Goal: Task Accomplishment & Management: Manage account settings

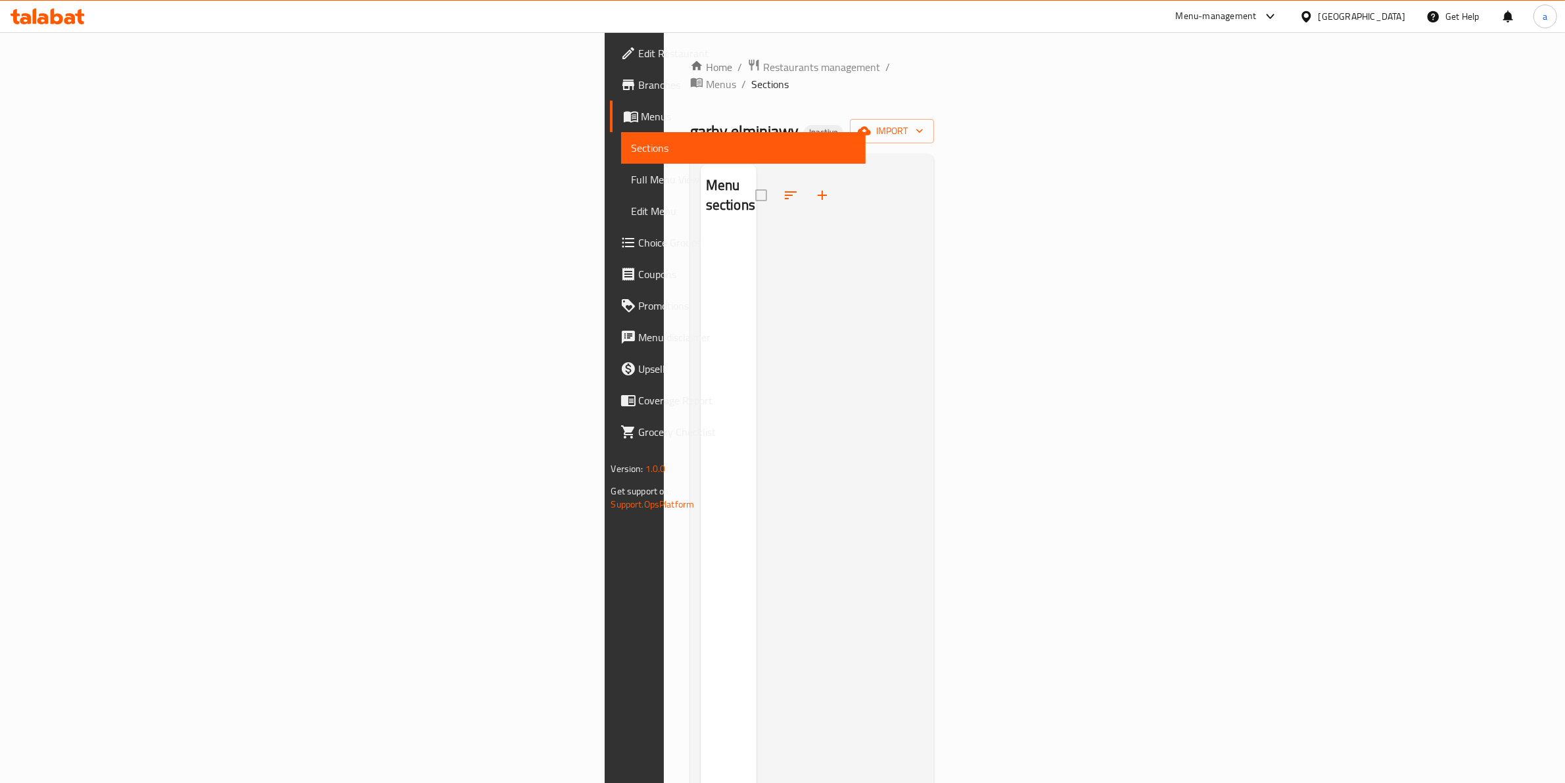
click at [938, 20] on div "Menu-management Egypt Get Help a" at bounding box center [782, 17] width 1565 height 32
click at [926, 124] on icon "button" at bounding box center [919, 130] width 13 height 13
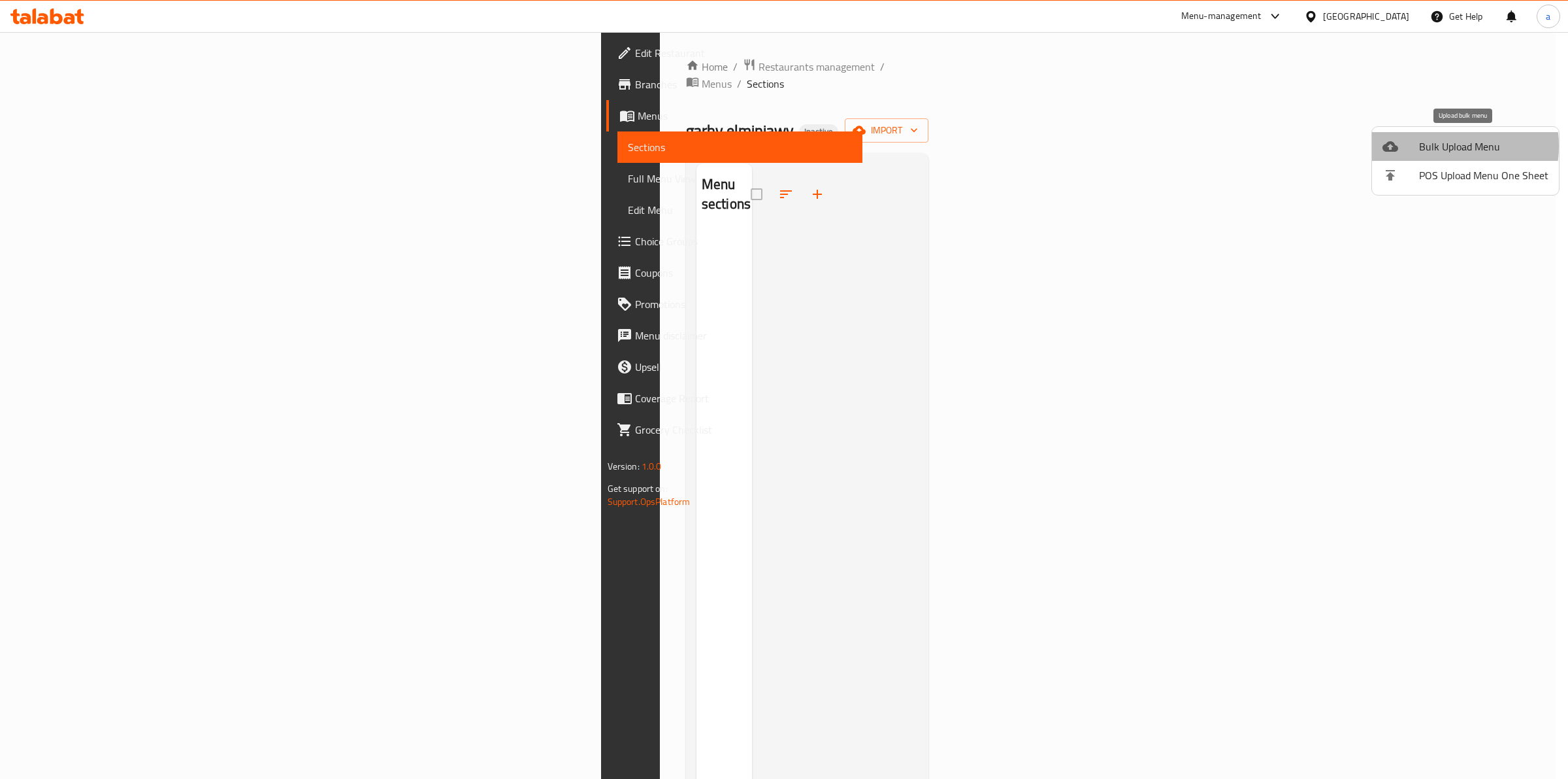
click at [1436, 146] on span "Bulk Upload Menu" at bounding box center [1483, 146] width 129 height 16
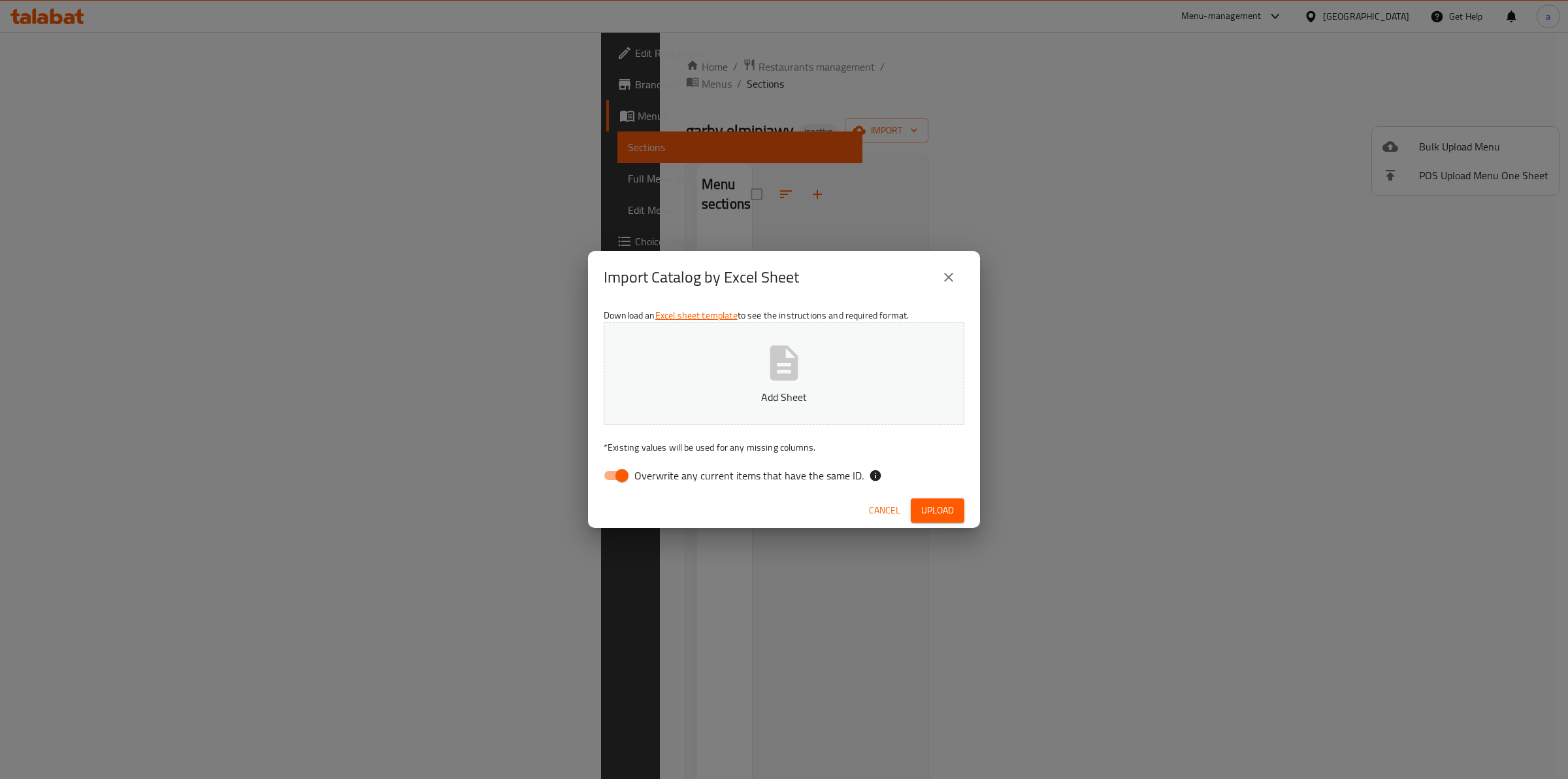
click at [694, 469] on span "Overwrite any current items that have the same ID." at bounding box center [749, 476] width 230 height 16
click at [659, 469] on input "Overwrite any current items that have the same ID." at bounding box center [621, 475] width 75 height 25
checkbox input "false"
click at [926, 506] on span "Upload" at bounding box center [938, 510] width 33 height 16
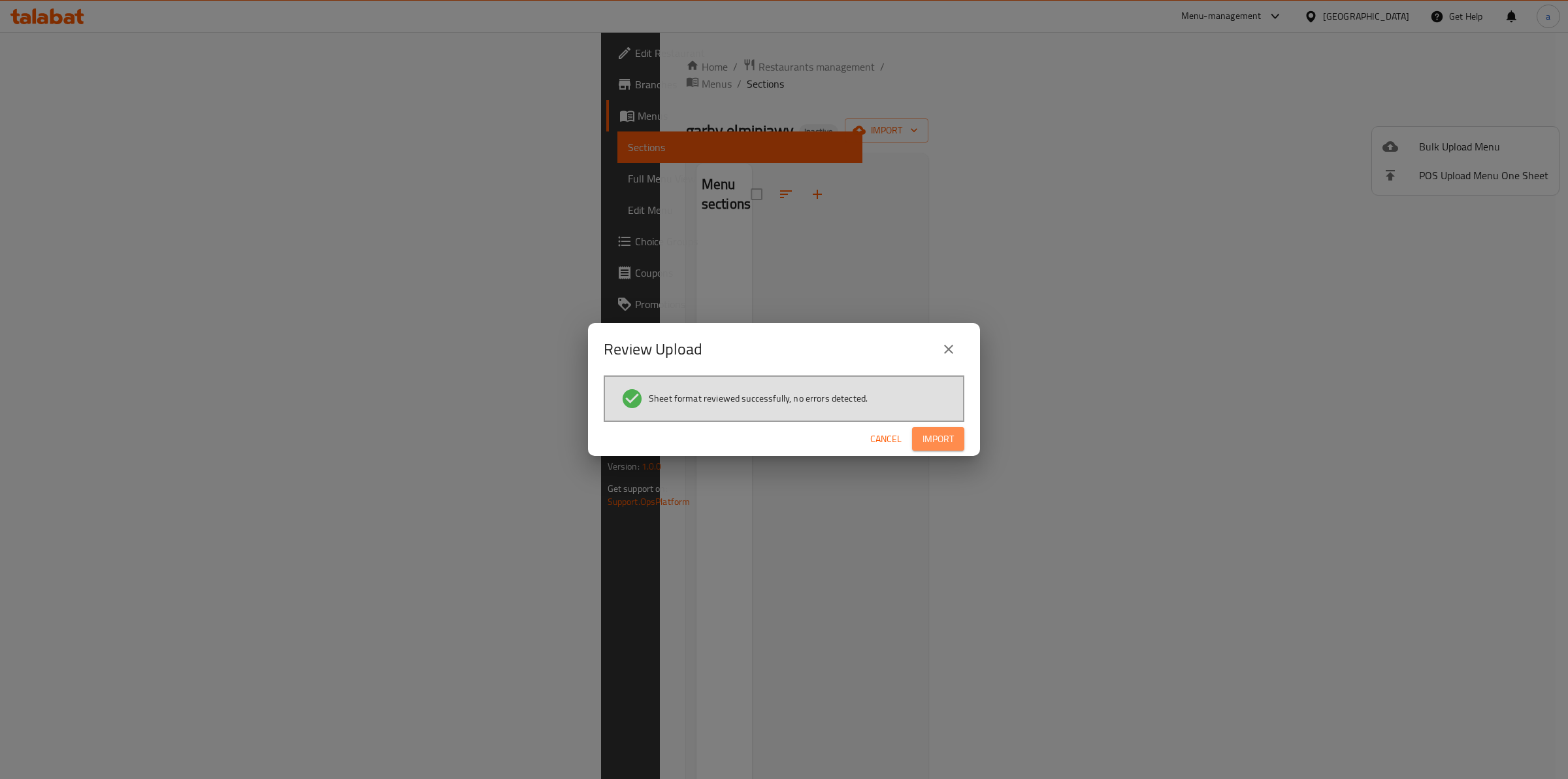
click at [943, 432] on span "Import" at bounding box center [939, 439] width 32 height 16
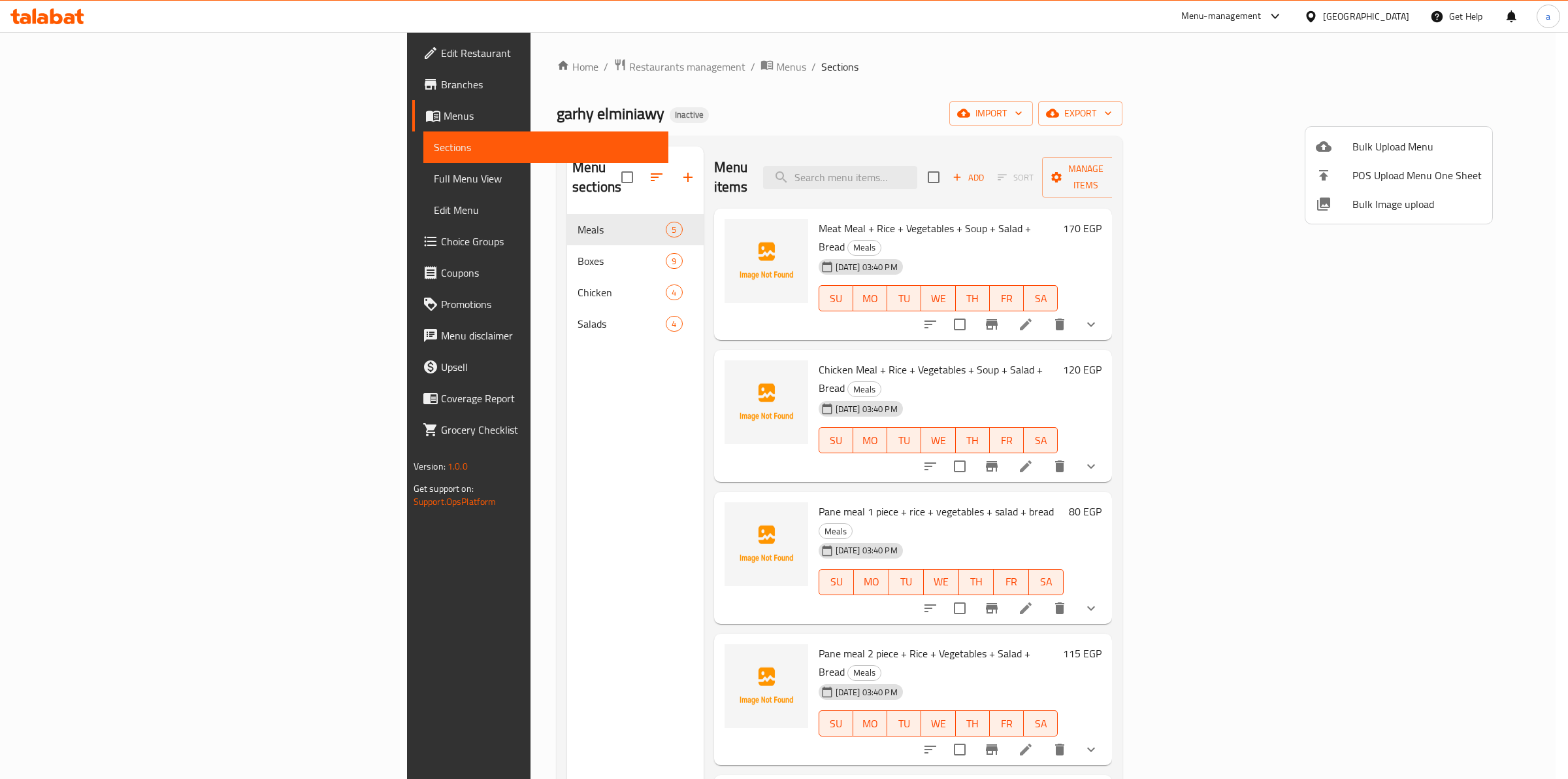
click at [92, 184] on div at bounding box center [784, 389] width 1568 height 779
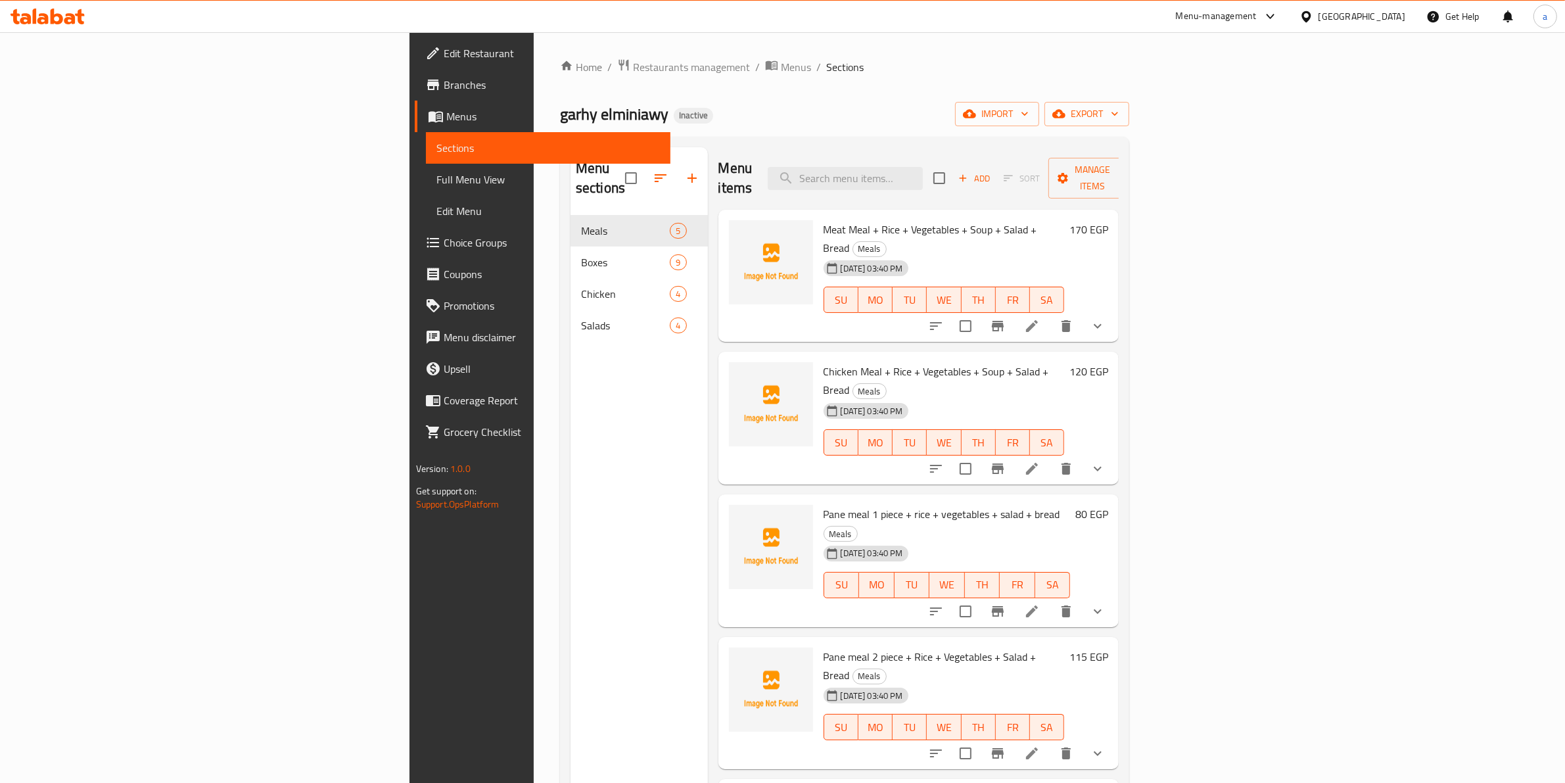
click at [426, 162] on link "Sections" at bounding box center [548, 148] width 245 height 32
click at [436, 175] on span "Full Menu View" at bounding box center [548, 180] width 224 height 16
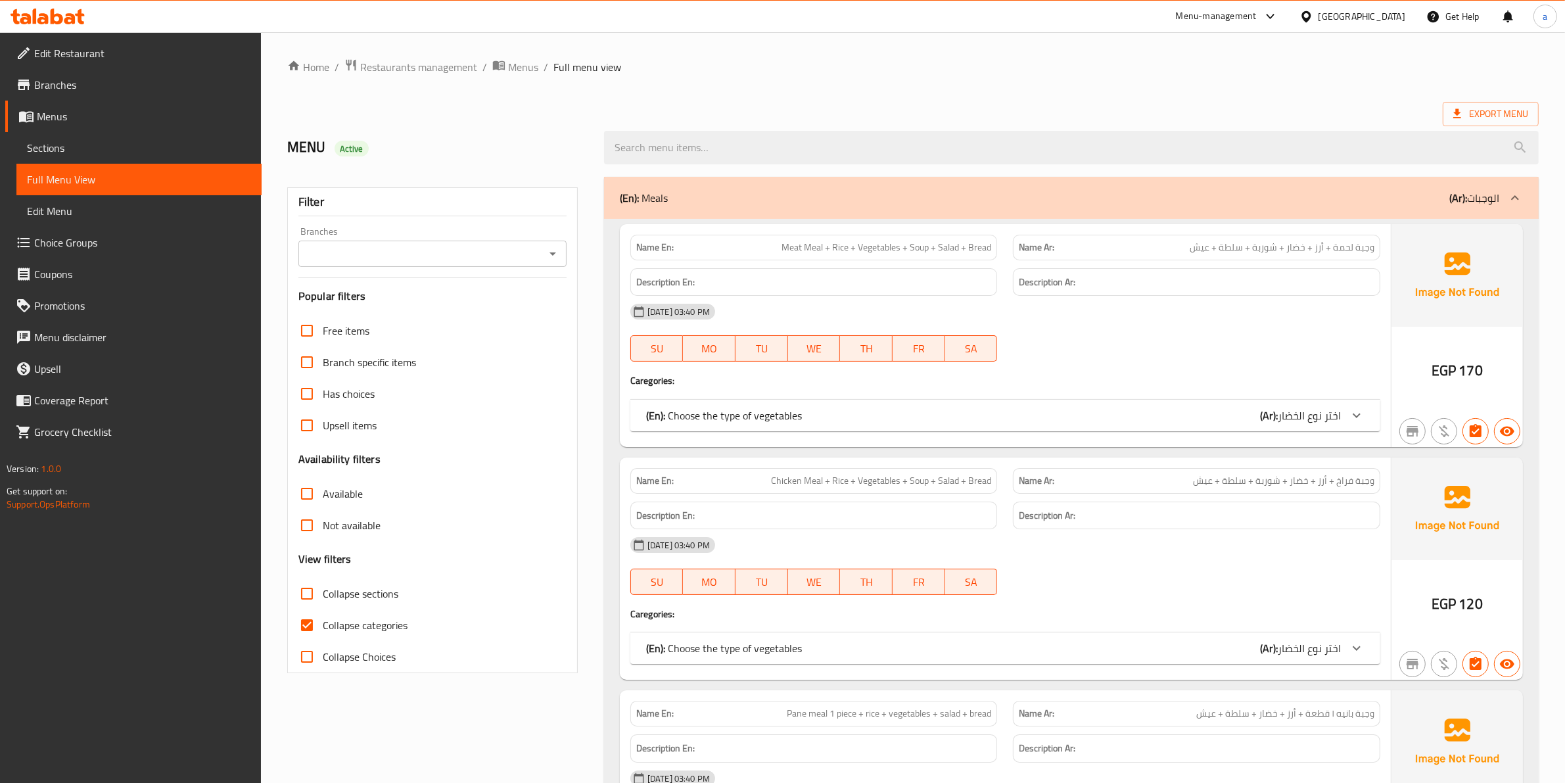
click at [872, 248] on span "Meat Meal + Rice + Vegetables + Soup + Salad + Bread" at bounding box center [886, 248] width 210 height 14
click at [920, 250] on span "Meat Meal + Rice + Vegetables + Soup + Salad + Bread" at bounding box center [886, 248] width 210 height 14
click at [944, 252] on span "Meat Meal + Rice + Vegetables + Soup + Salad + Bread" at bounding box center [886, 248] width 210 height 14
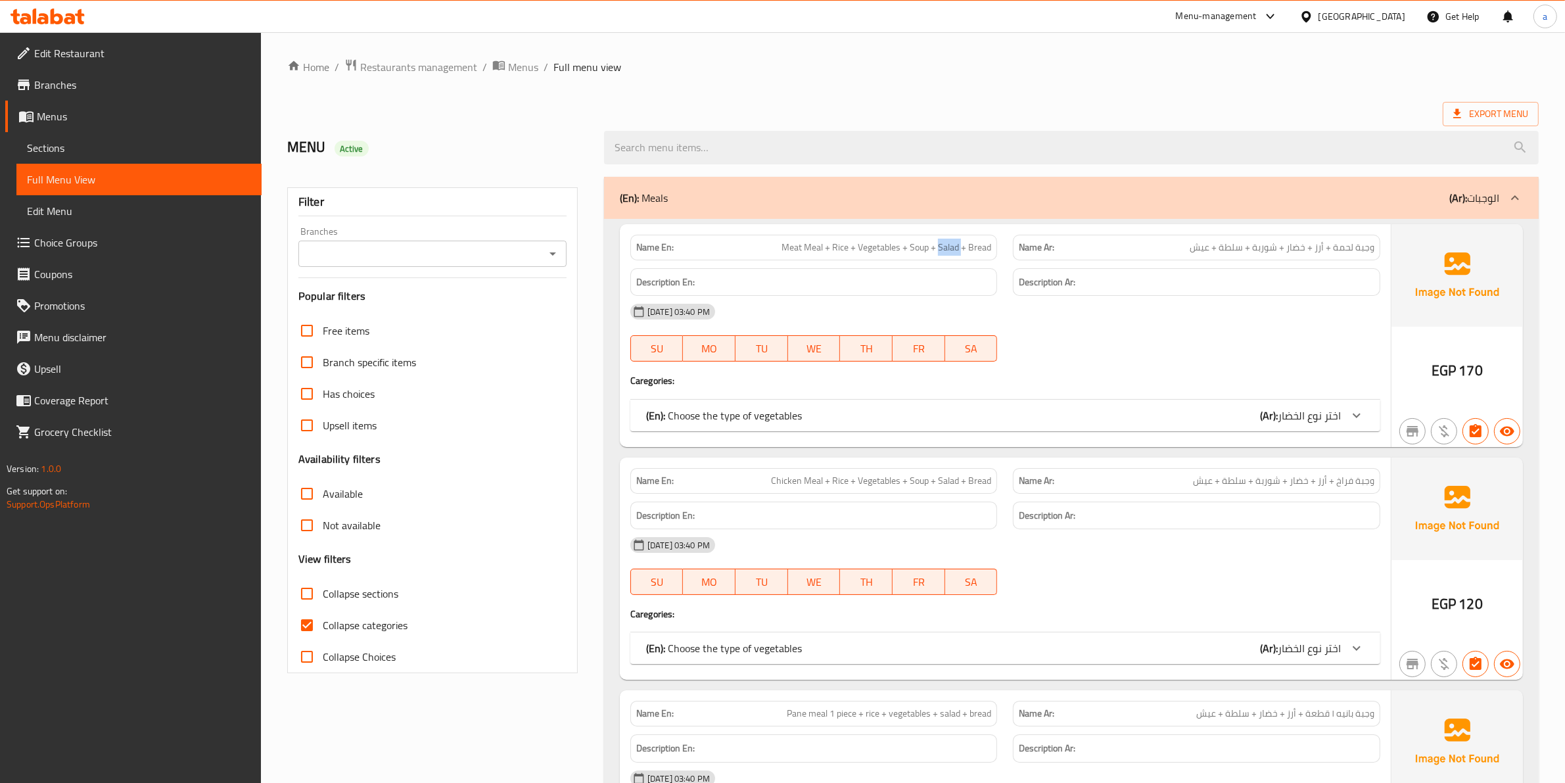
click at [944, 252] on span "Meat Meal + Rice + Vegetables + Soup + Salad + Bread" at bounding box center [886, 248] width 210 height 14
click at [991, 243] on div "Name En: Meat Meal + Rice + Vegetables + Soup + Salad + Bread" at bounding box center [813, 248] width 367 height 26
click at [1081, 393] on div "Name En: Meat Meal + Rice + Vegetables + Soup + Salad + Bread Name Ar: وجبة لحم…" at bounding box center [1005, 335] width 771 height 223
click at [1092, 440] on div "Name En: Meat Meal + Rice + Vegetables + Soup + Salad + Bread Name Ar: وجبة لحم…" at bounding box center [1005, 335] width 771 height 223
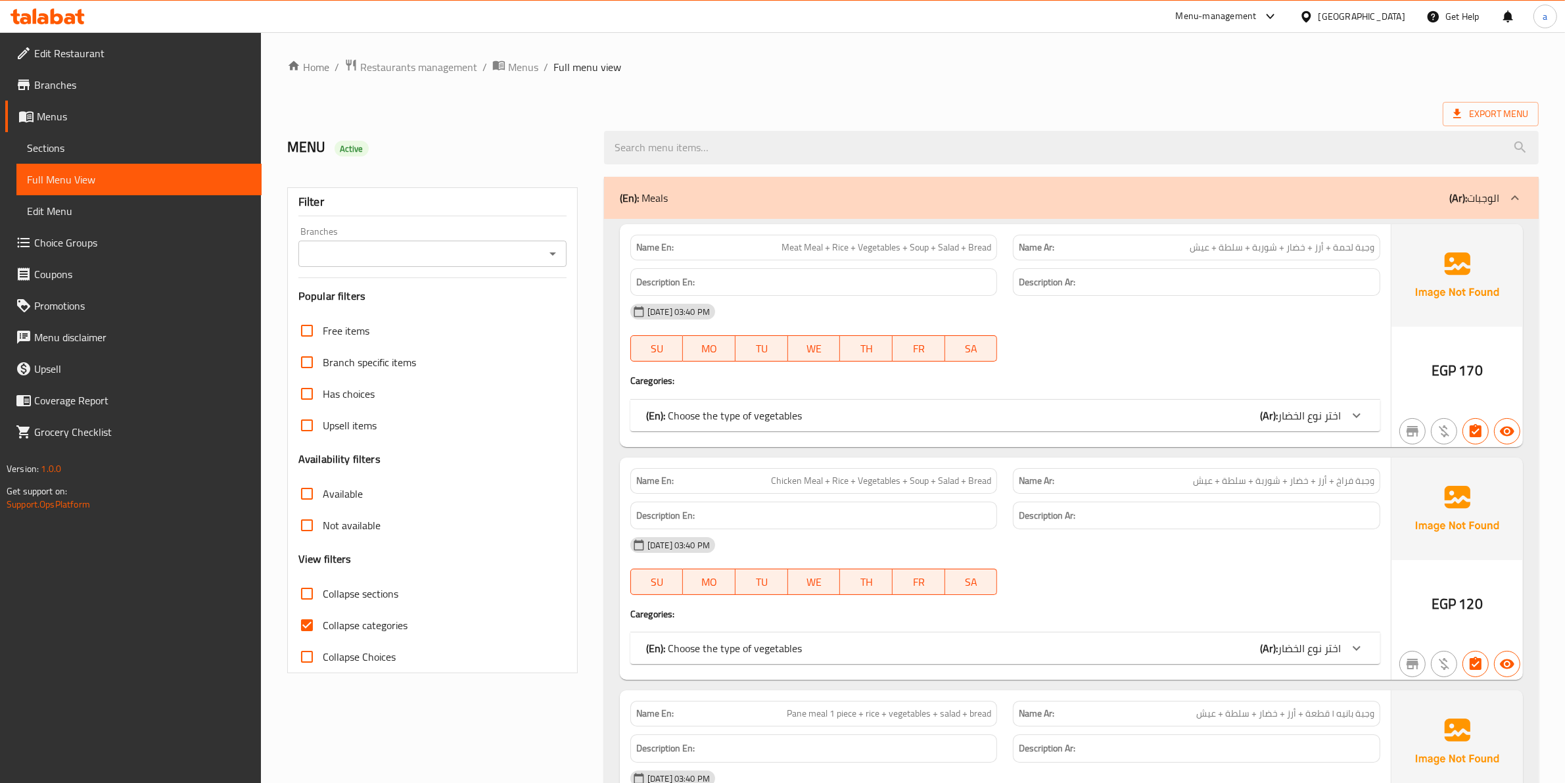
click at [1093, 423] on div "(En): Choose the type of vegetables (Ar): اختر نوع الخضار" at bounding box center [993, 415] width 695 height 16
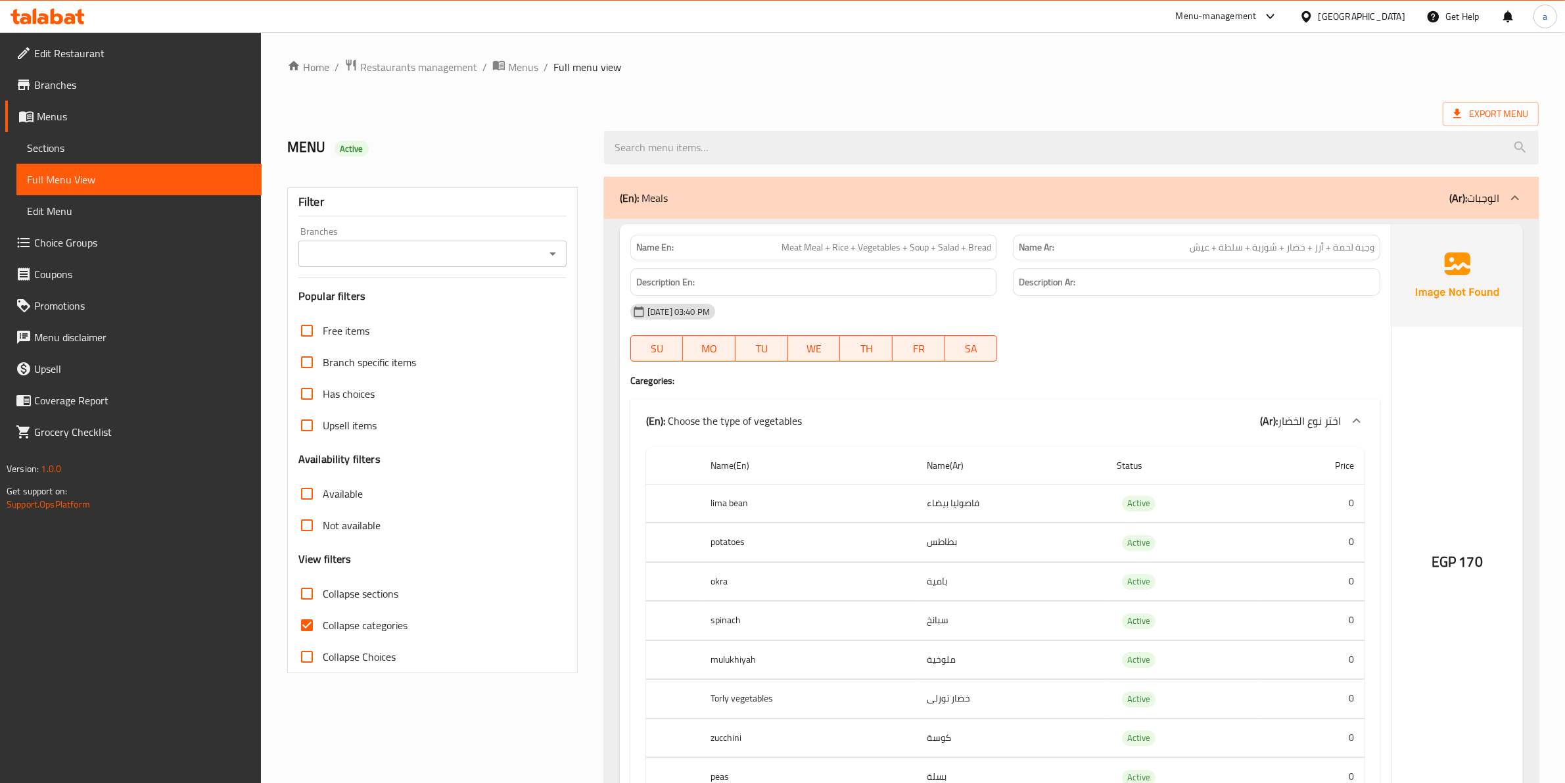
scroll to position [82, 0]
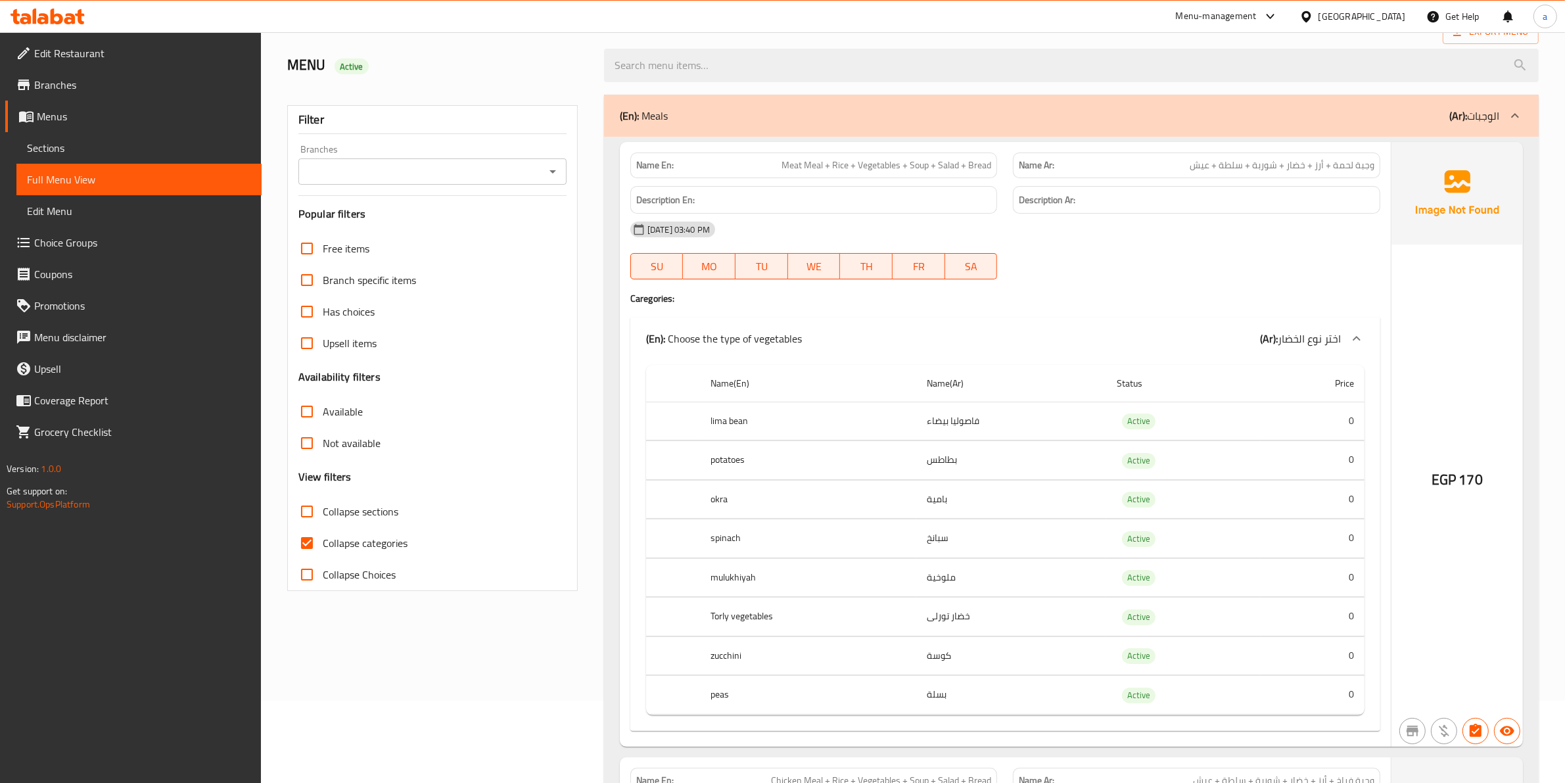
click at [110, 235] on span "Choice Groups" at bounding box center [142, 243] width 217 height 16
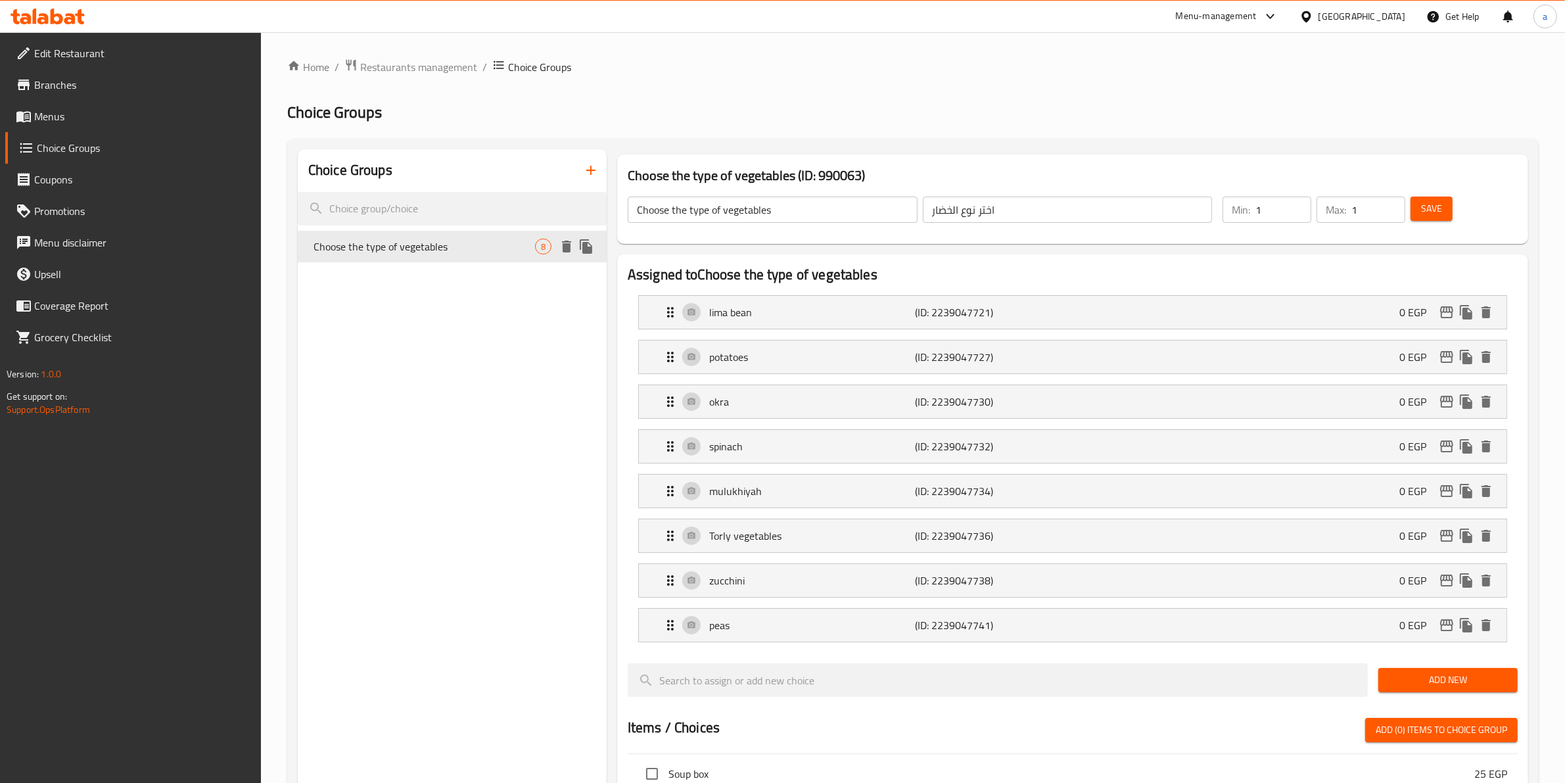
click at [564, 255] on button "delete" at bounding box center [567, 247] width 20 height 20
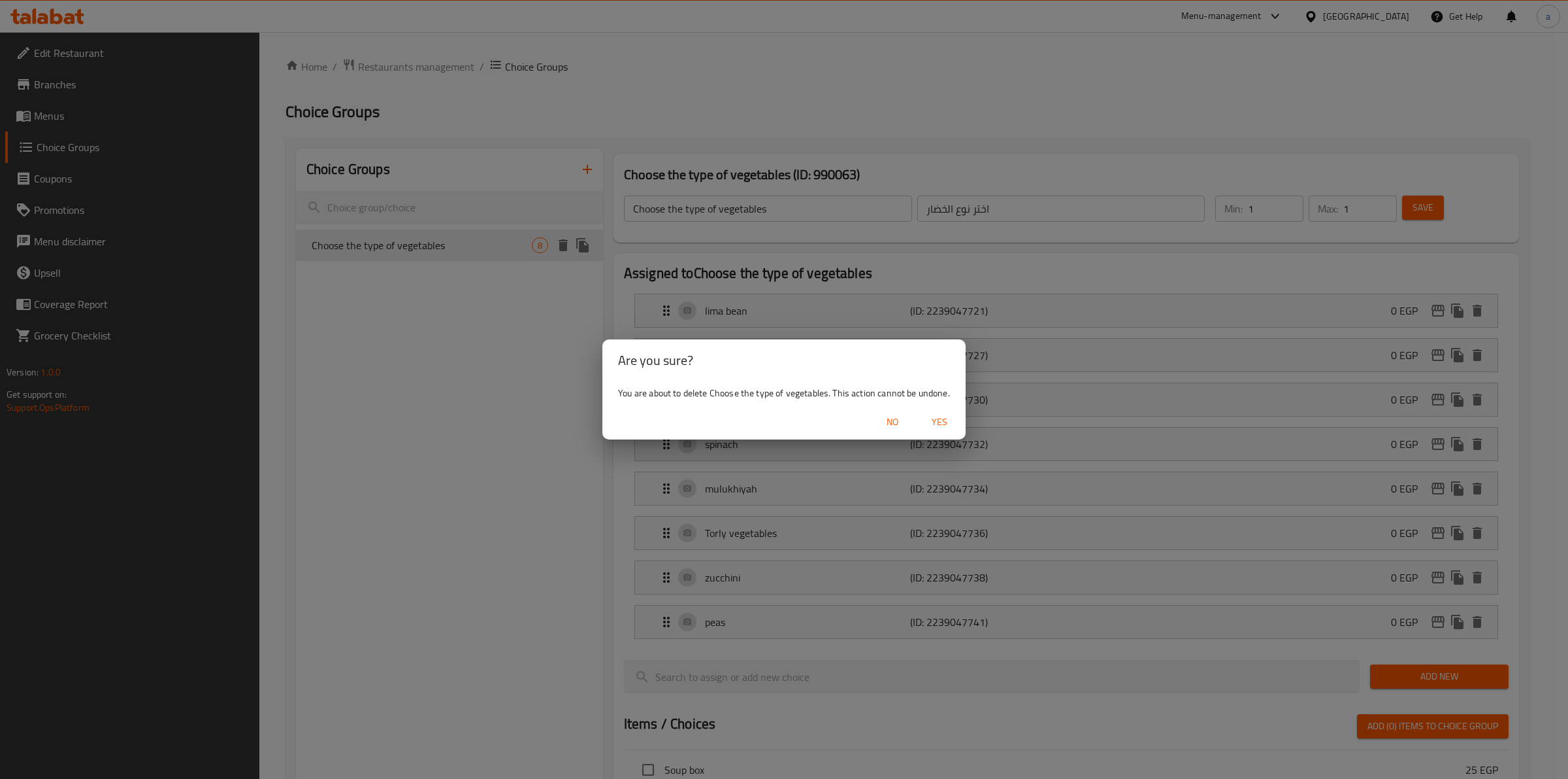
click at [935, 423] on span "Yes" at bounding box center [940, 422] width 32 height 16
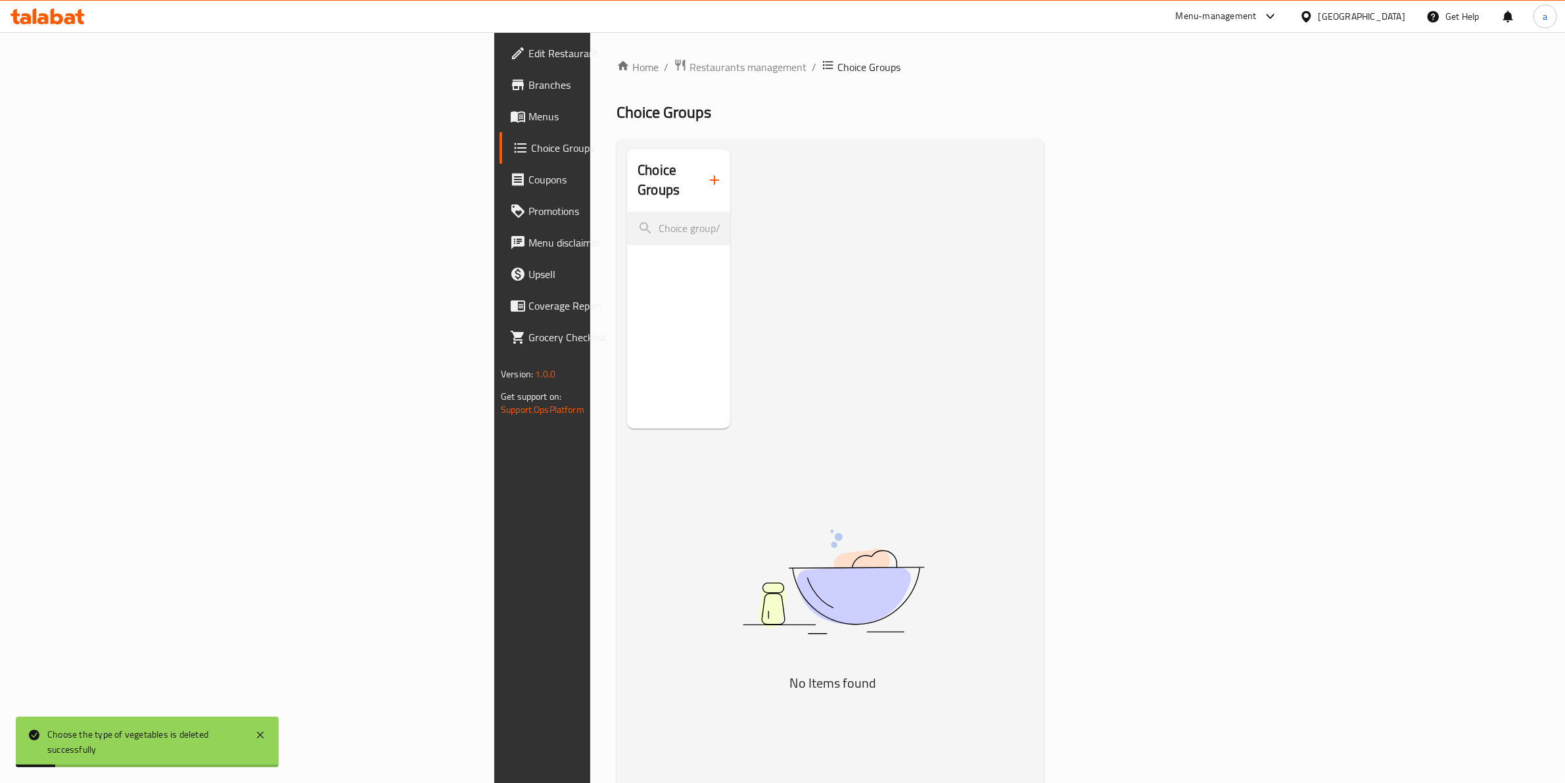
click at [528, 120] on span "Menus" at bounding box center [636, 116] width 217 height 16
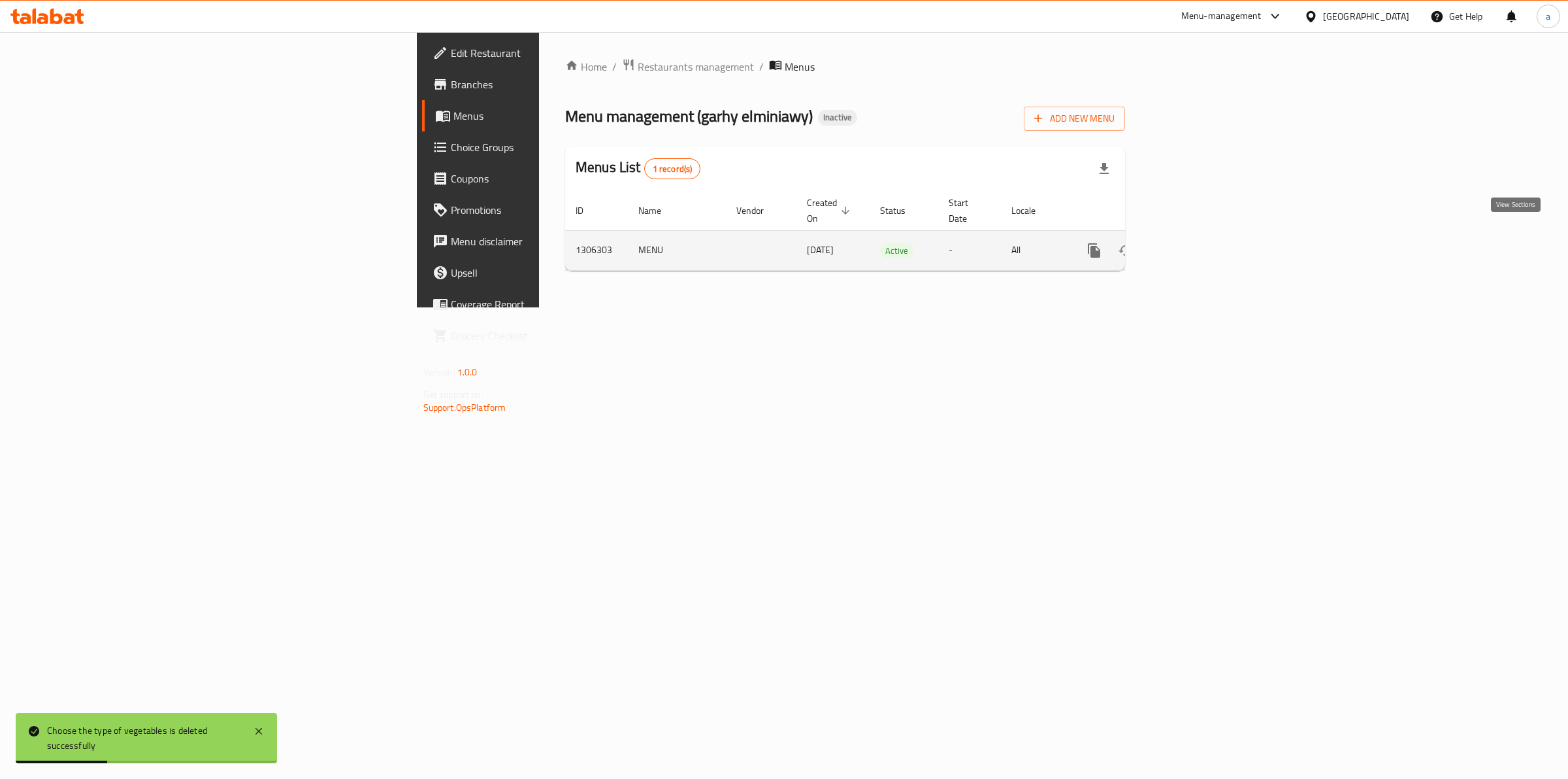
click at [1204, 247] on link "enhanced table" at bounding box center [1189, 251] width 32 height 32
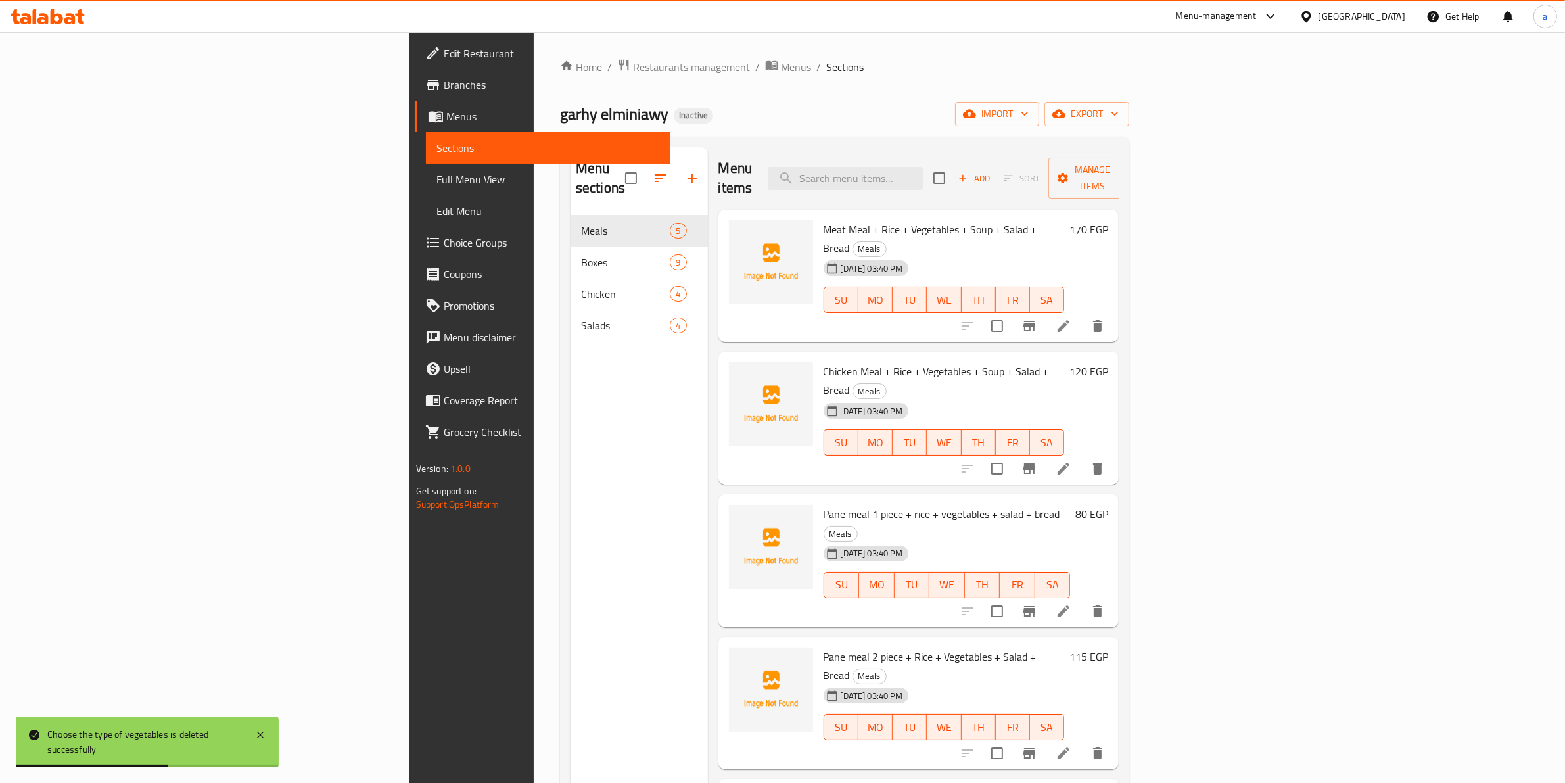
click at [436, 185] on span "Full Menu View" at bounding box center [548, 180] width 224 height 16
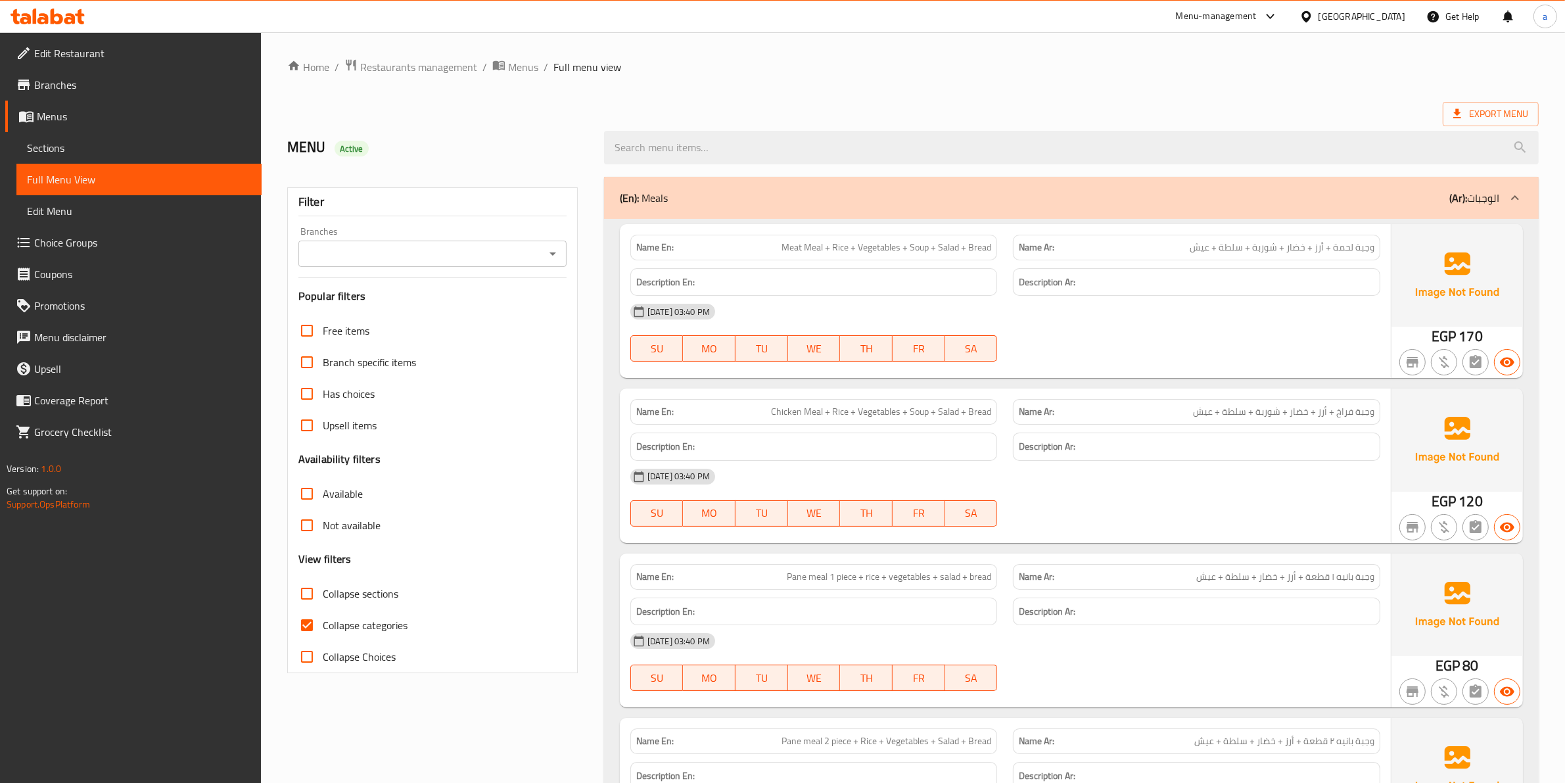
click at [343, 624] on span "Collapse categories" at bounding box center [365, 625] width 85 height 16
click at [323, 624] on input "Collapse categories" at bounding box center [307, 625] width 32 height 32
checkbox input "false"
click at [156, 48] on span "Edit Restaurant" at bounding box center [142, 53] width 217 height 16
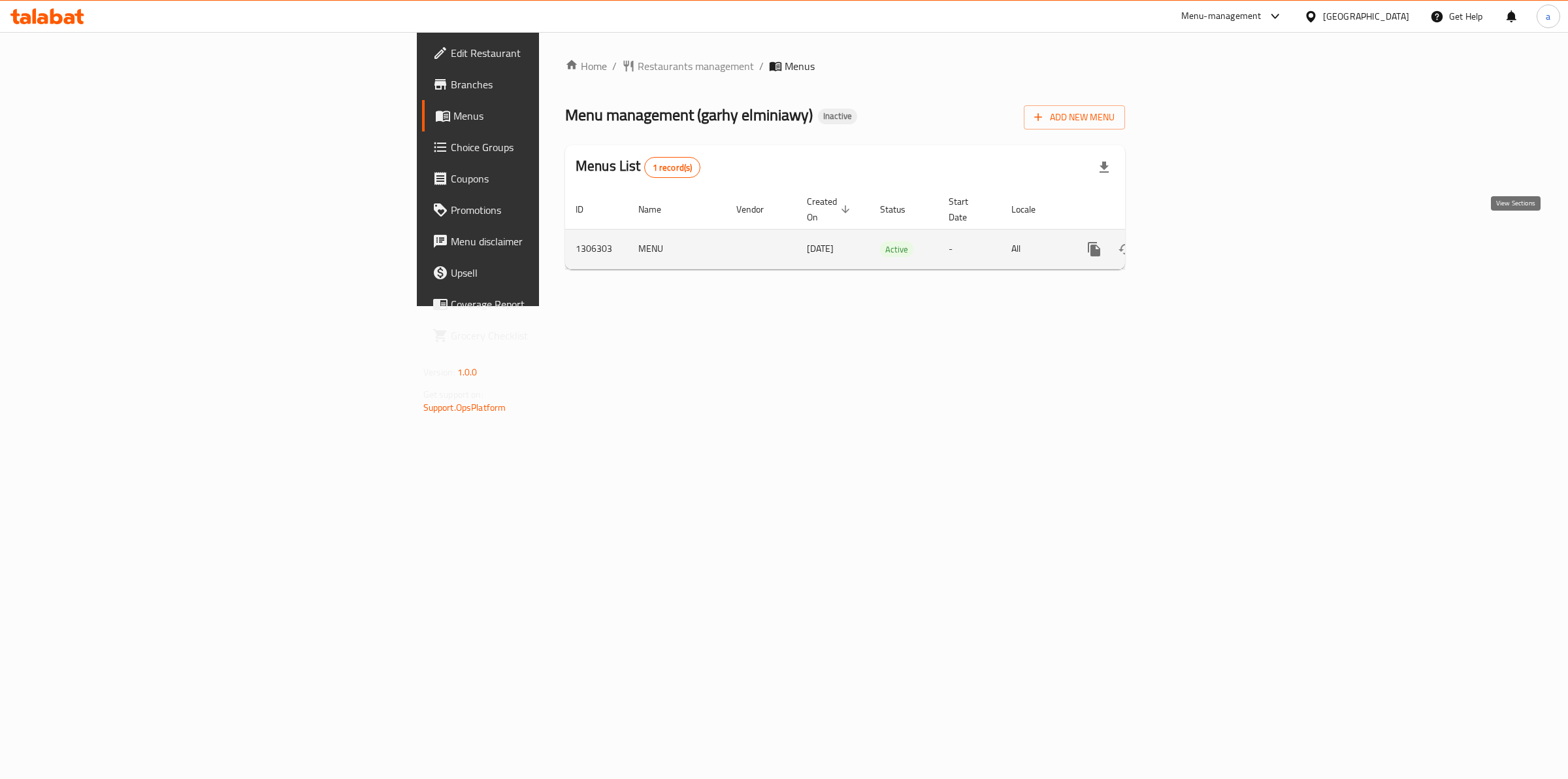
click at [1204, 244] on link "enhanced table" at bounding box center [1189, 250] width 32 height 32
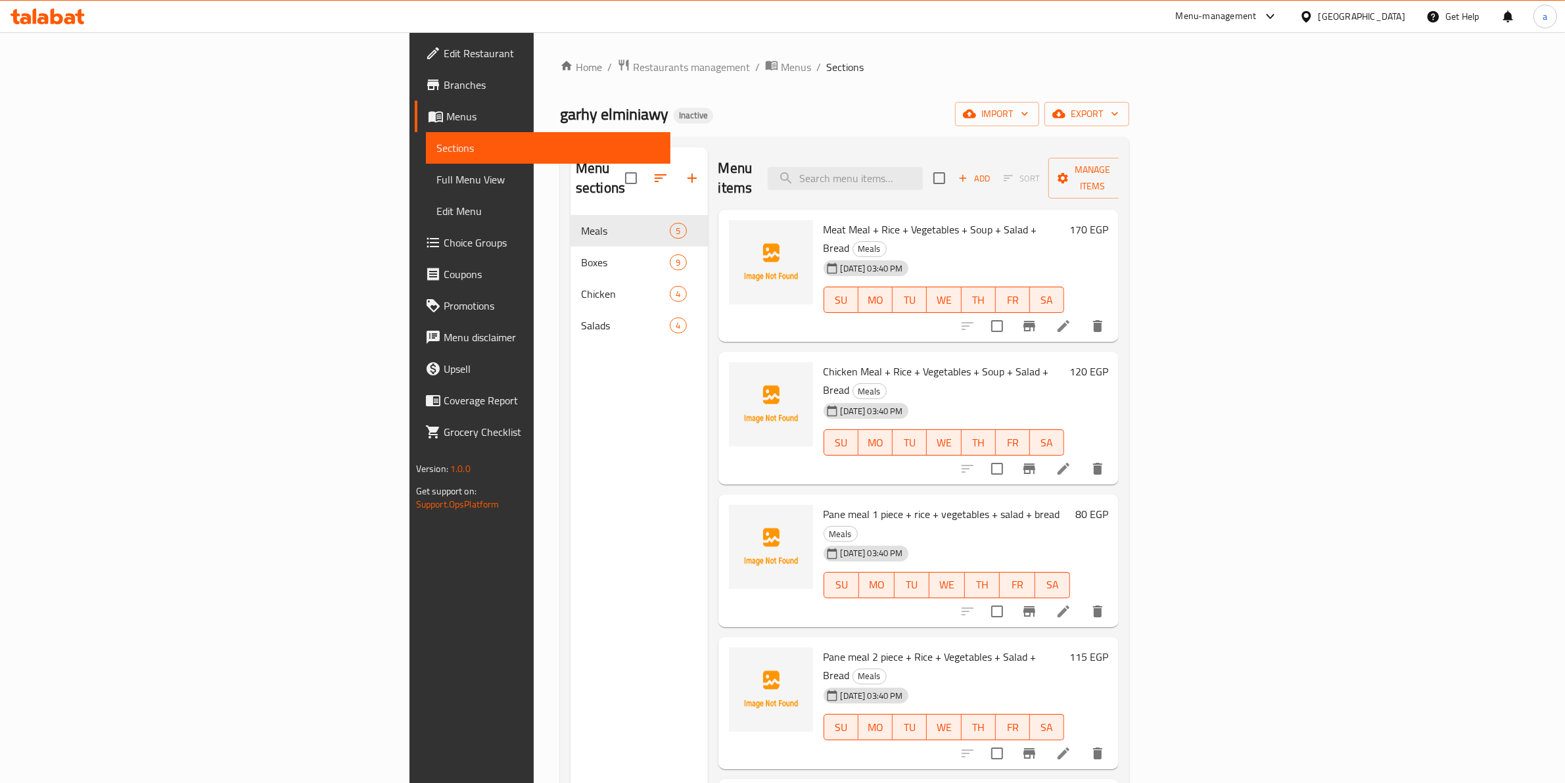
click at [436, 179] on span "Full Menu View" at bounding box center [548, 180] width 224 height 16
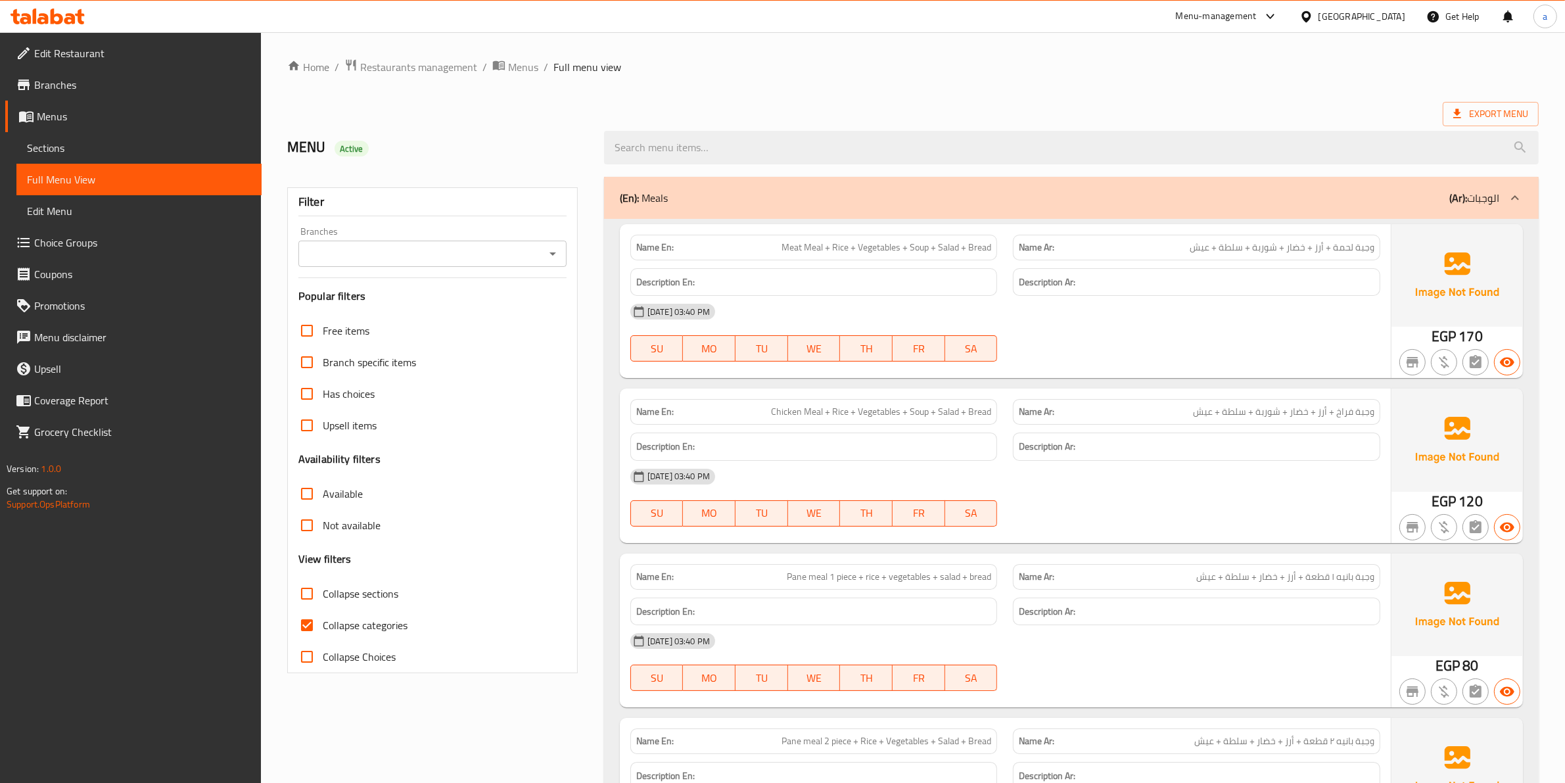
click at [815, 242] on span "Meat Meal + Rice + Vegetables + Soup + Salad + Bread" at bounding box center [886, 248] width 210 height 14
click at [783, 245] on span "Meat Meal + Rice + Vegetables + Soup + Salad + Bread" at bounding box center [886, 248] width 210 height 14
click at [814, 250] on span "Meat Meal + Rice + Vegetables + Soup + Salad + Bread" at bounding box center [886, 248] width 210 height 14
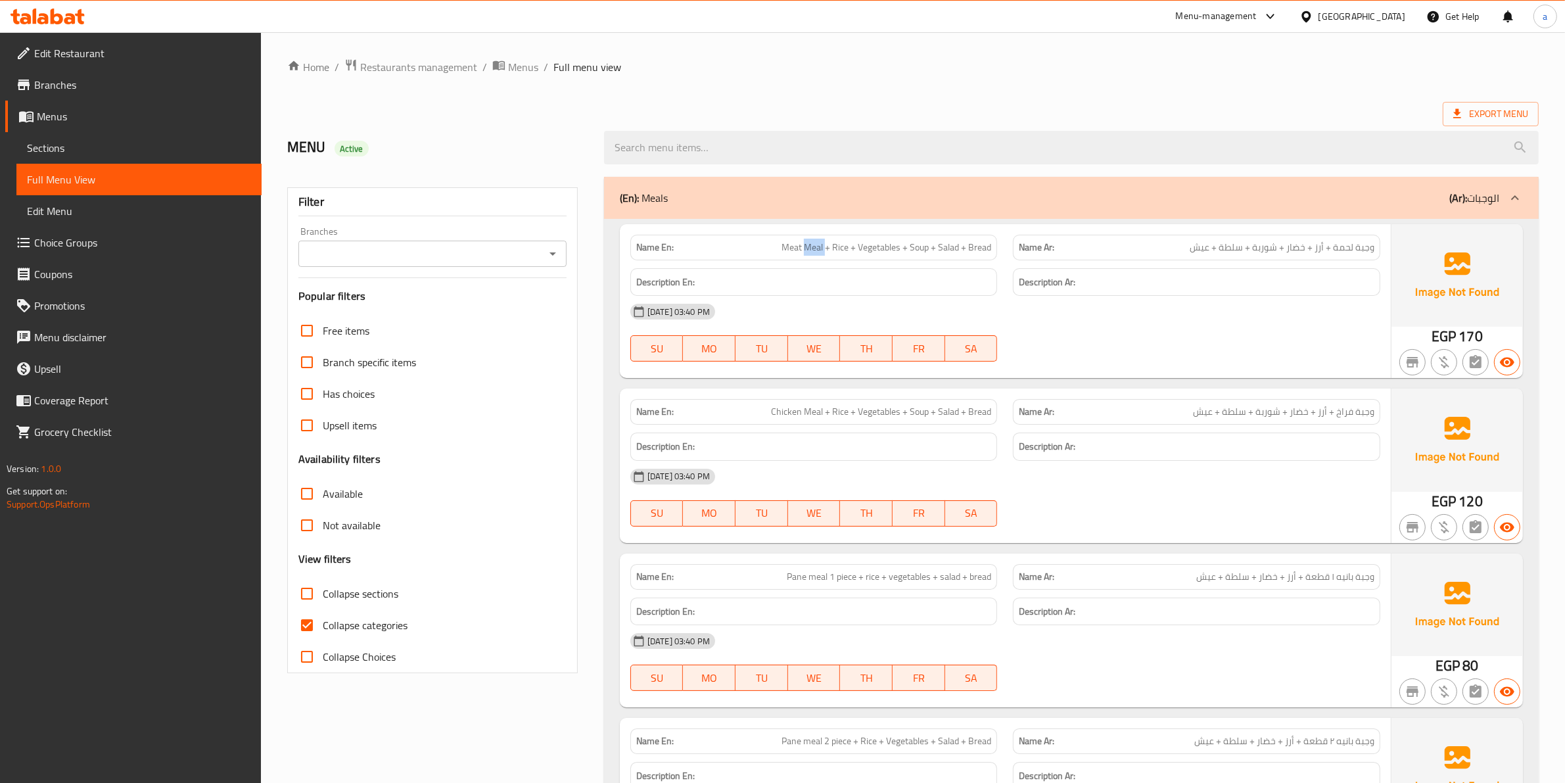
click at [814, 250] on span "Meat Meal + Rice + Vegetables + Soup + Salad + Bread" at bounding box center [886, 248] width 210 height 14
click at [839, 247] on span "Meat Meal + Rice + Vegetables + Soup + Salad + Bread" at bounding box center [886, 248] width 210 height 14
click at [879, 252] on span "Meat Meal + Rice + Vegetables + Soup + Salad + Bread" at bounding box center [886, 248] width 210 height 14
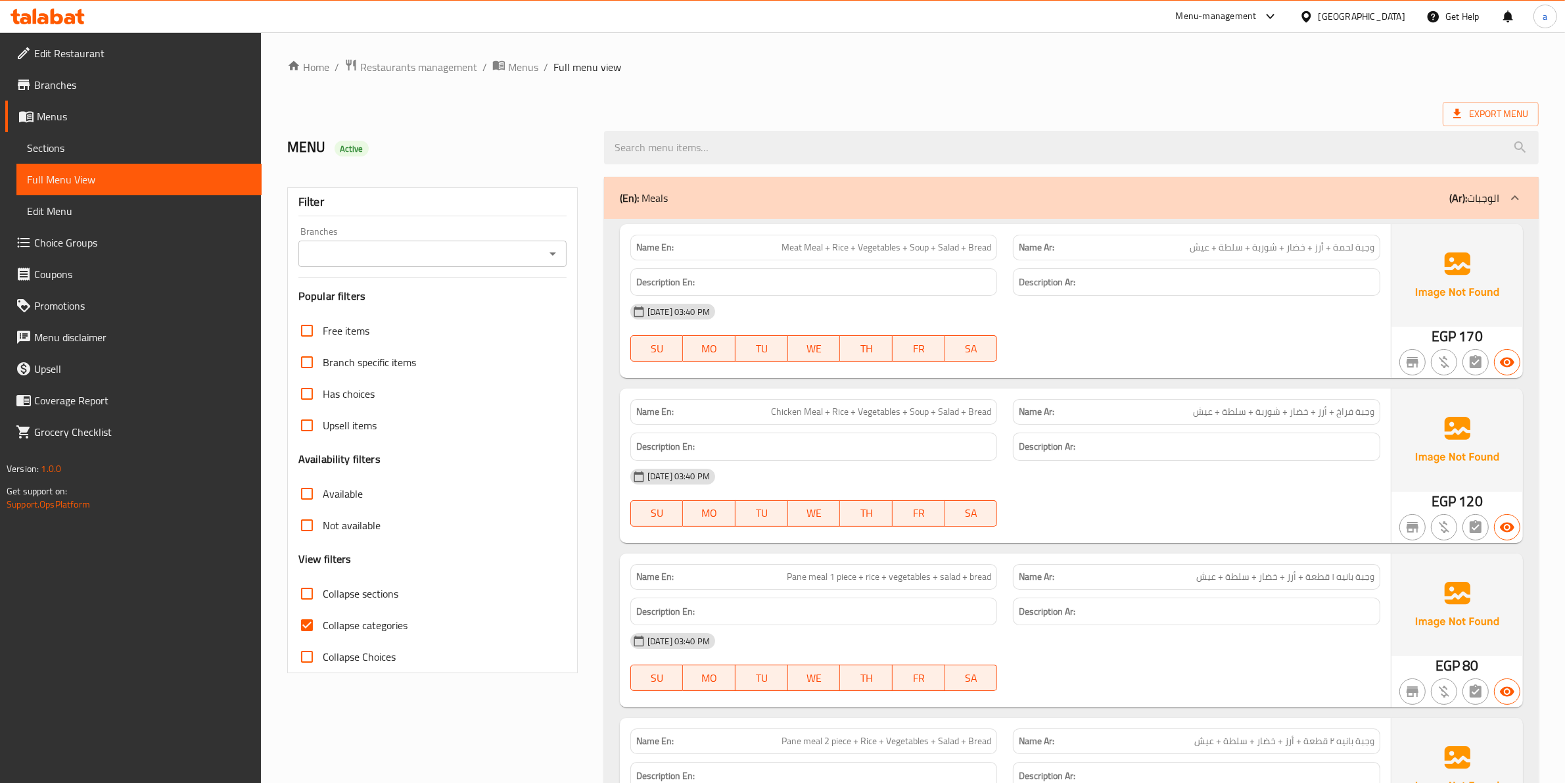
click at [921, 247] on span "Meat Meal + Rice + Vegetables + Soup + Salad + Bread" at bounding box center [886, 248] width 210 height 14
click at [950, 254] on span "Meat Meal + Rice + Vegetables + Soup + Salad + Bread" at bounding box center [886, 248] width 210 height 14
click at [980, 250] on span "Meat Meal + Rice + Vegetables + Soup + Salad + Bread" at bounding box center [886, 248] width 210 height 14
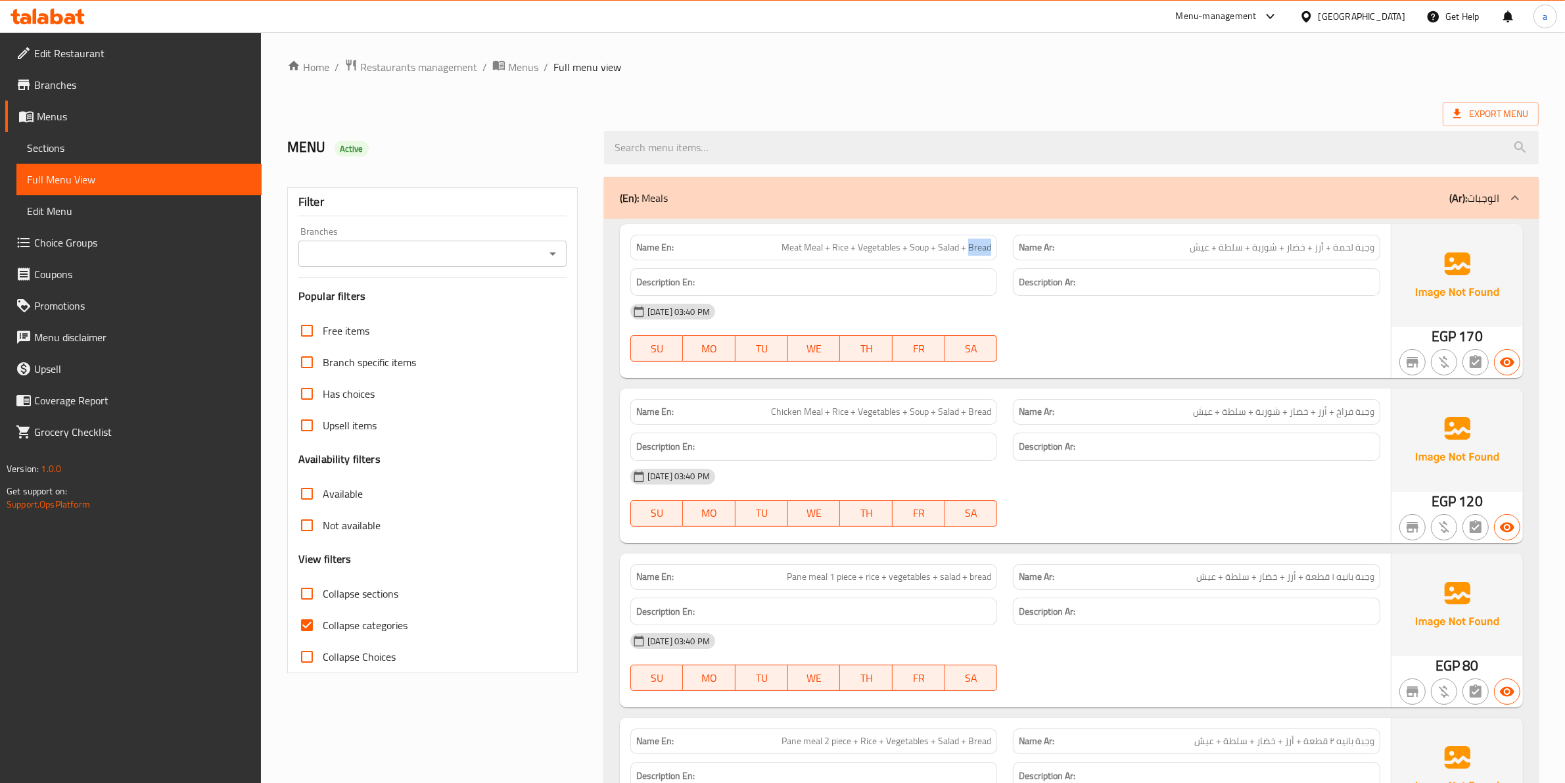
click at [980, 250] on span "Meat Meal + Rice + Vegetables + Soup + Salad + Bread" at bounding box center [886, 248] width 210 height 14
click at [775, 412] on span "Chicken Meal + Rice + Vegetables + Soup + Salad + Bread" at bounding box center [881, 412] width 220 height 14
click at [791, 413] on span "Chicken Meal + Rice + Vegetables + Soup + Salad + Bread" at bounding box center [881, 412] width 220 height 14
click at [832, 409] on span "Chicken Meal + Rice + Vegetables + Soup + Salad + Bread" at bounding box center [881, 412] width 220 height 14
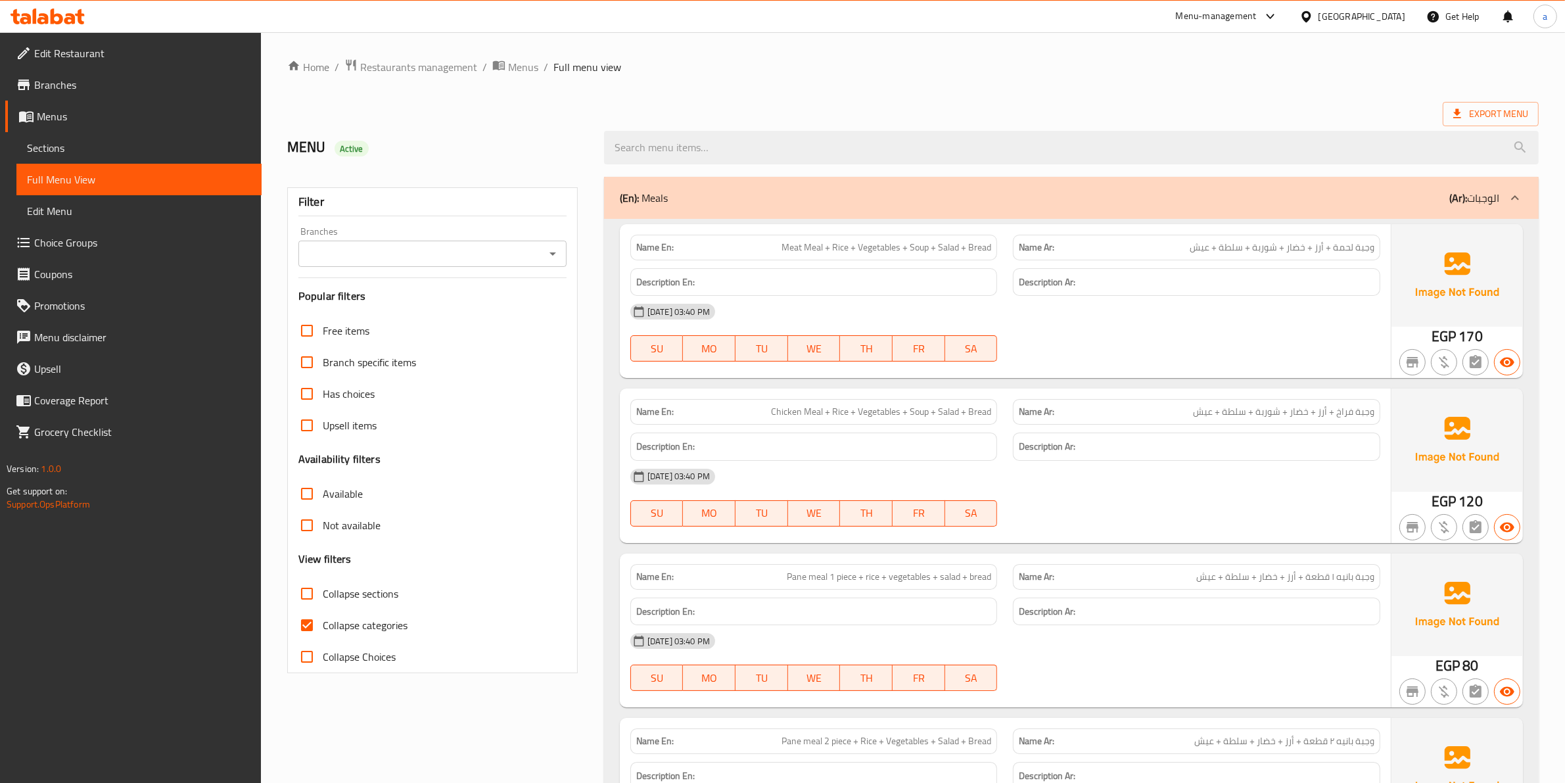
click at [831, 411] on span "Chicken Meal + Rice + Vegetables + Soup + Salad + Bread" at bounding box center [881, 412] width 220 height 14
click at [867, 412] on span "Chicken Meal + Rice + Vegetables + Soup + Salad + Bread" at bounding box center [881, 412] width 220 height 14
click at [915, 413] on span "Chicken Meal + Rice + Vegetables + Soup + Salad + Bread" at bounding box center [881, 412] width 220 height 14
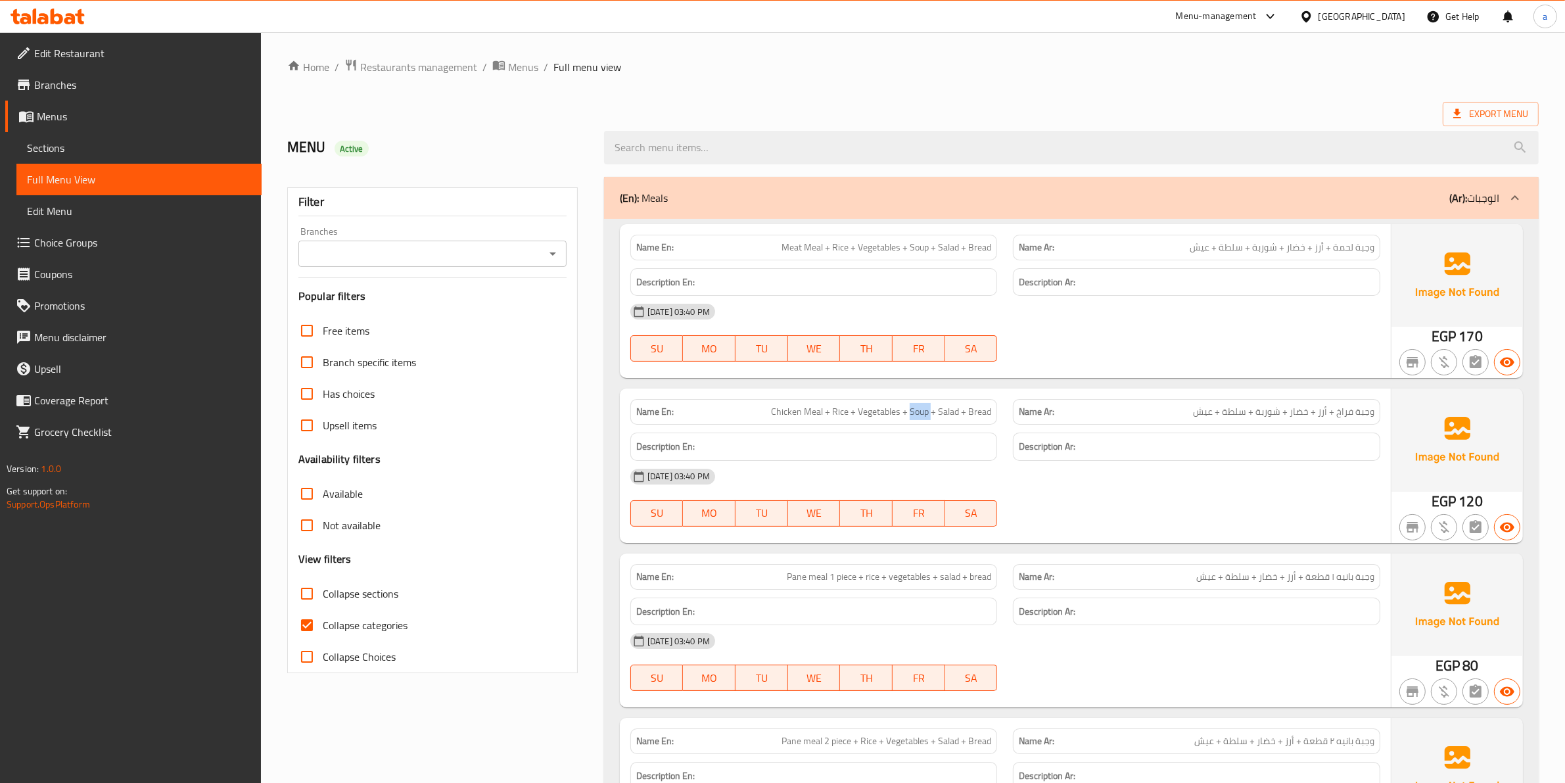
drag, startPoint x: 915, startPoint y: 413, endPoint x: 965, endPoint y: 417, distance: 50.2
click at [920, 416] on span "Chicken Meal + Rice + Vegetables + Soup + Salad + Bread" at bounding box center [881, 412] width 220 height 14
click at [950, 414] on span "Chicken Meal + Rice + Vegetables + Soup + Salad + Bread" at bounding box center [881, 412] width 220 height 14
click at [969, 411] on span "Chicken Meal + Rice + Vegetables + Soup + Salad + Bread" at bounding box center [881, 412] width 220 height 14
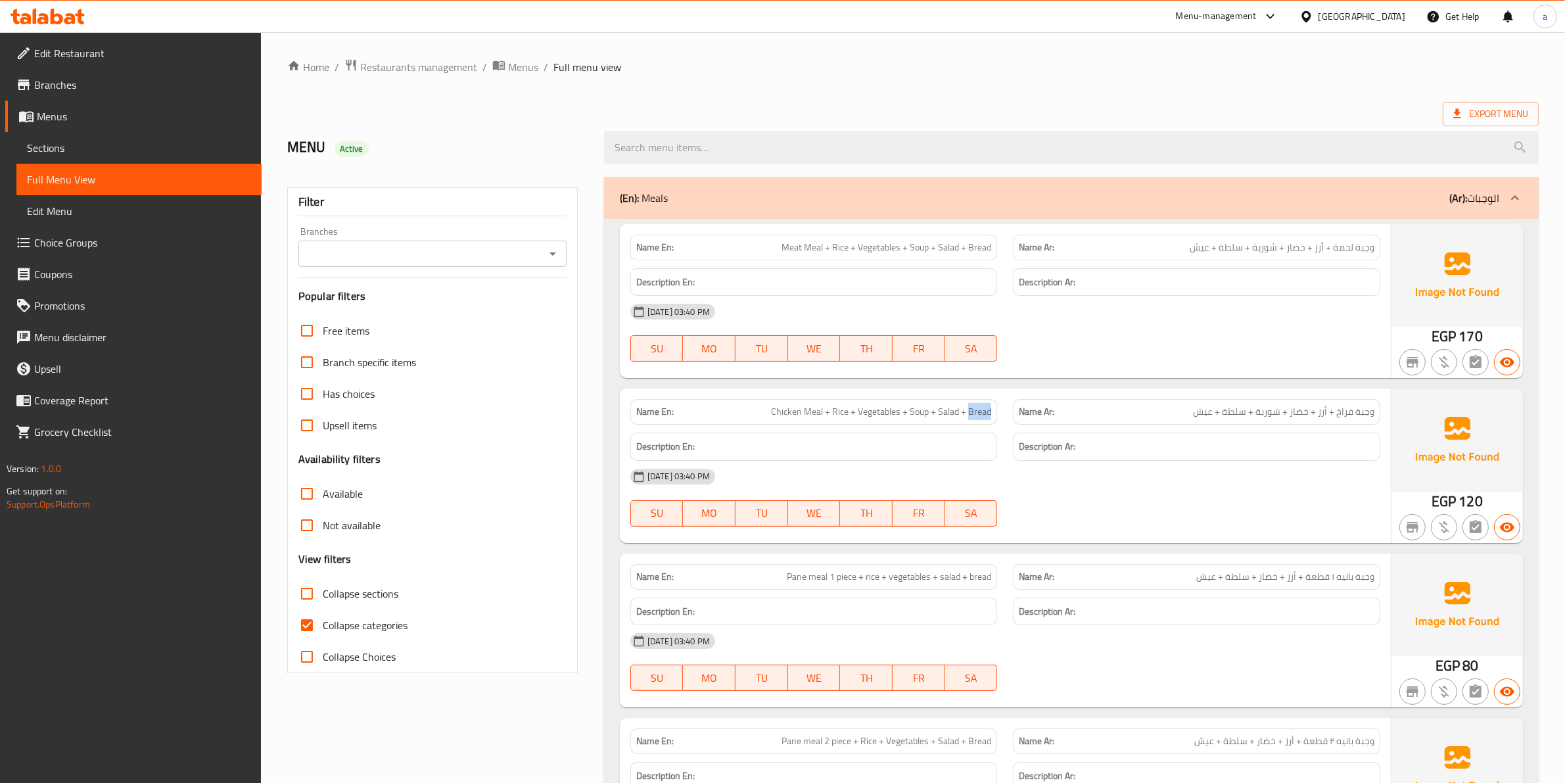
click at [969, 411] on span "Chicken Meal + Rice + Vegetables + Soup + Salad + Bread" at bounding box center [881, 412] width 220 height 14
click at [795, 572] on span "Pane meal 1 piece + rice + vegetables + salad + bread" at bounding box center [889, 577] width 204 height 14
click at [808, 582] on span "Pane meal 1 piece + rice + vegetables + salad + bread" at bounding box center [889, 577] width 204 height 14
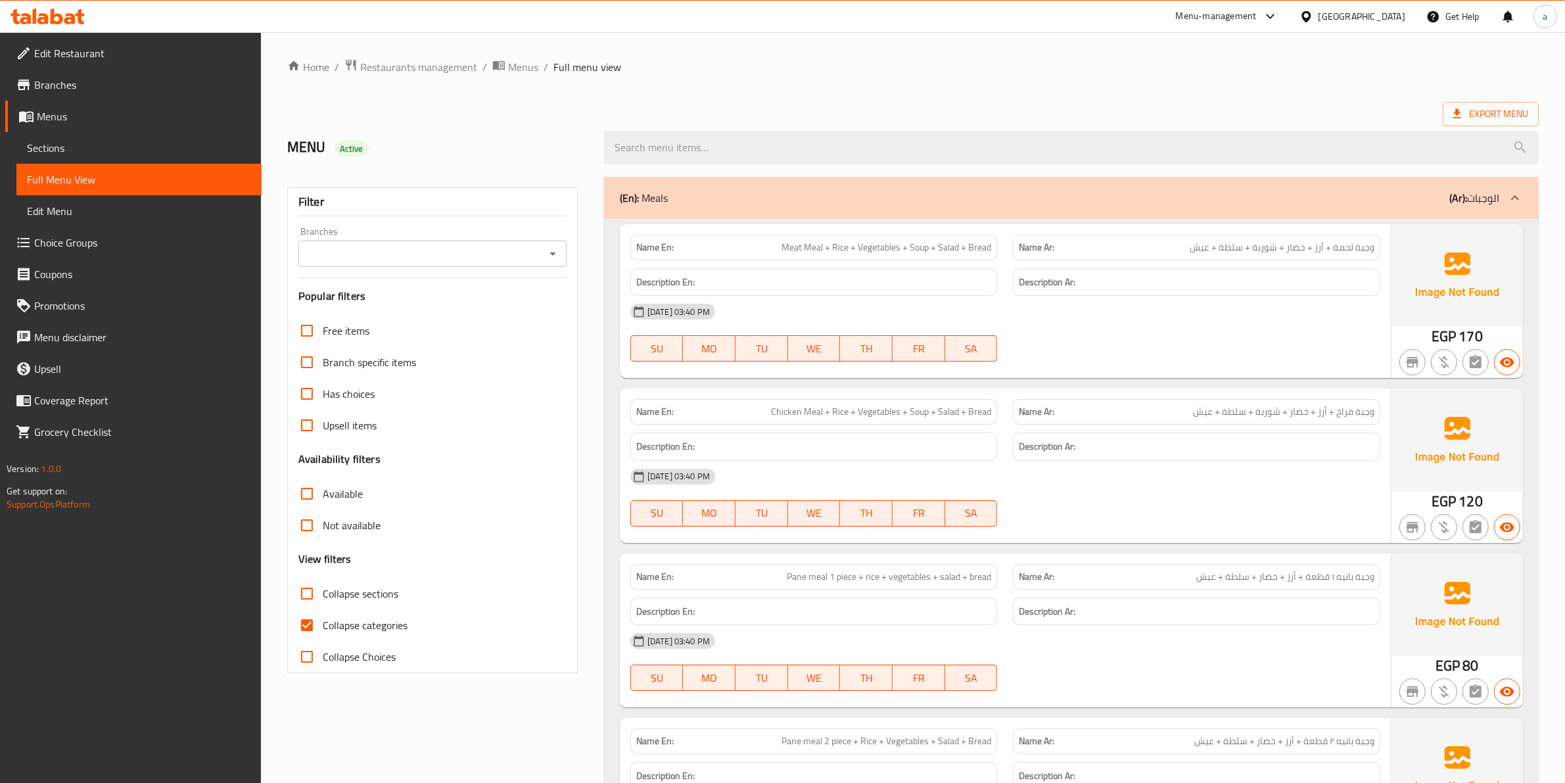
click at [837, 579] on span "Pane meal 1 piece + rice + vegetables + salad + bread" at bounding box center [889, 577] width 204 height 14
click at [839, 579] on span "Pane meal 1 piece + rice + vegetables + salad + bread" at bounding box center [889, 577] width 204 height 14
click at [869, 580] on span "Pane meal 1 piece + rice + vegetables + salad + bread" at bounding box center [889, 577] width 204 height 14
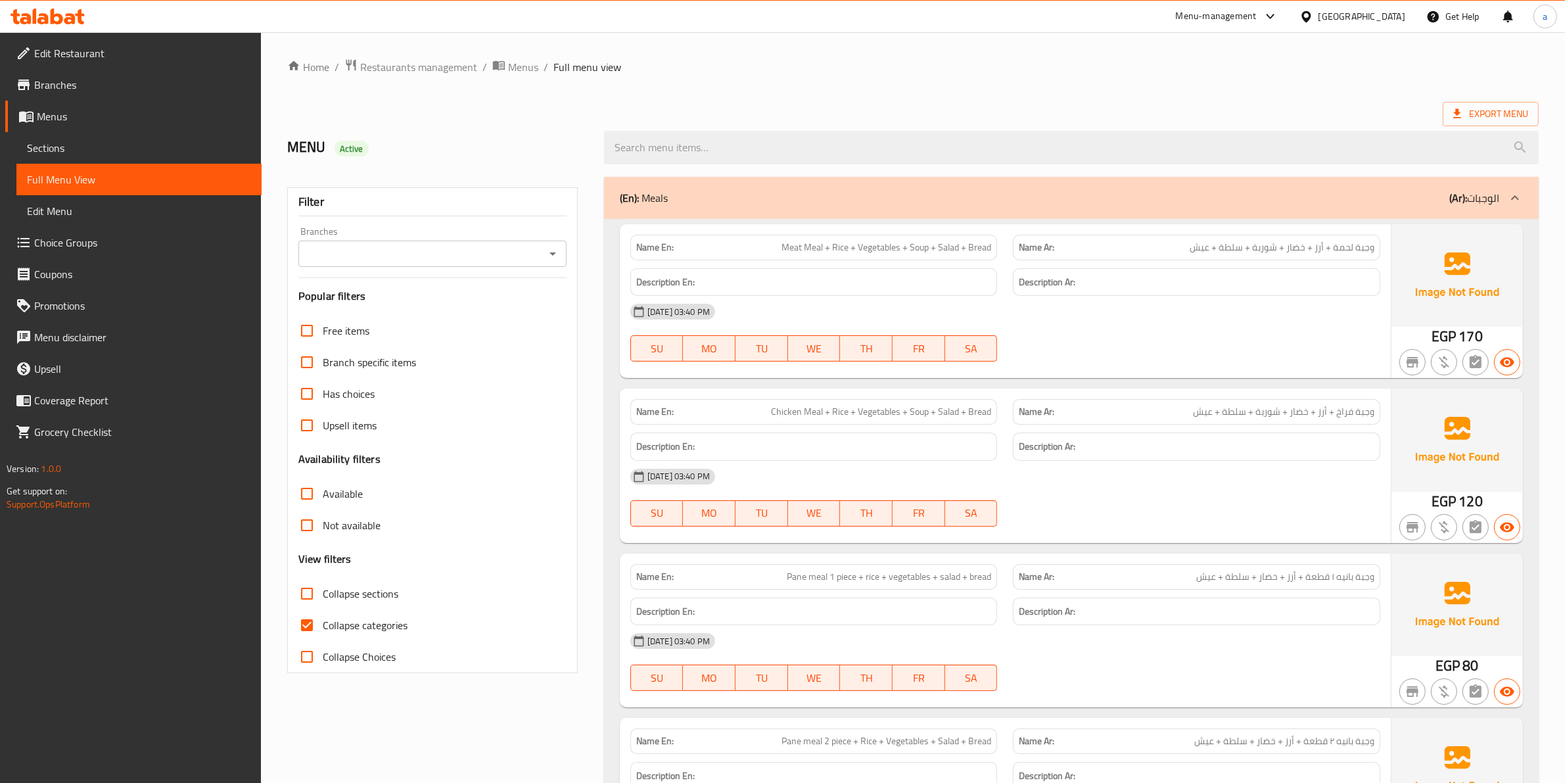
click at [915, 580] on span "Pane meal 1 piece + rice + vegetables + salad + bread" at bounding box center [889, 577] width 204 height 14
click at [950, 580] on span "Pane meal 1 piece + rice + vegetables + salad + bread" at bounding box center [889, 577] width 204 height 14
click at [980, 580] on span "Pane meal 1 piece + rice + vegetables + salad + bread" at bounding box center [889, 577] width 204 height 14
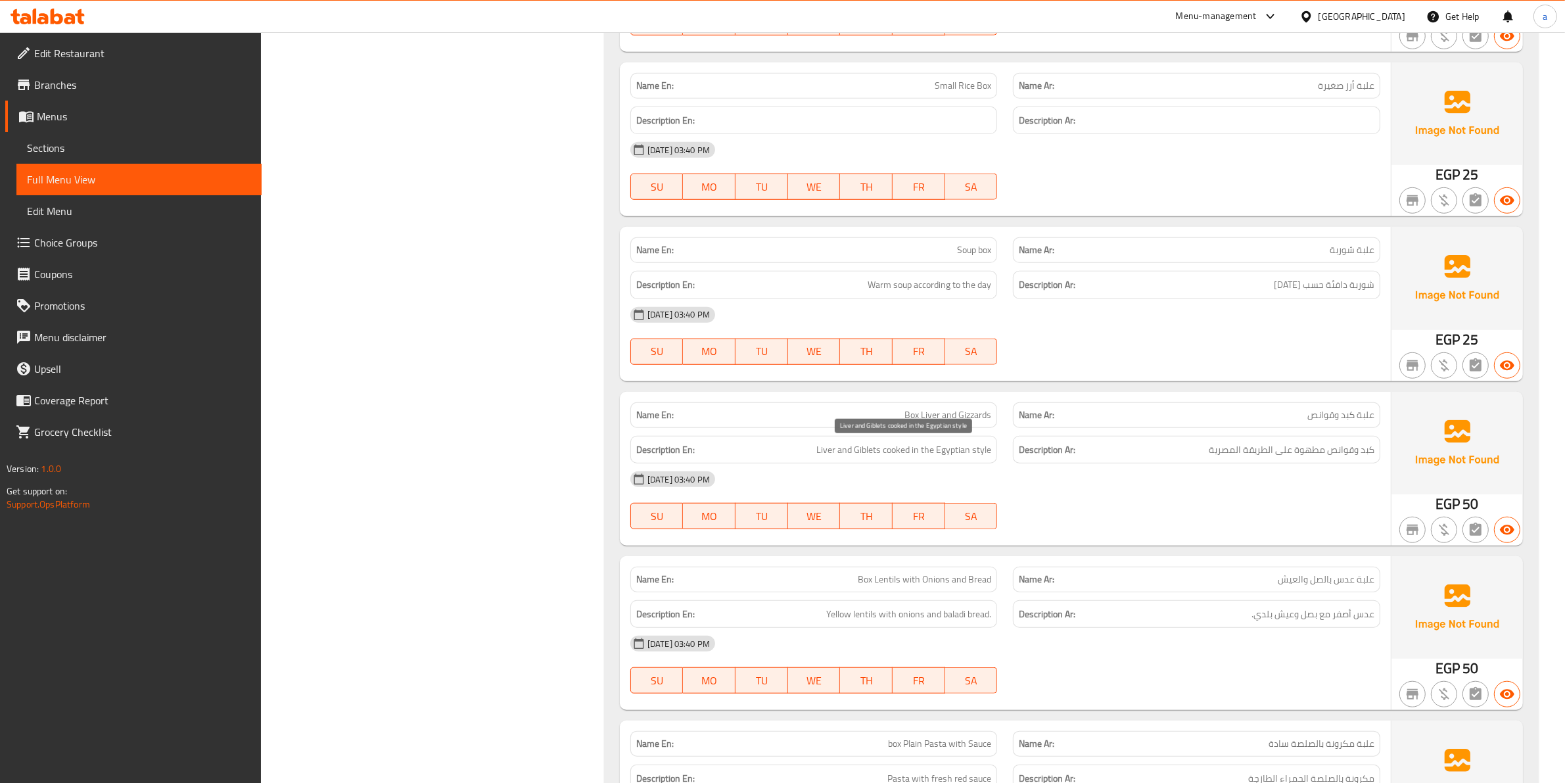
scroll to position [1232, 0]
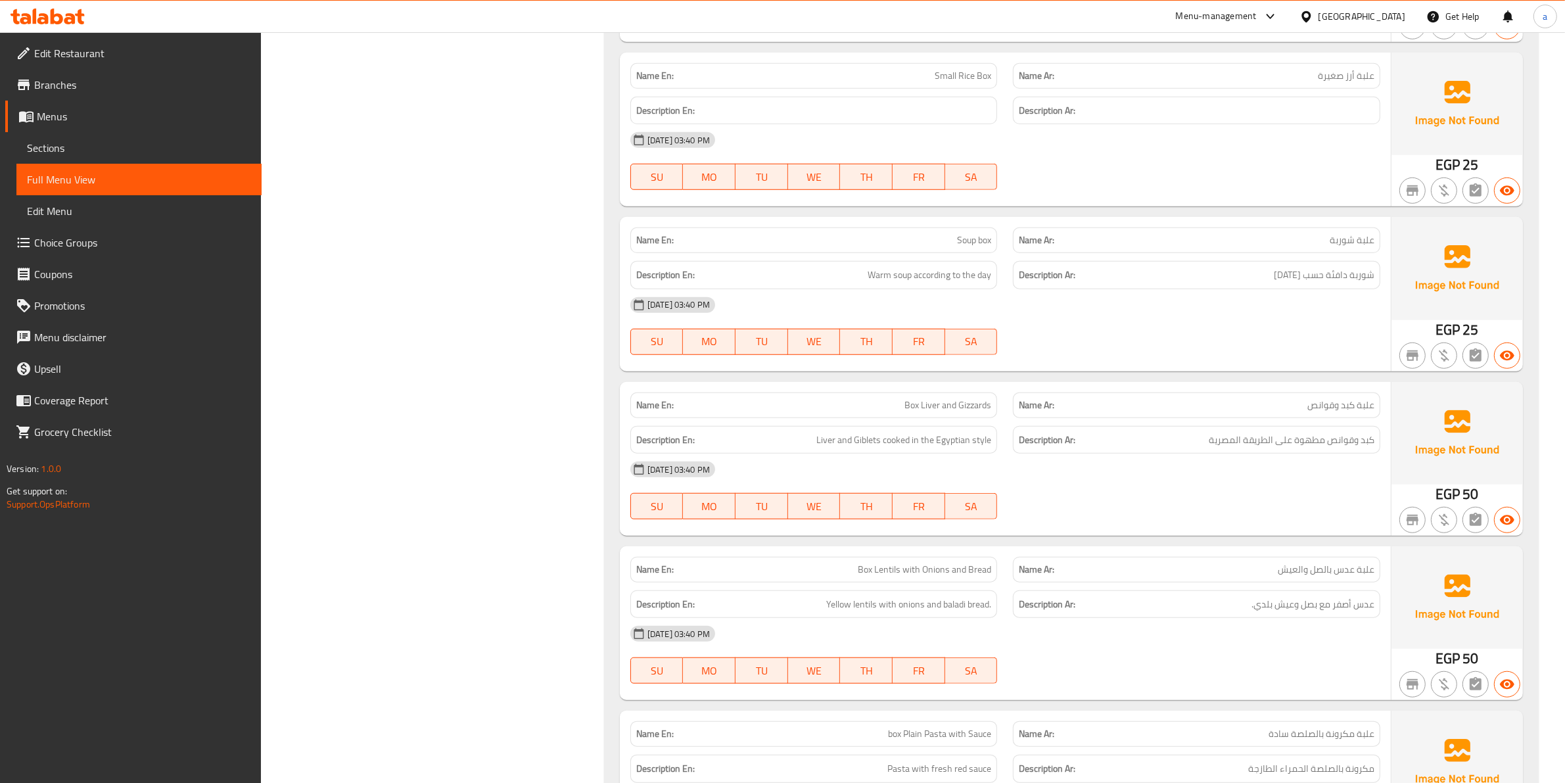
copy span "Box Liver and Gizzards"
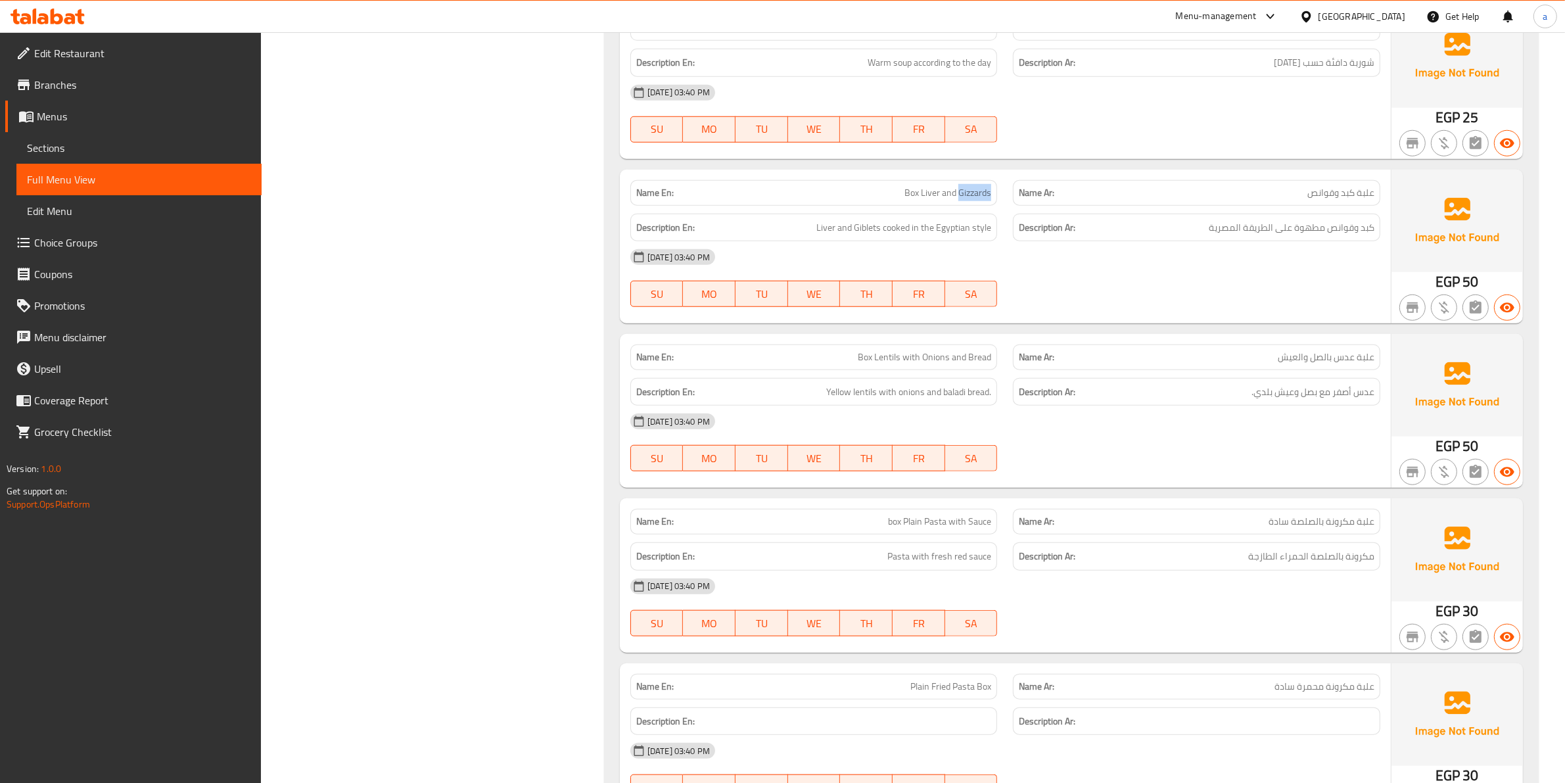
scroll to position [1479, 0]
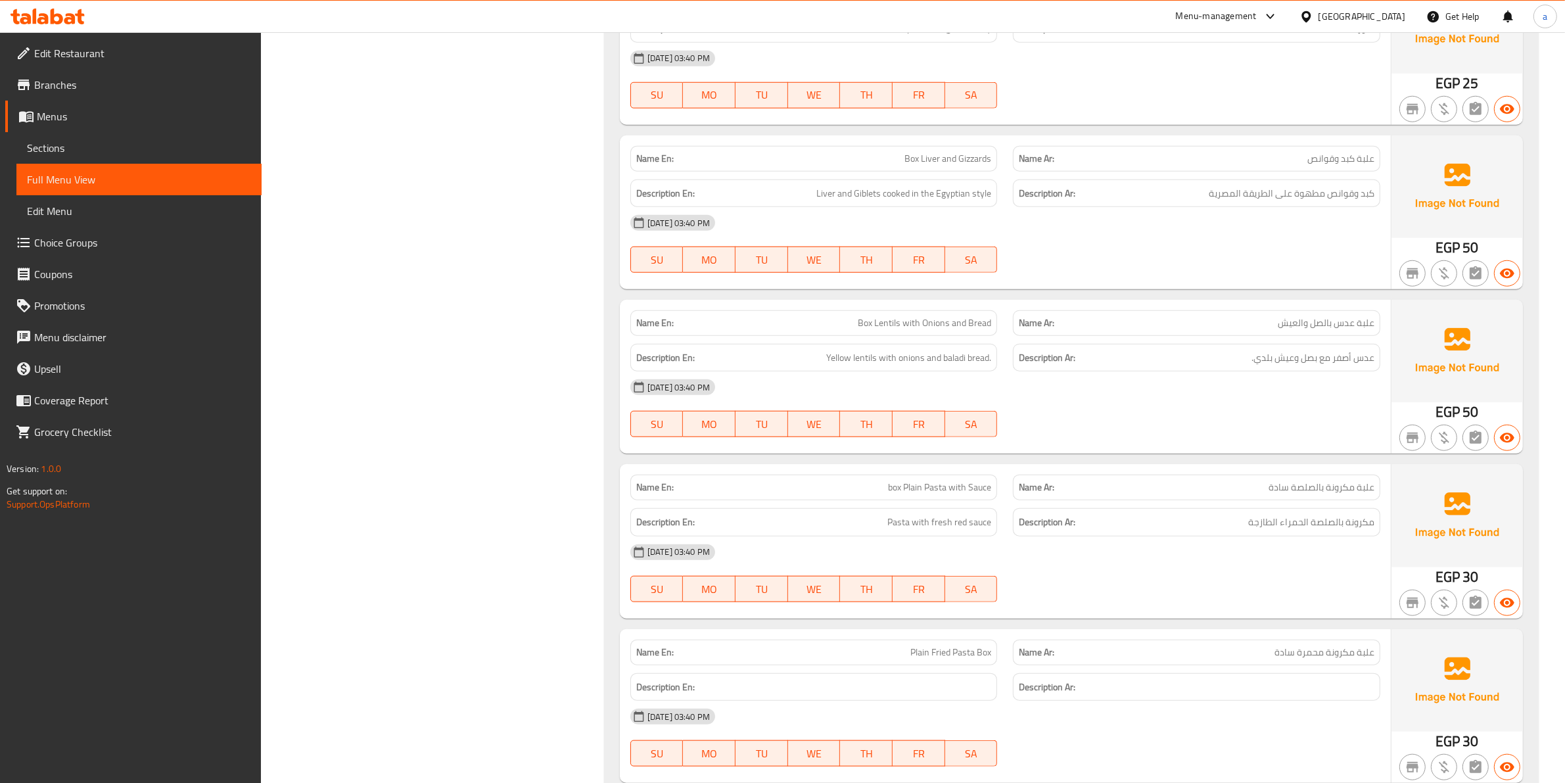
copy span "Box Lentils with Onions and Bread"
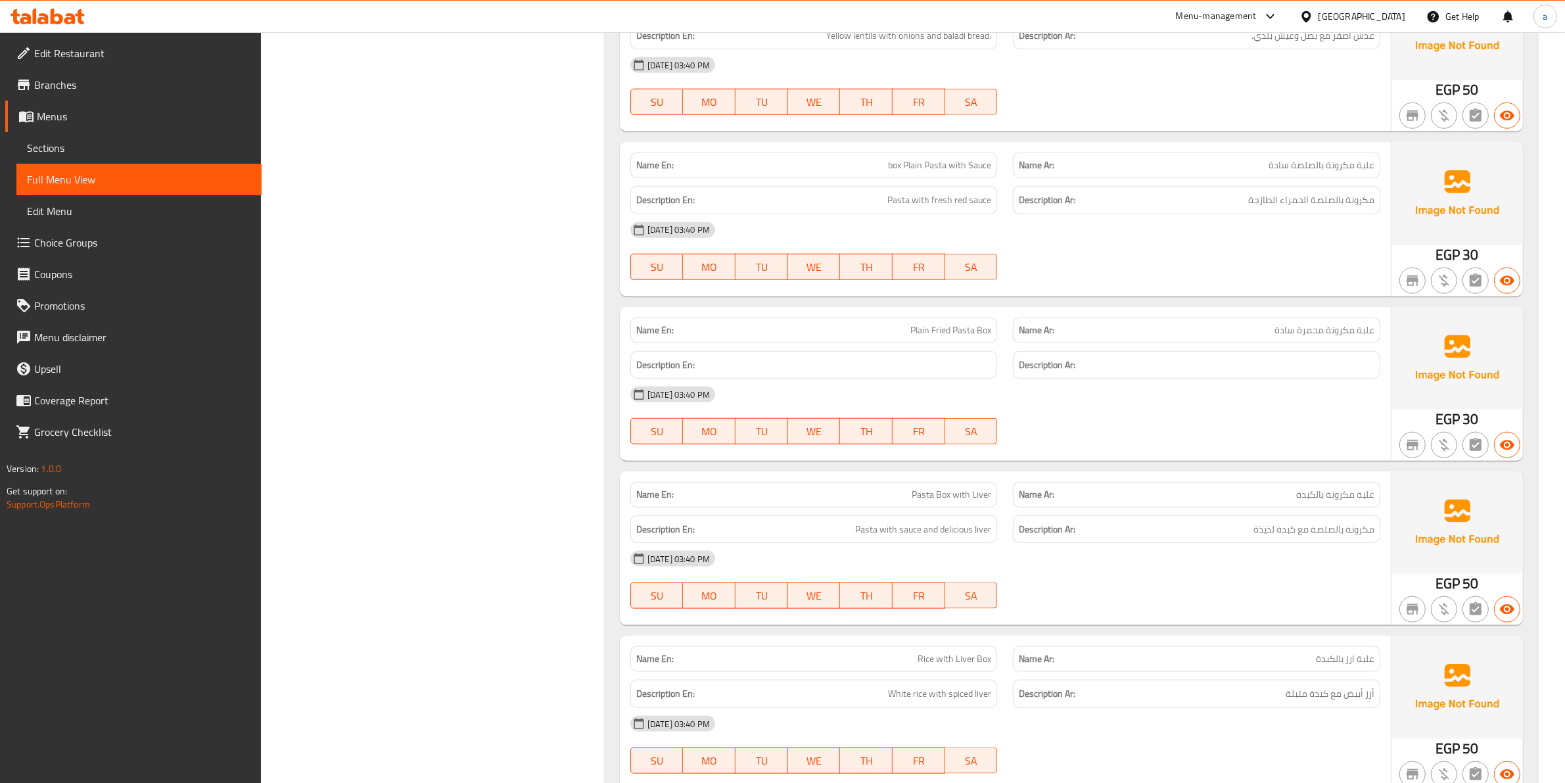
scroll to position [1807, 0]
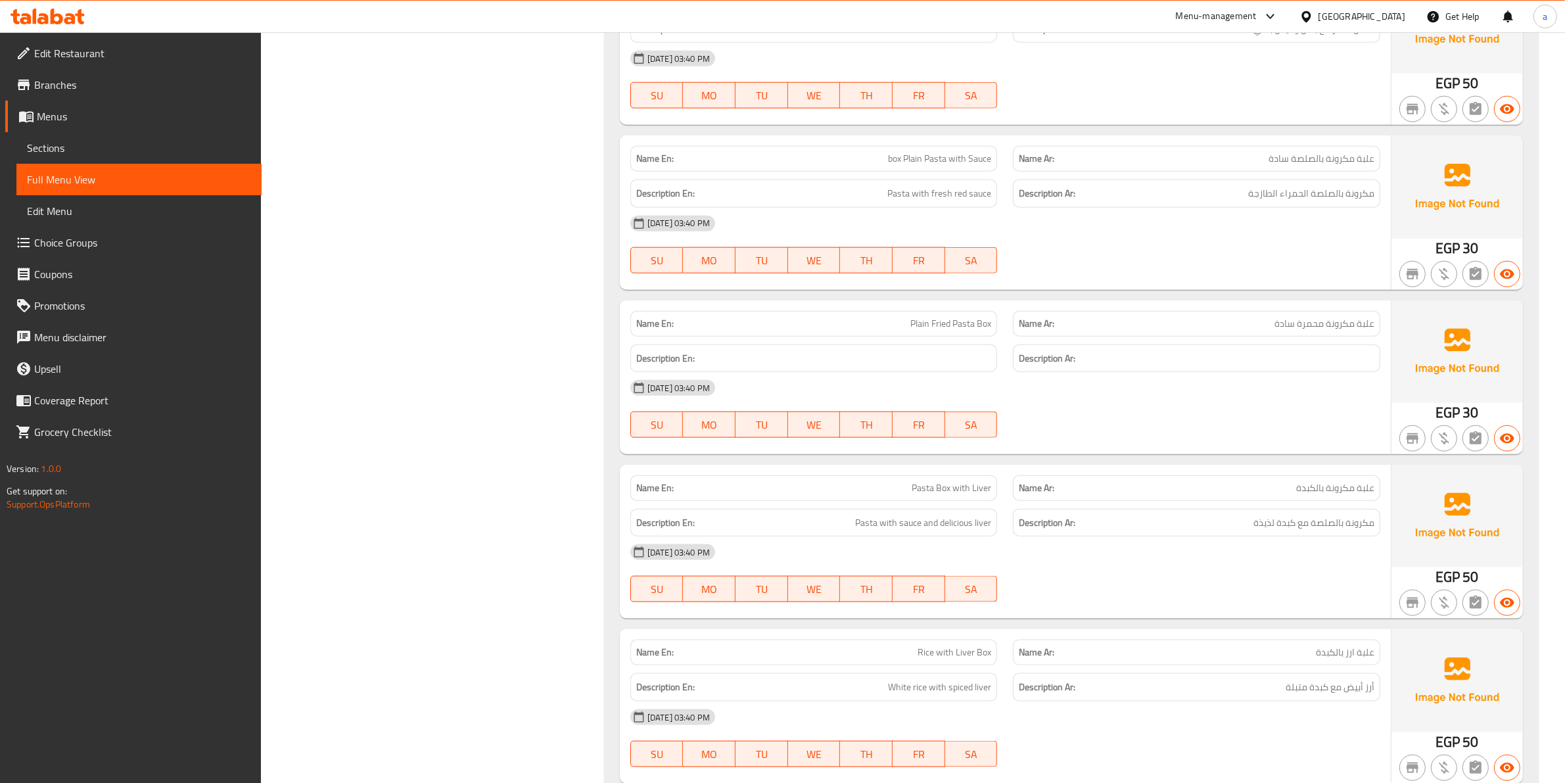
click at [948, 327] on span "Plain Fried Pasta Box" at bounding box center [950, 324] width 81 height 14
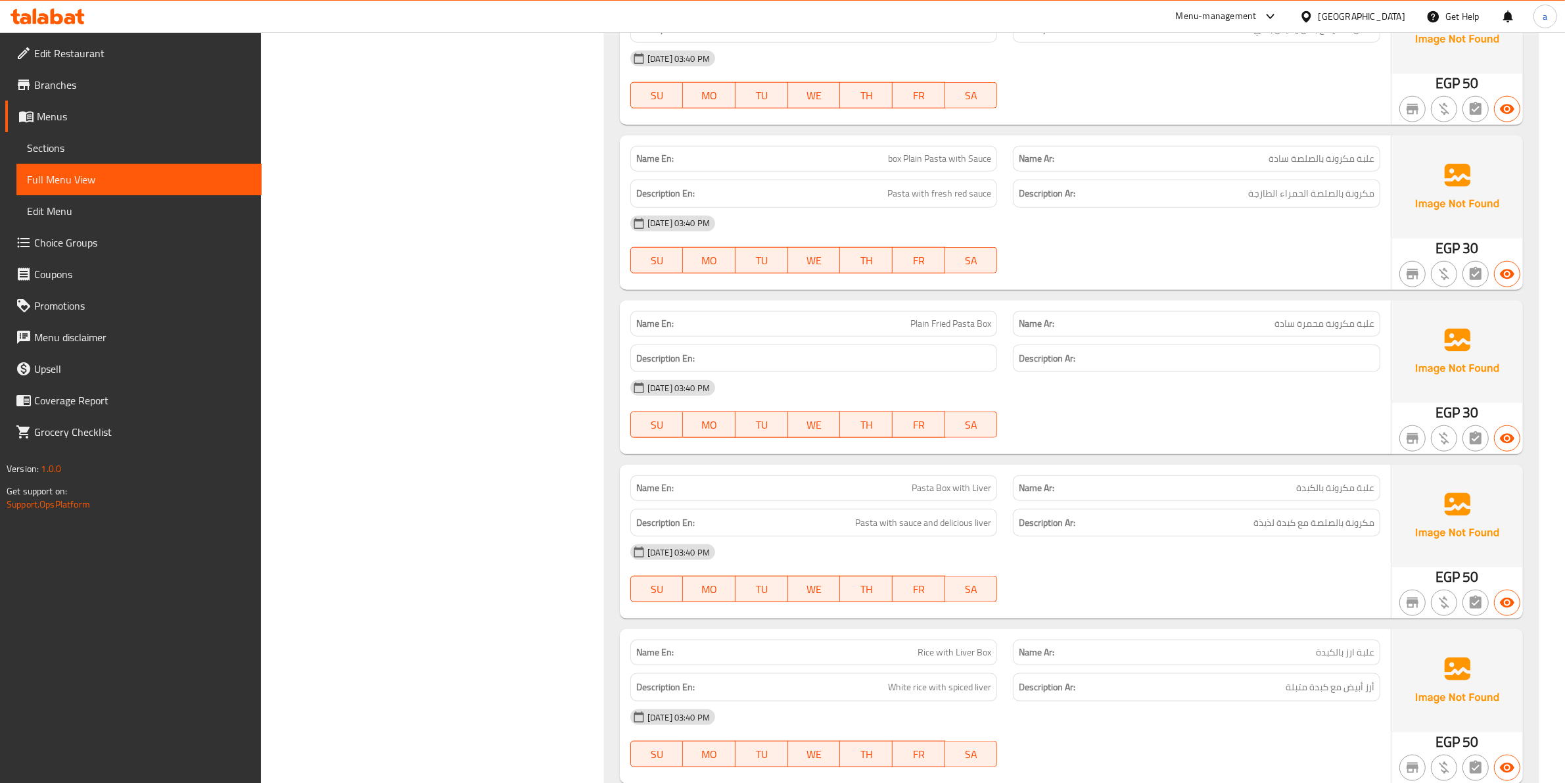
click at [999, 354] on div "Description En:" at bounding box center [813, 358] width 383 height 44
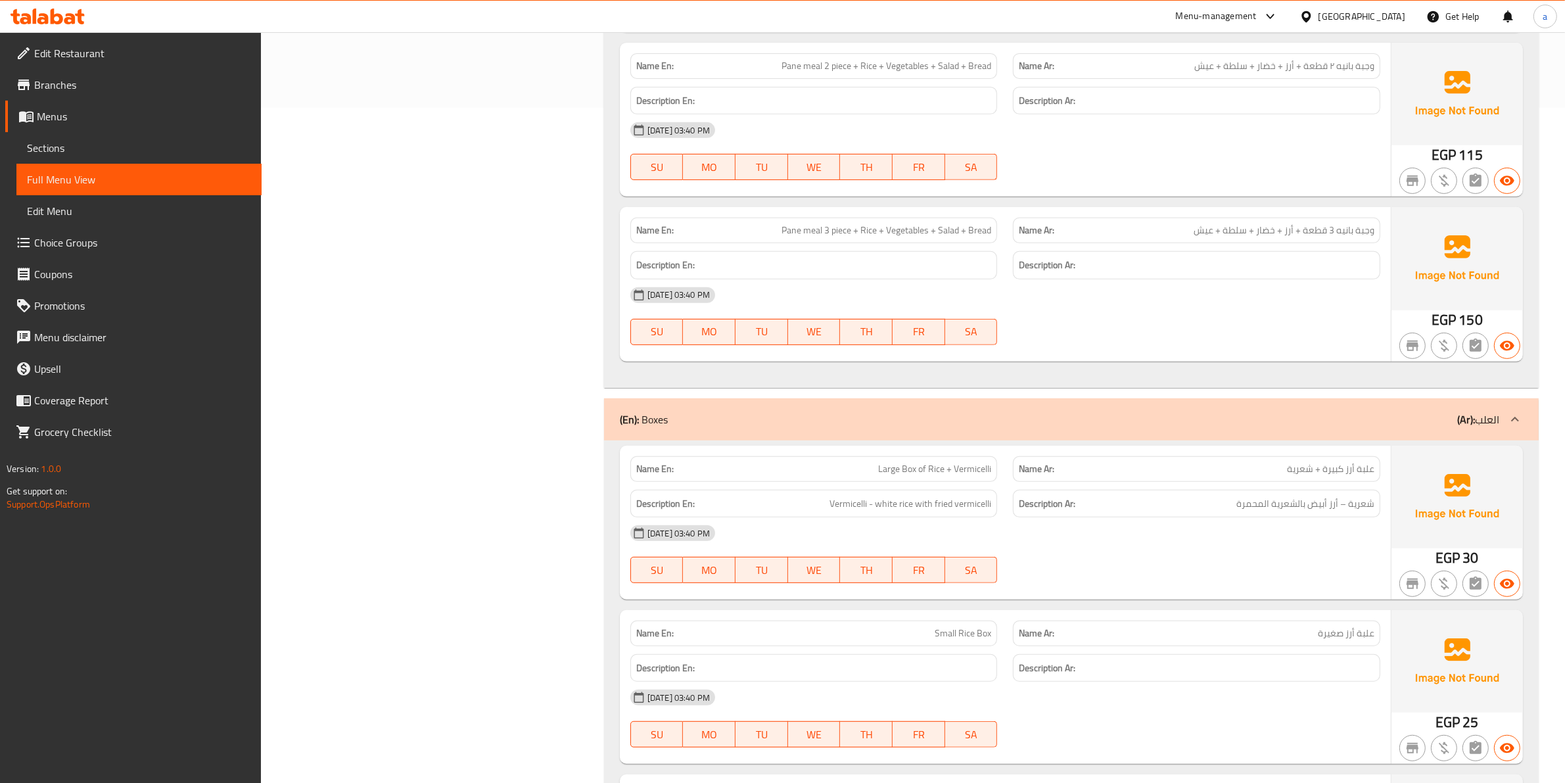
scroll to position [623, 0]
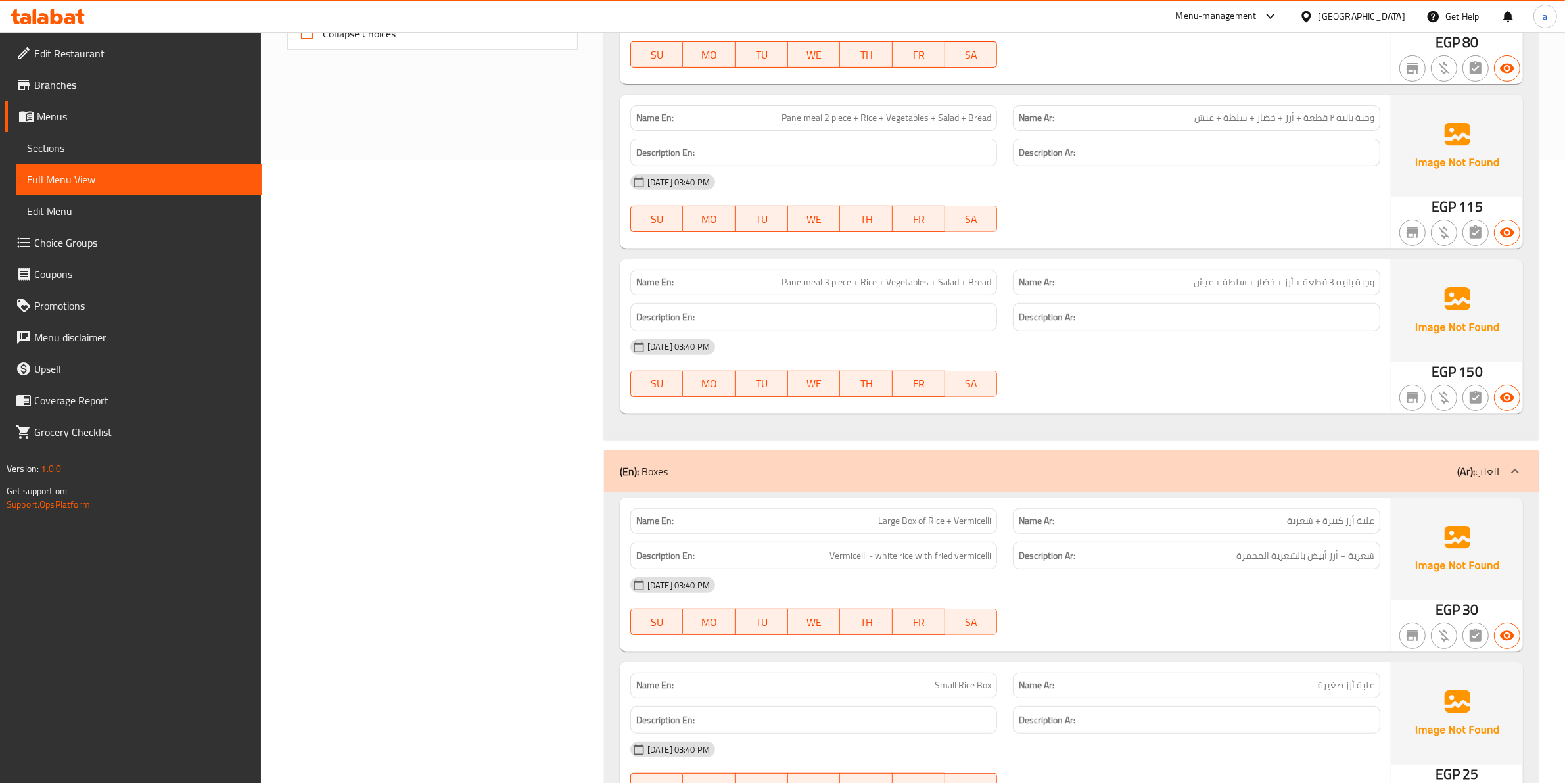
copy span "Large Box of Rice + Vermicelli"
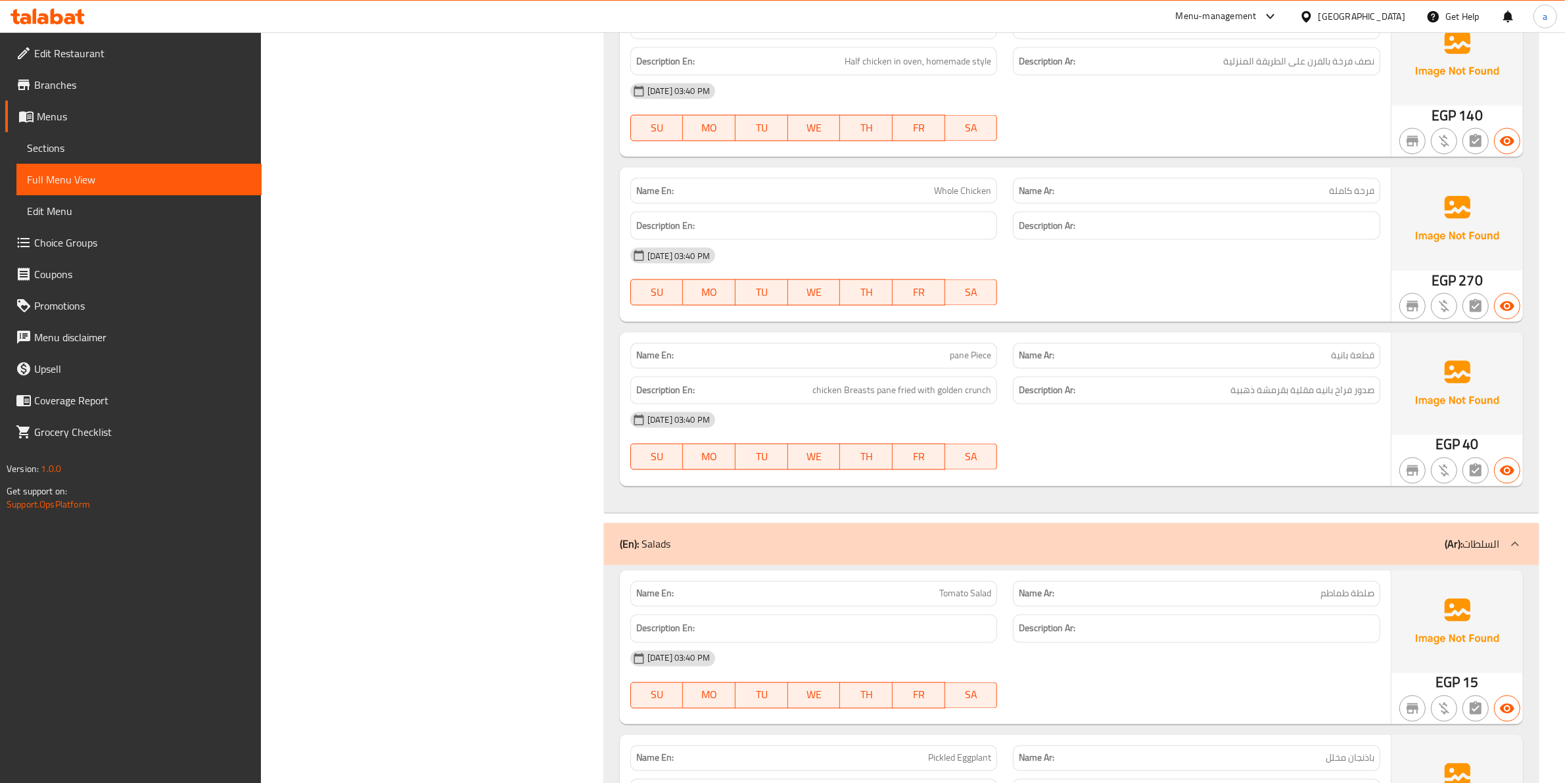
scroll to position [1739, 0]
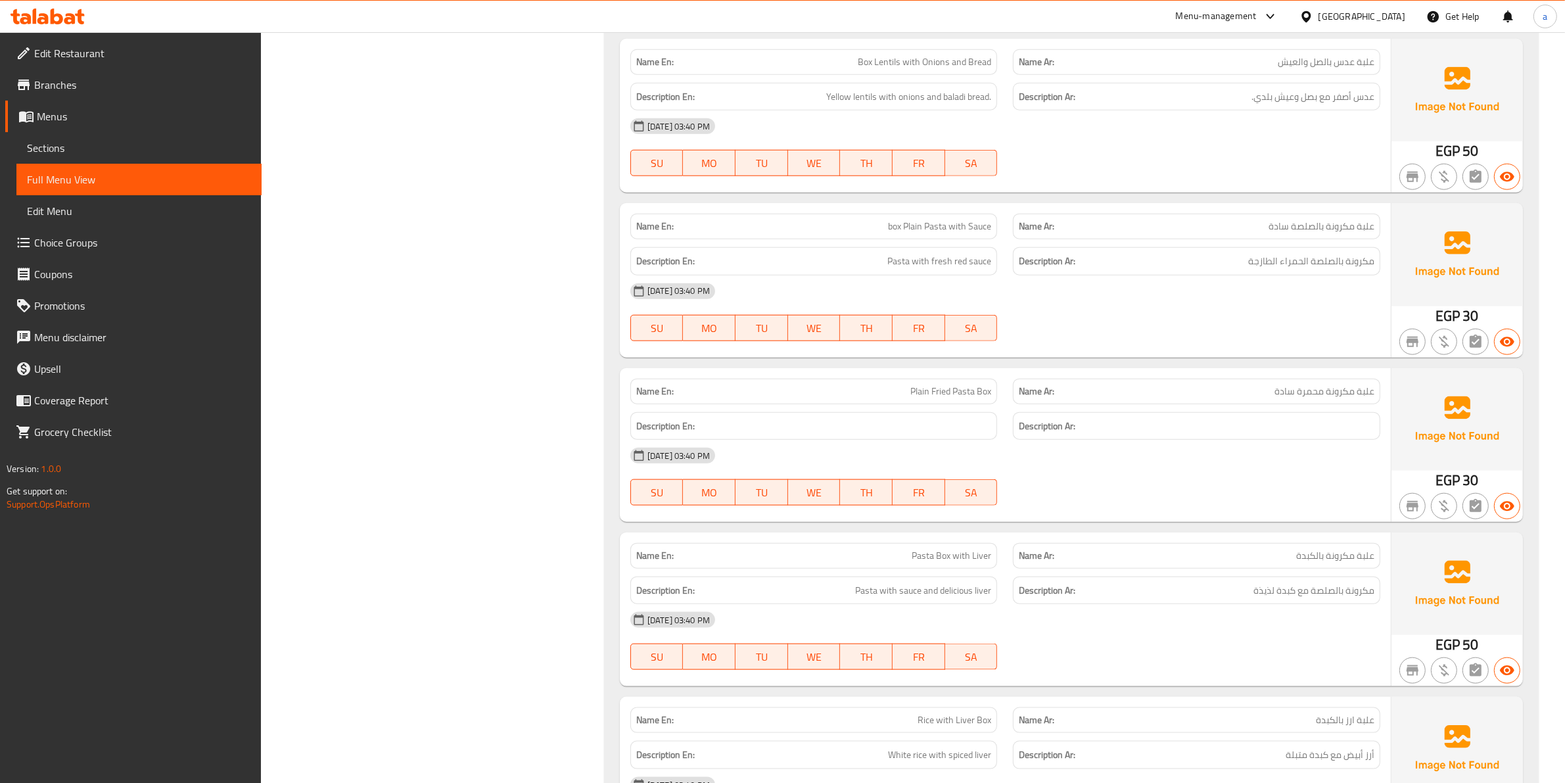
click at [971, 392] on span "Plain Fried Pasta Box" at bounding box center [950, 391] width 81 height 14
copy span "Plain Fried Pasta Box"
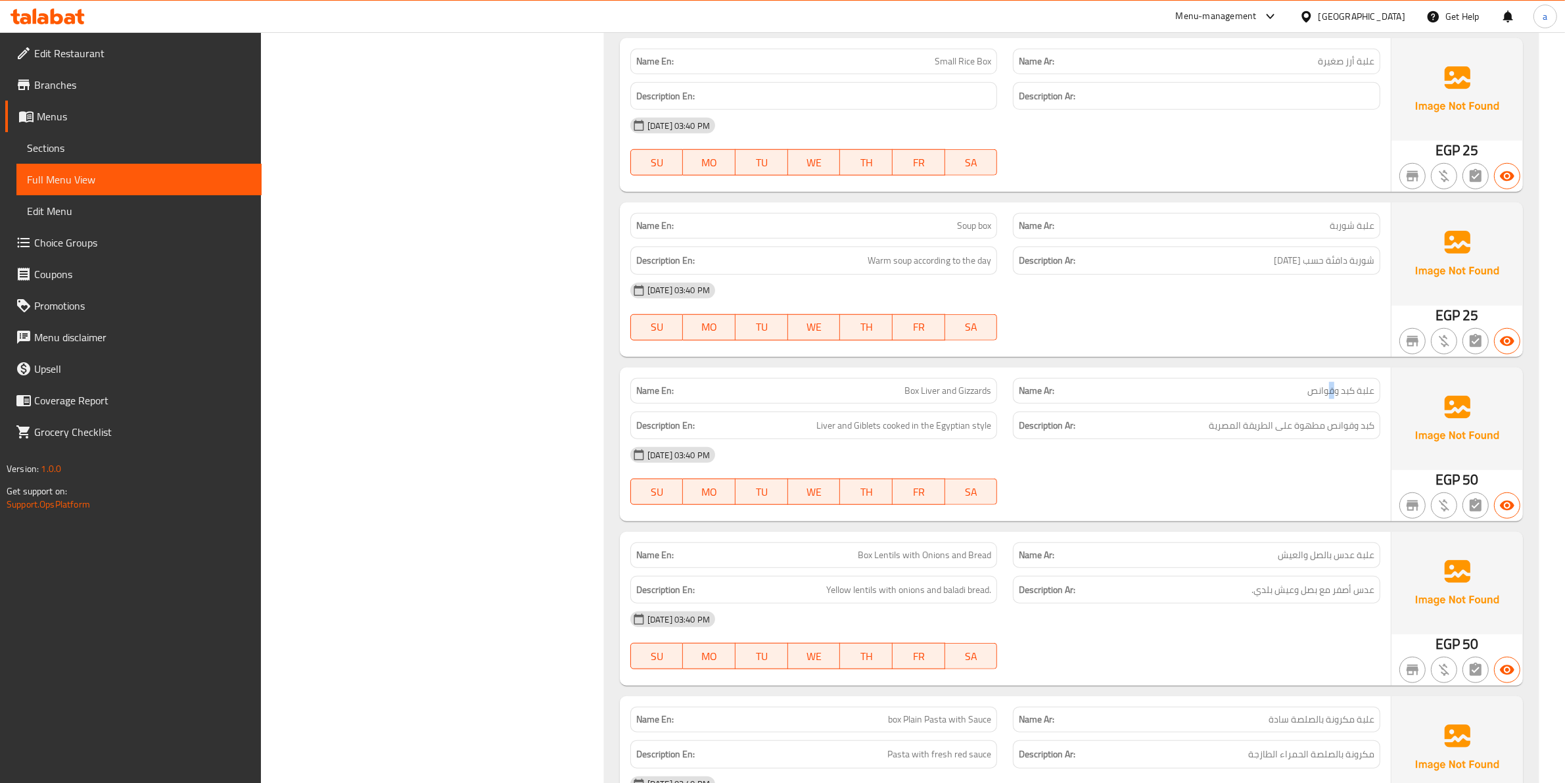
drag, startPoint x: 1333, startPoint y: 392, endPoint x: 1322, endPoint y: 395, distance: 11.5
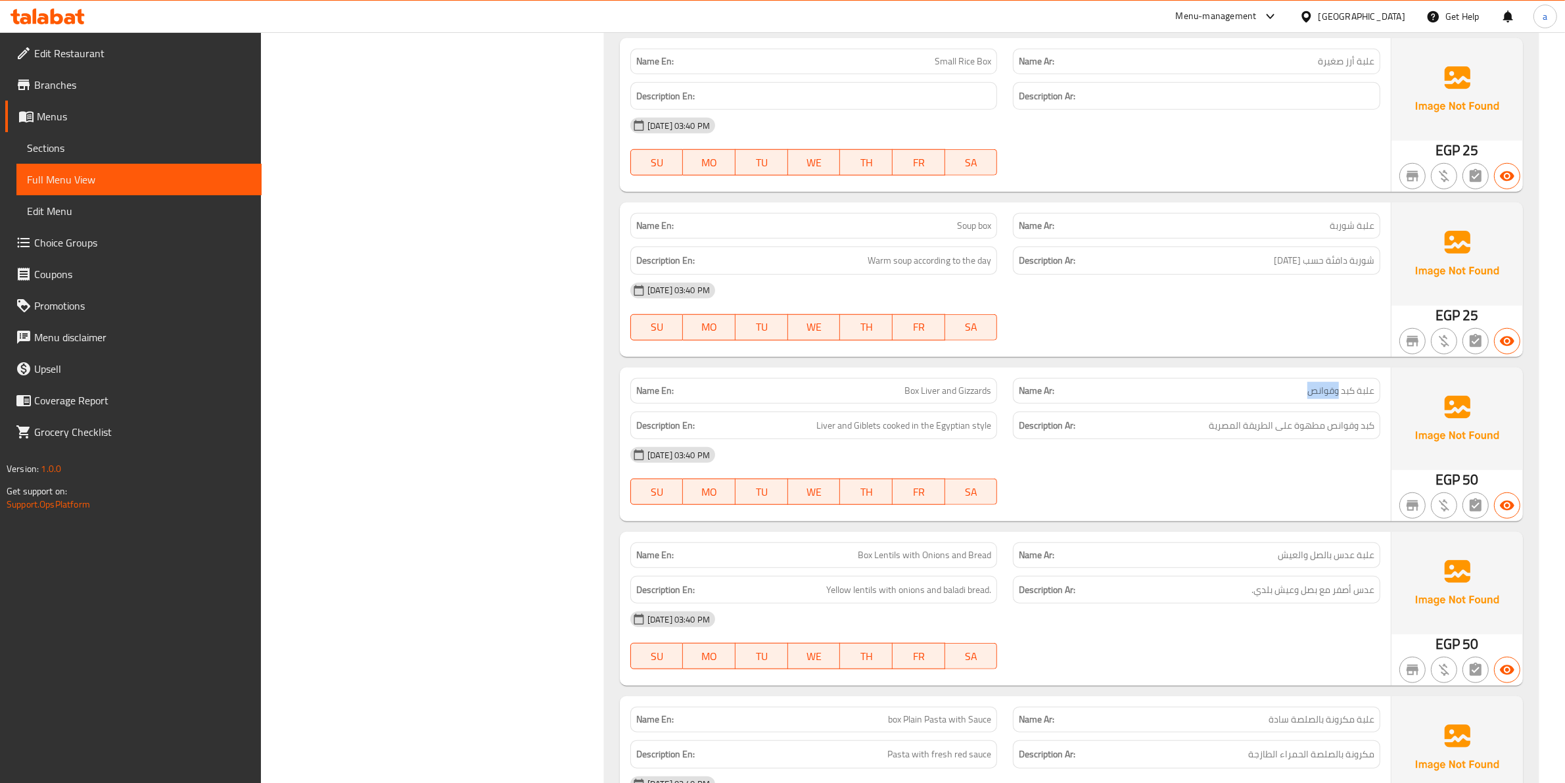
drag, startPoint x: 1332, startPoint y: 392, endPoint x: 1314, endPoint y: 393, distance: 17.8
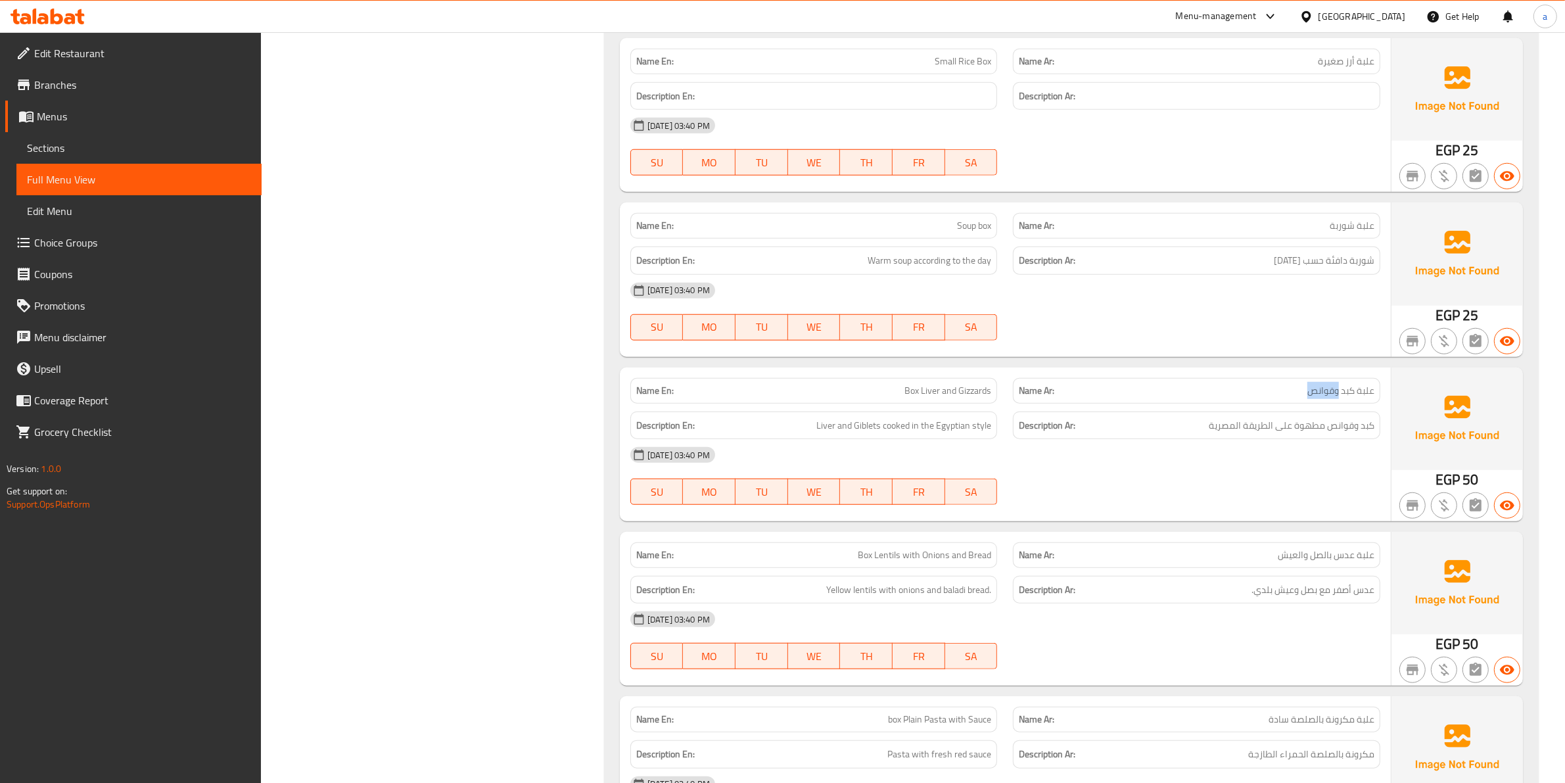
copy span "وقوانص"
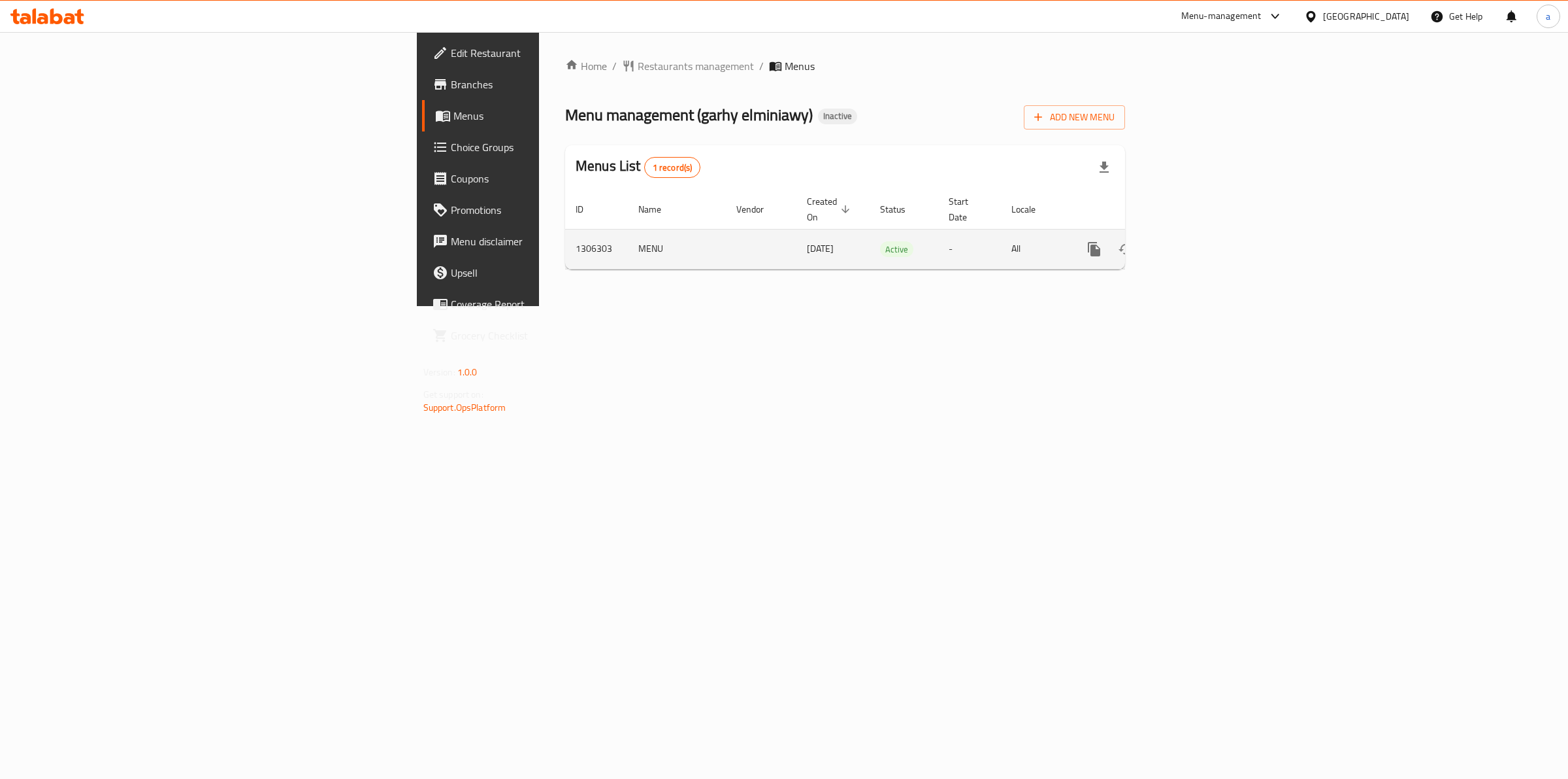
click at [1196, 241] on icon "enhanced table" at bounding box center [1188, 249] width 16 height 16
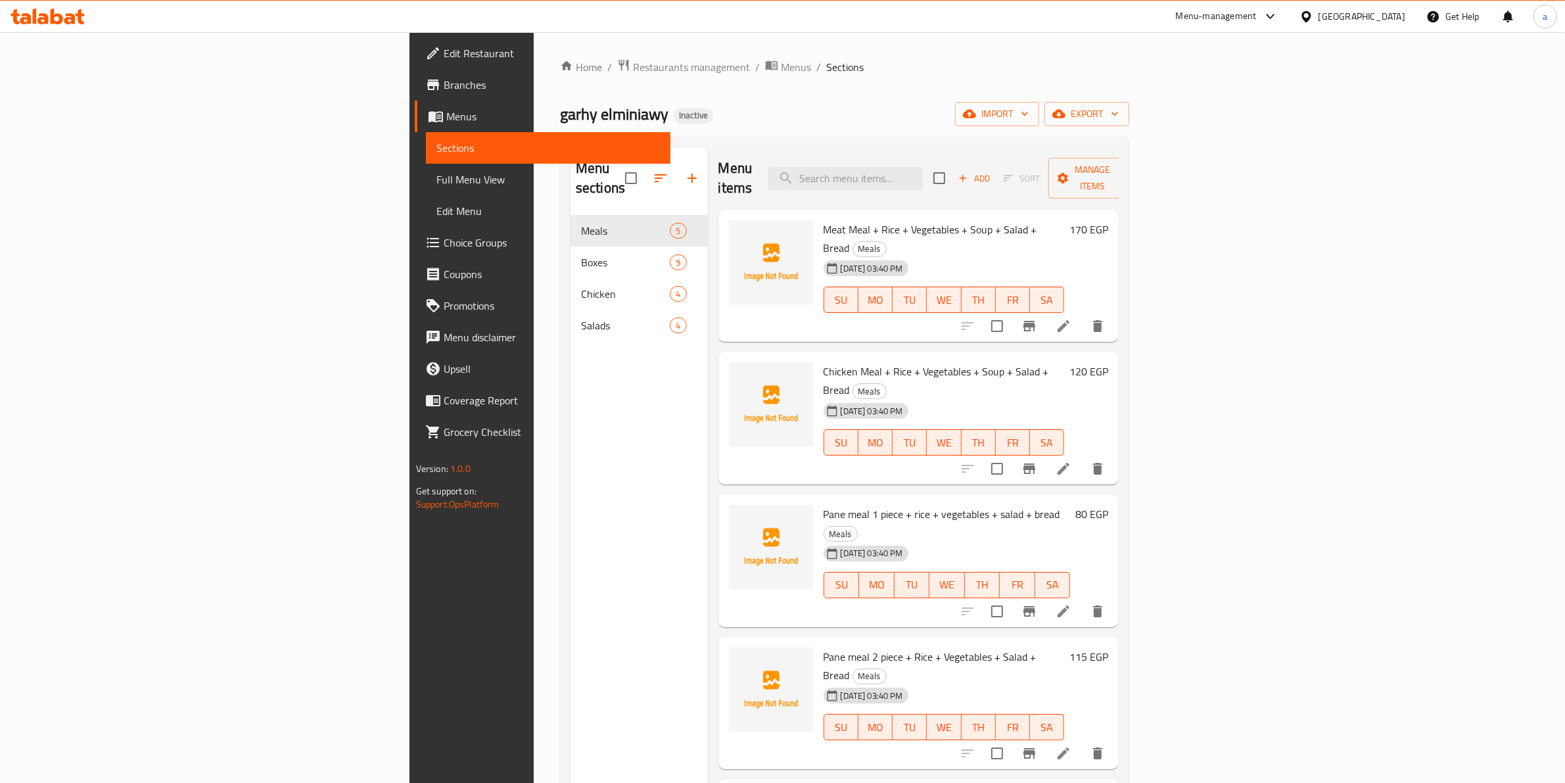
click at [977, 156] on div "Menu items Add Sort Manage items" at bounding box center [918, 178] width 401 height 62
click at [923, 167] on input "search" at bounding box center [845, 178] width 155 height 23
paste input "Box Liver and Gizzards"
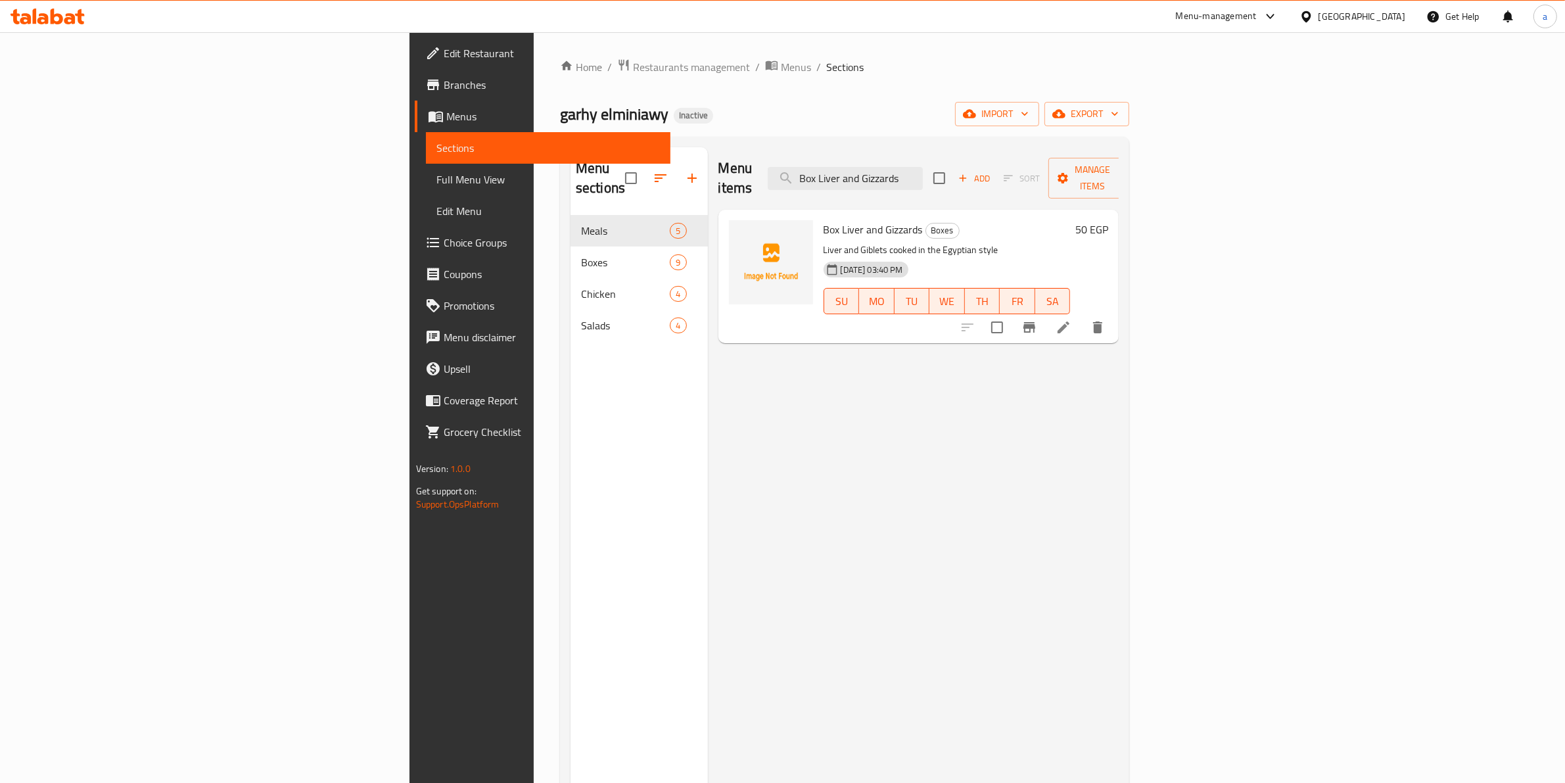
type input "Box Liver and Gizzards"
click at [1082, 315] on li at bounding box center [1063, 327] width 37 height 24
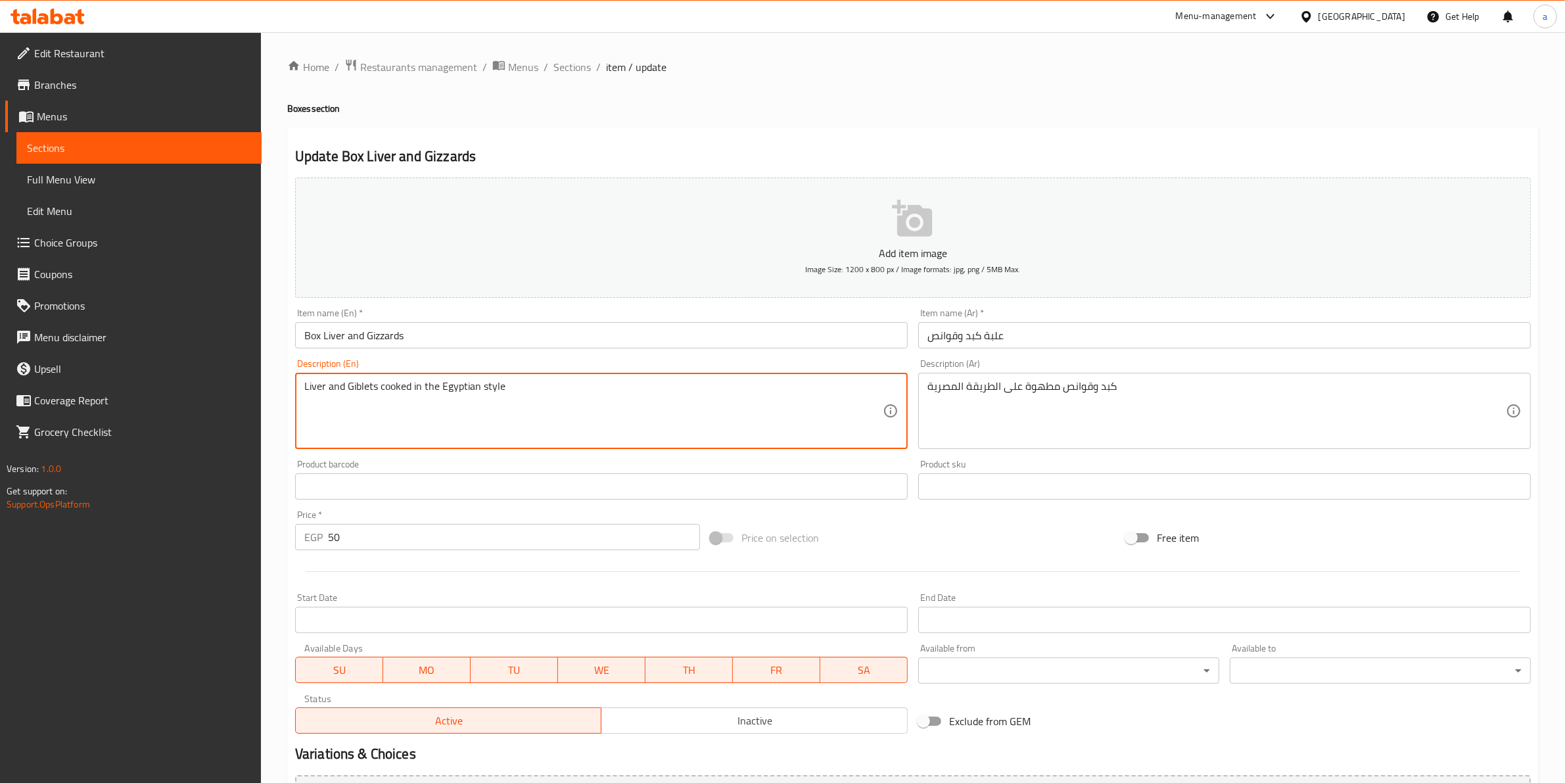
click at [363, 383] on textarea "Liver and Giblets cooked in the Egyptian style" at bounding box center [593, 411] width 578 height 62
paste textarea "zzards"
type textarea "Liver and Gizzards cooked in the Egyptian style"
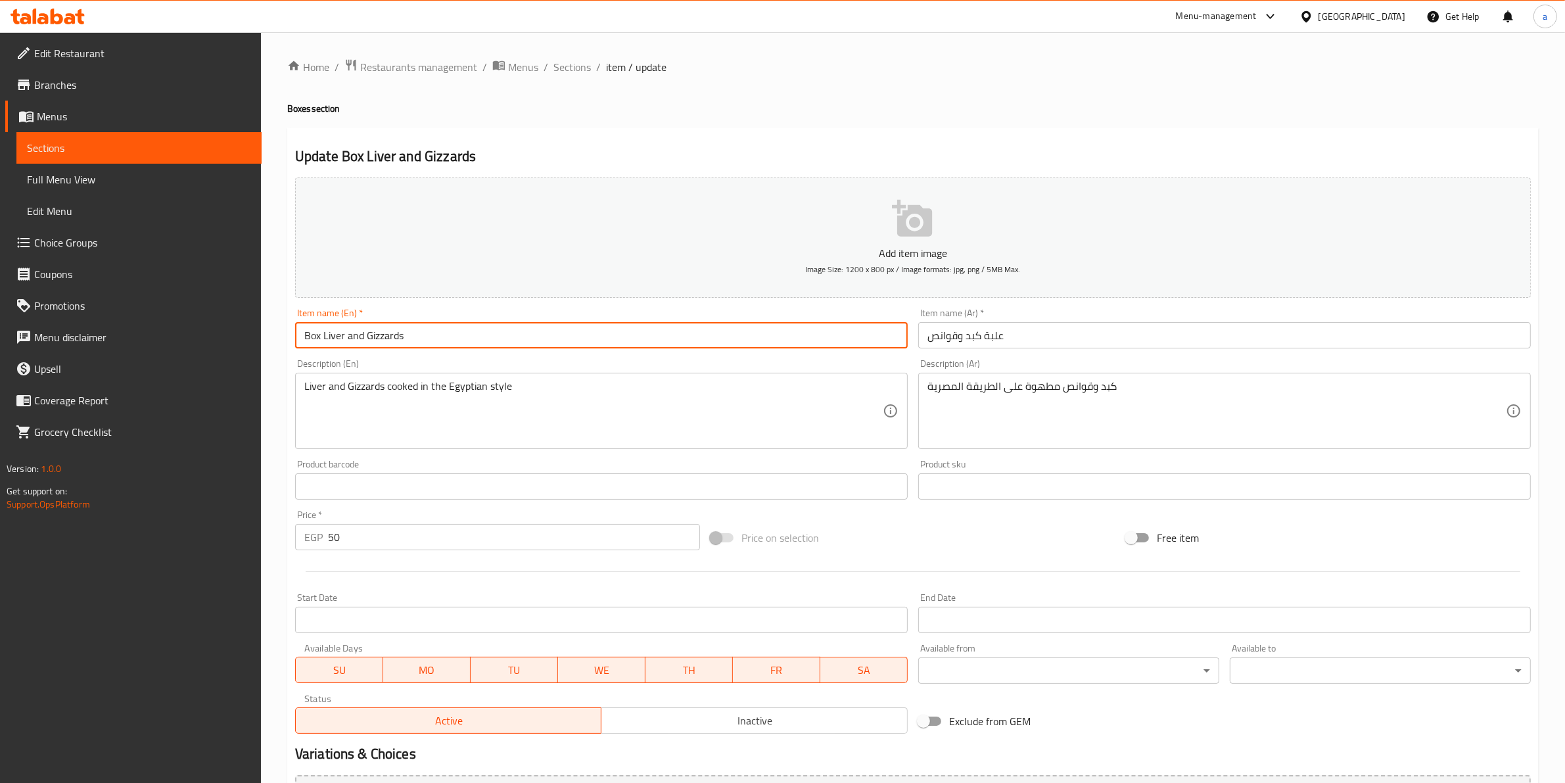
click at [384, 340] on input "Box Liver and Gizzards" at bounding box center [601, 335] width 612 height 26
paste input "blet"
type input "Box Liver and Giblets"
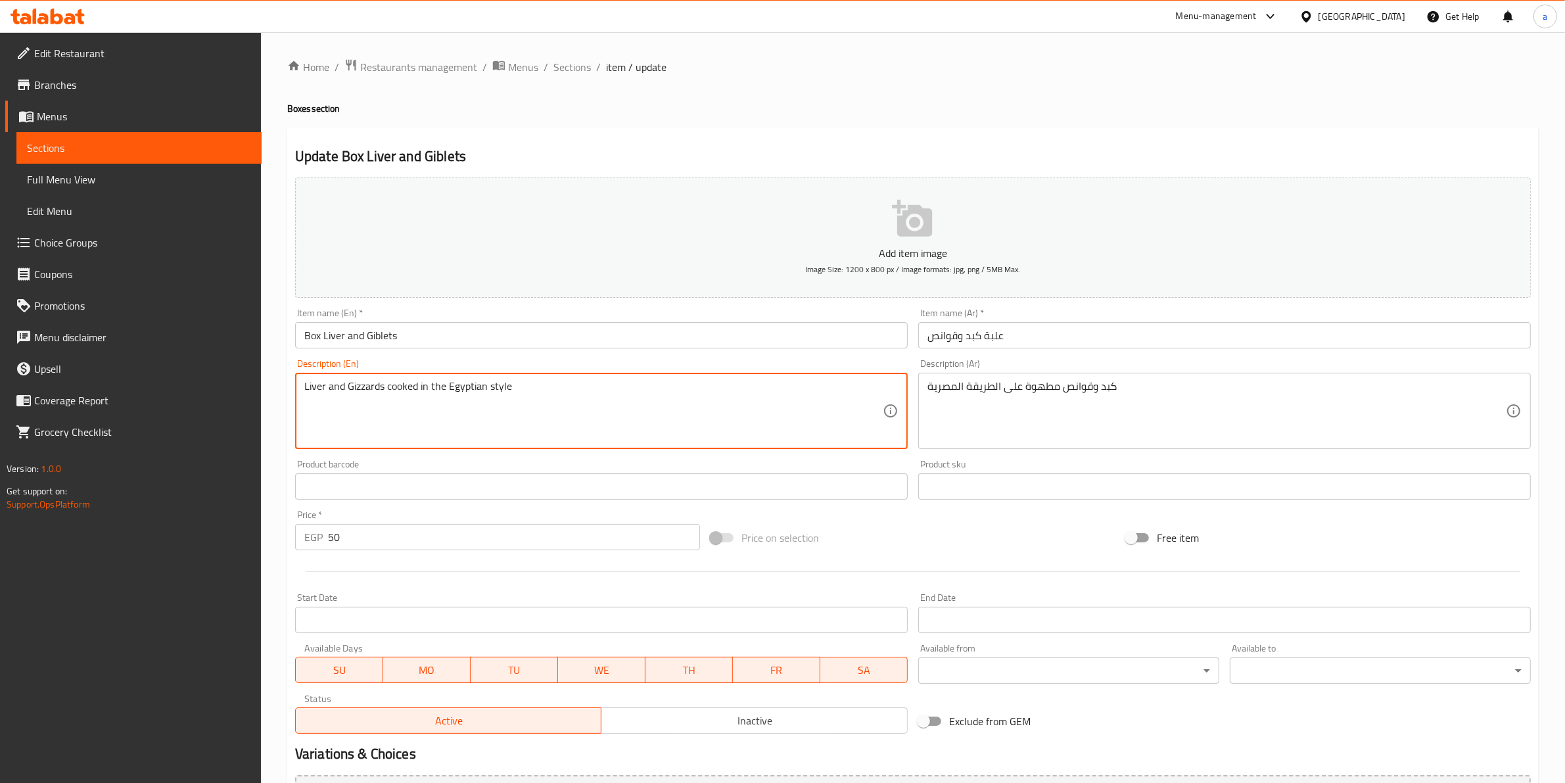
click at [365, 388] on textarea "Liver and Gizzards cooked in the Egyptian style" at bounding box center [593, 411] width 578 height 62
paste textarea "blets"
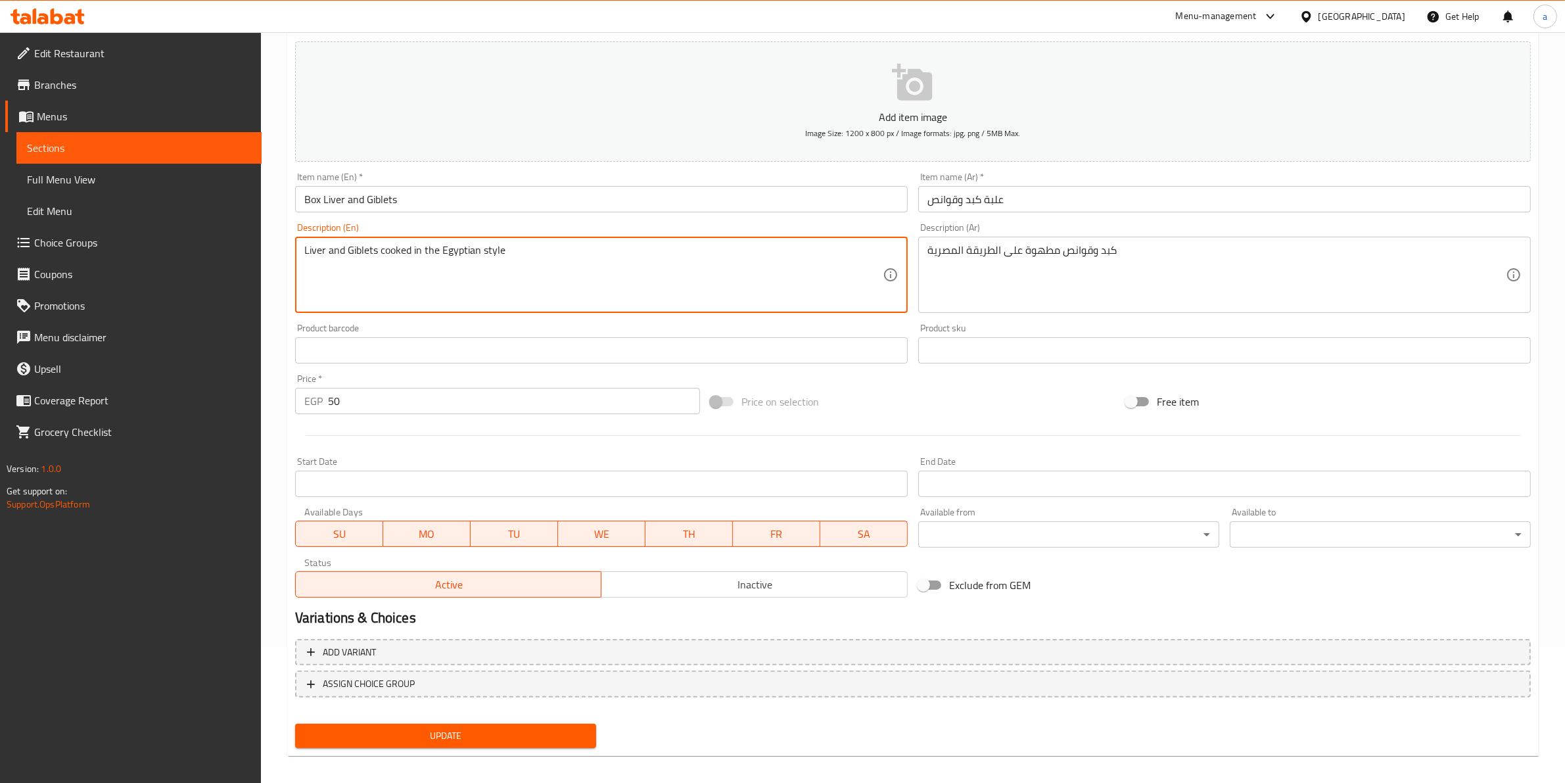
scroll to position [143, 0]
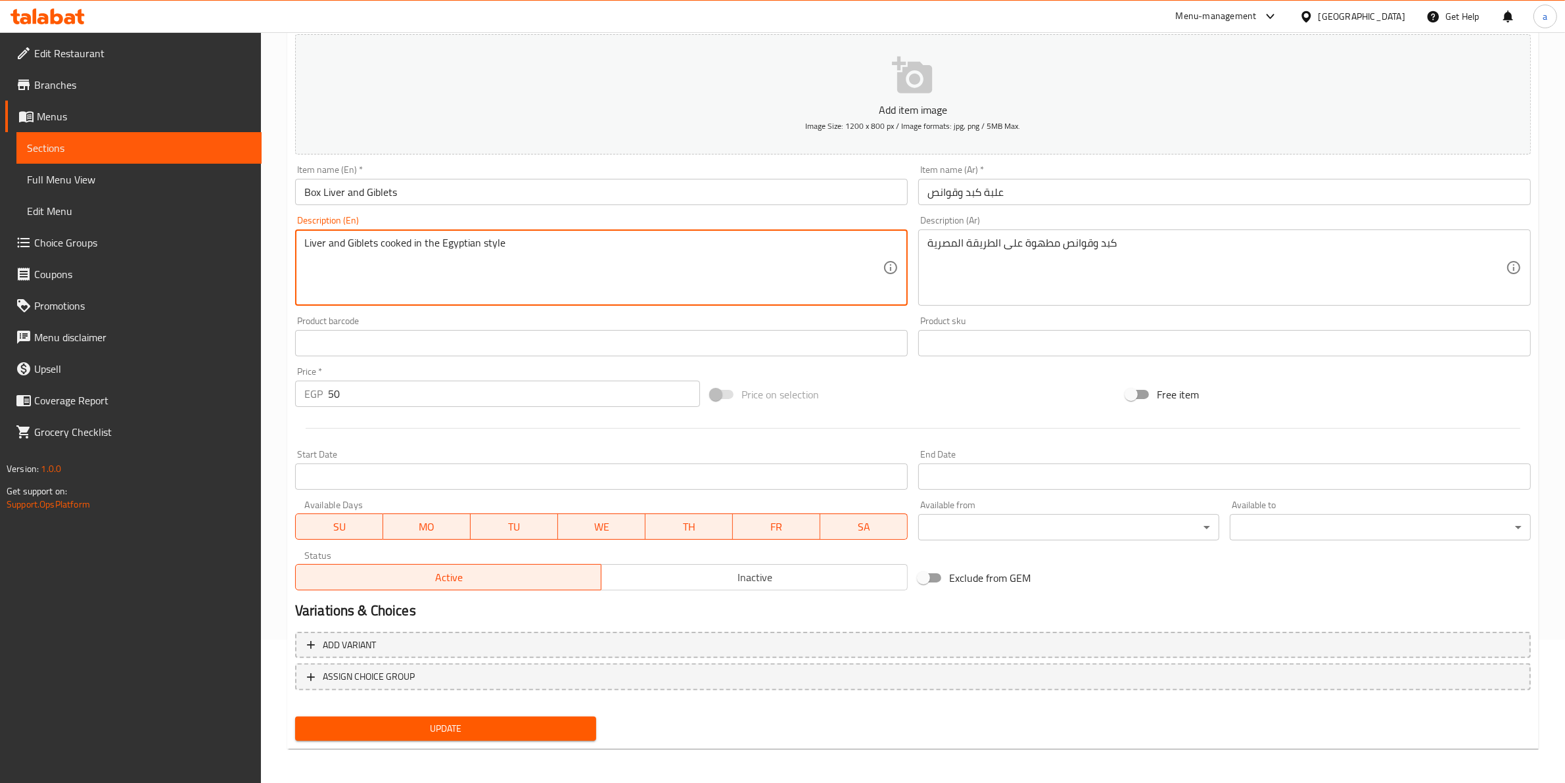
type textarea "Liver and Giblets cooked in the Egyptian style"
click at [481, 724] on span "Update" at bounding box center [446, 728] width 280 height 16
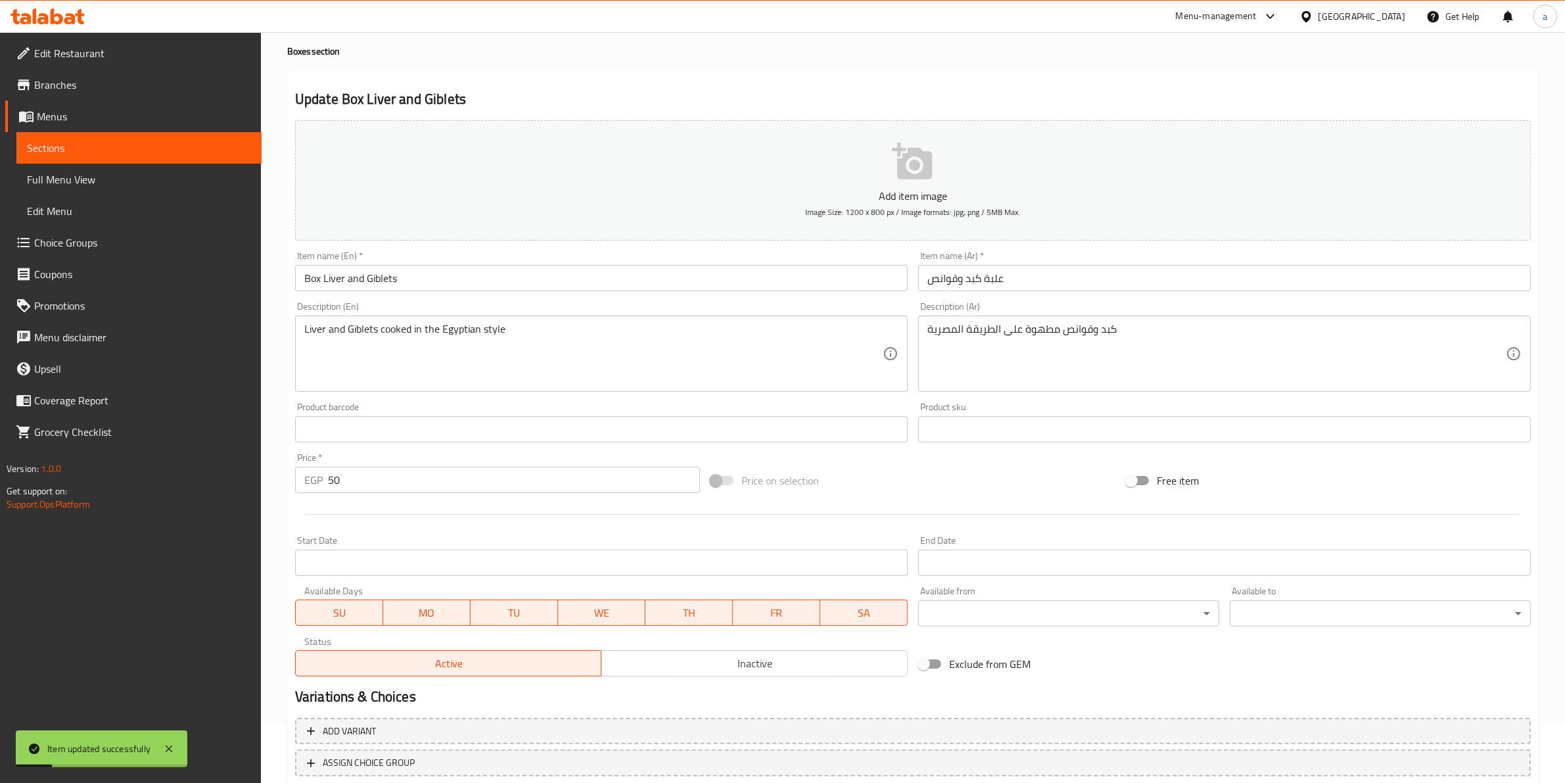
scroll to position [0, 0]
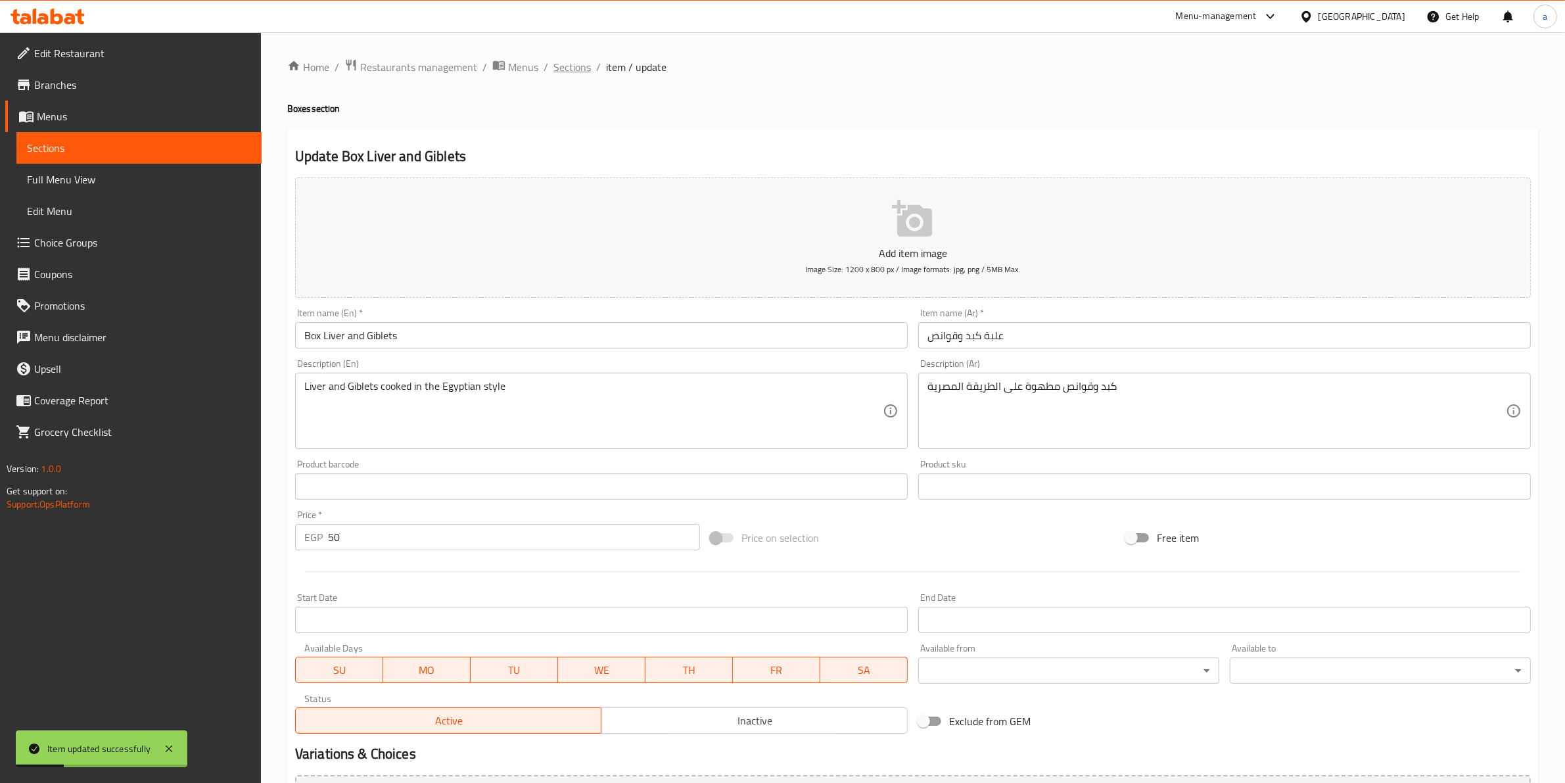
click at [561, 60] on span "Sections" at bounding box center [571, 67] width 37 height 16
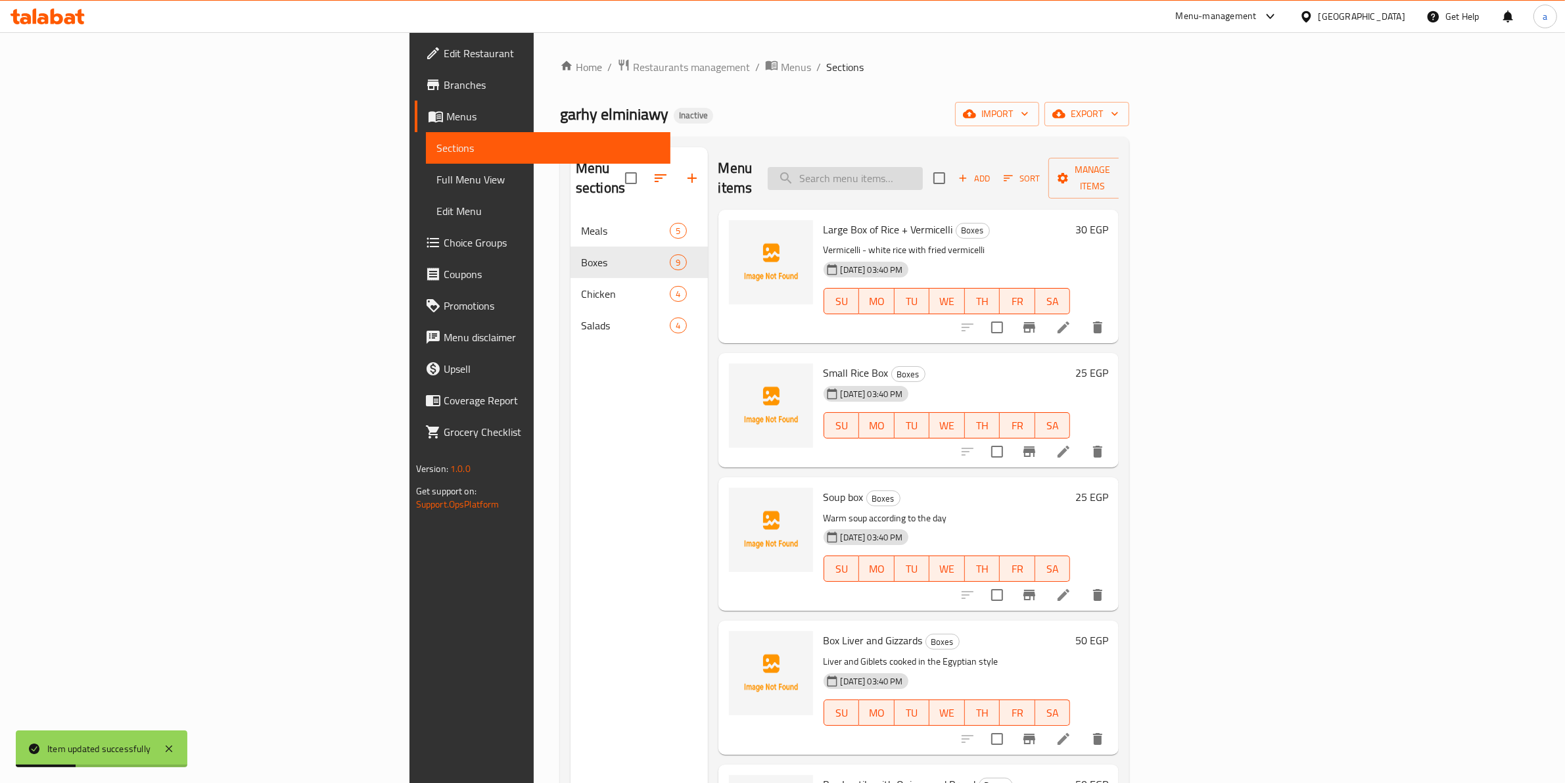
click at [923, 173] on input "search" at bounding box center [845, 178] width 155 height 23
paste input "Box Lentils with Onions and Bread"
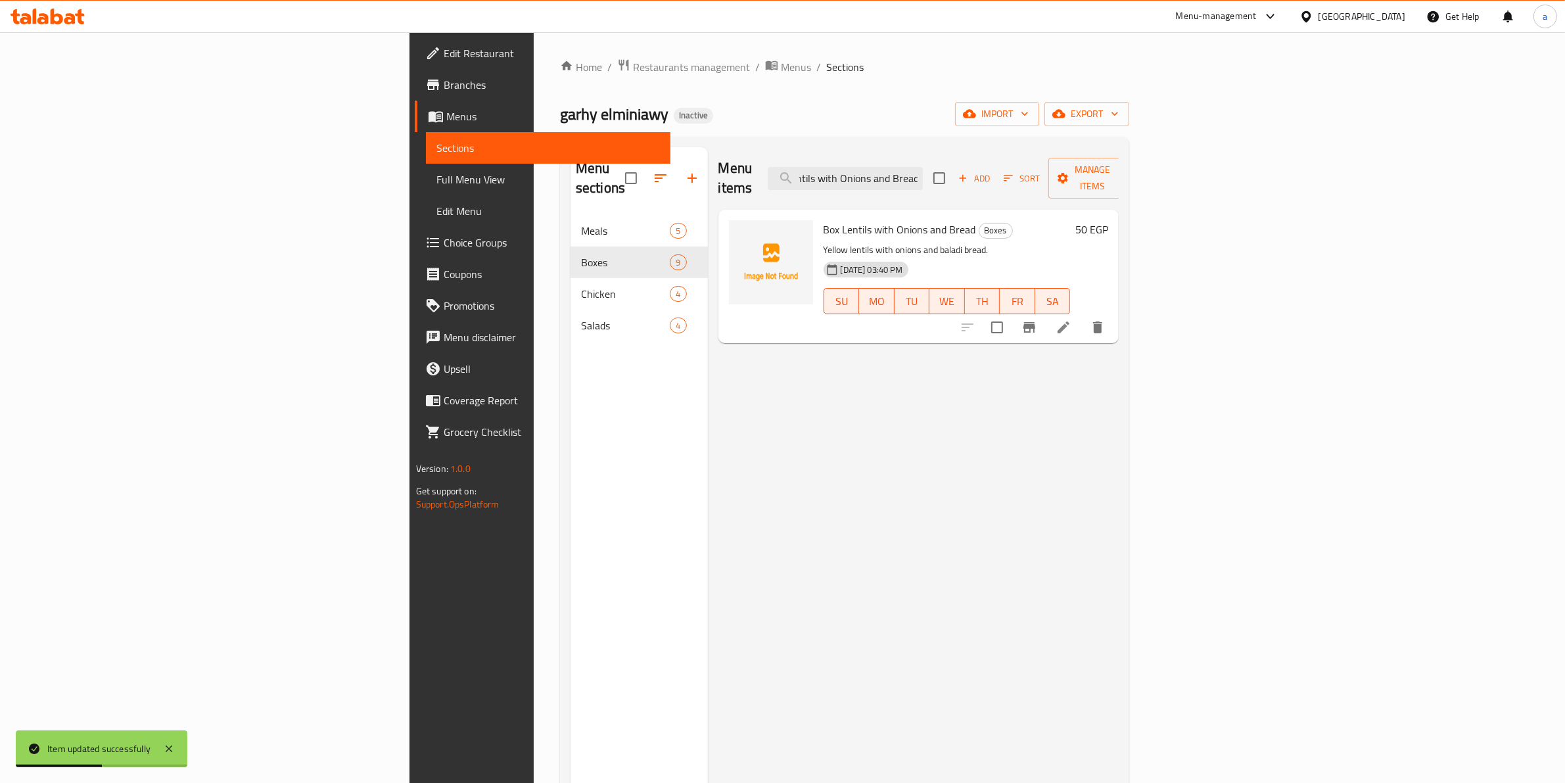
type input "Box Lentils with Onions and Bread"
click at [1082, 315] on li at bounding box center [1063, 327] width 37 height 24
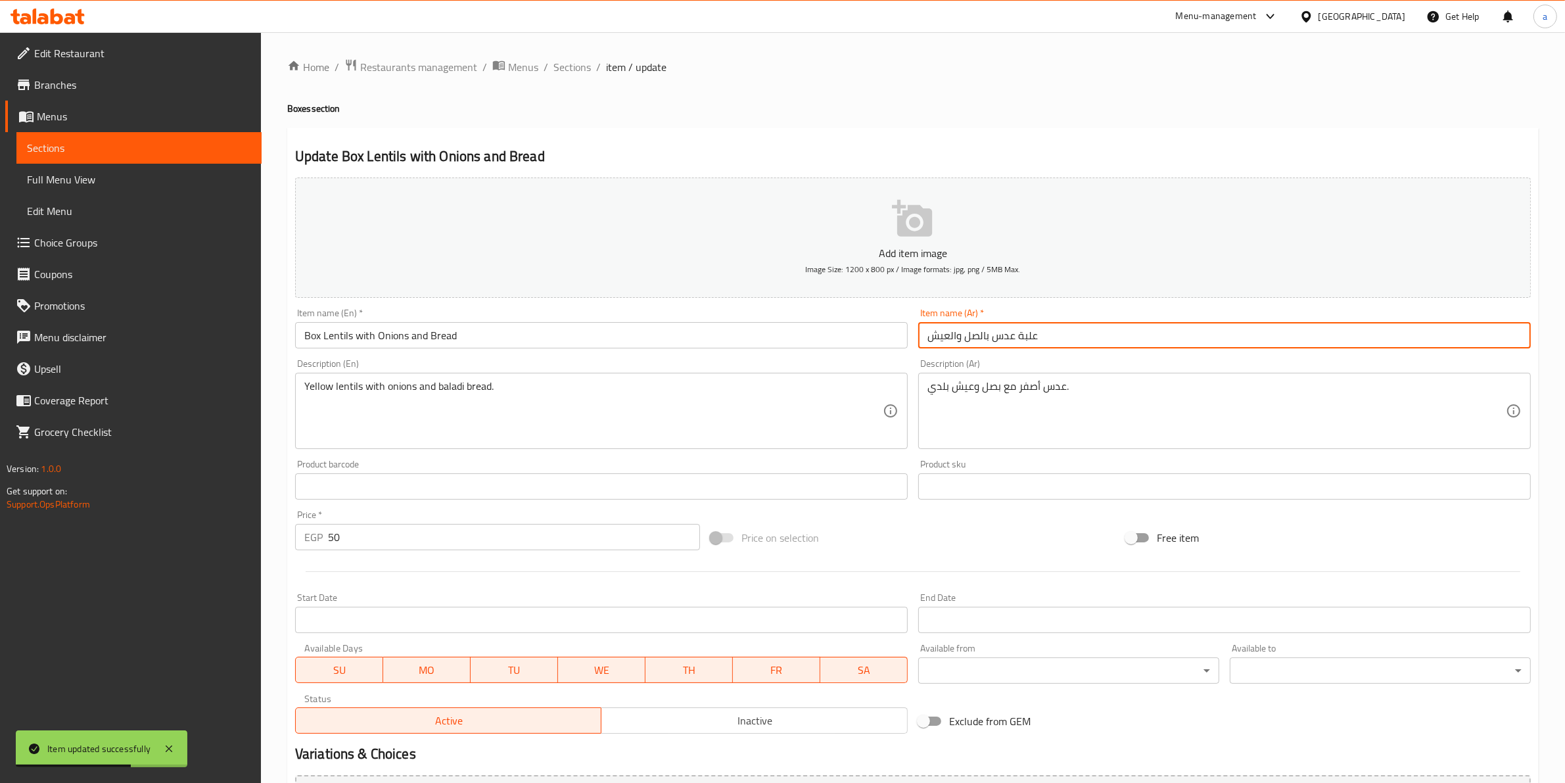
click at [973, 340] on input "علبة عدس بالصل والعيش" at bounding box center [1224, 335] width 612 height 26
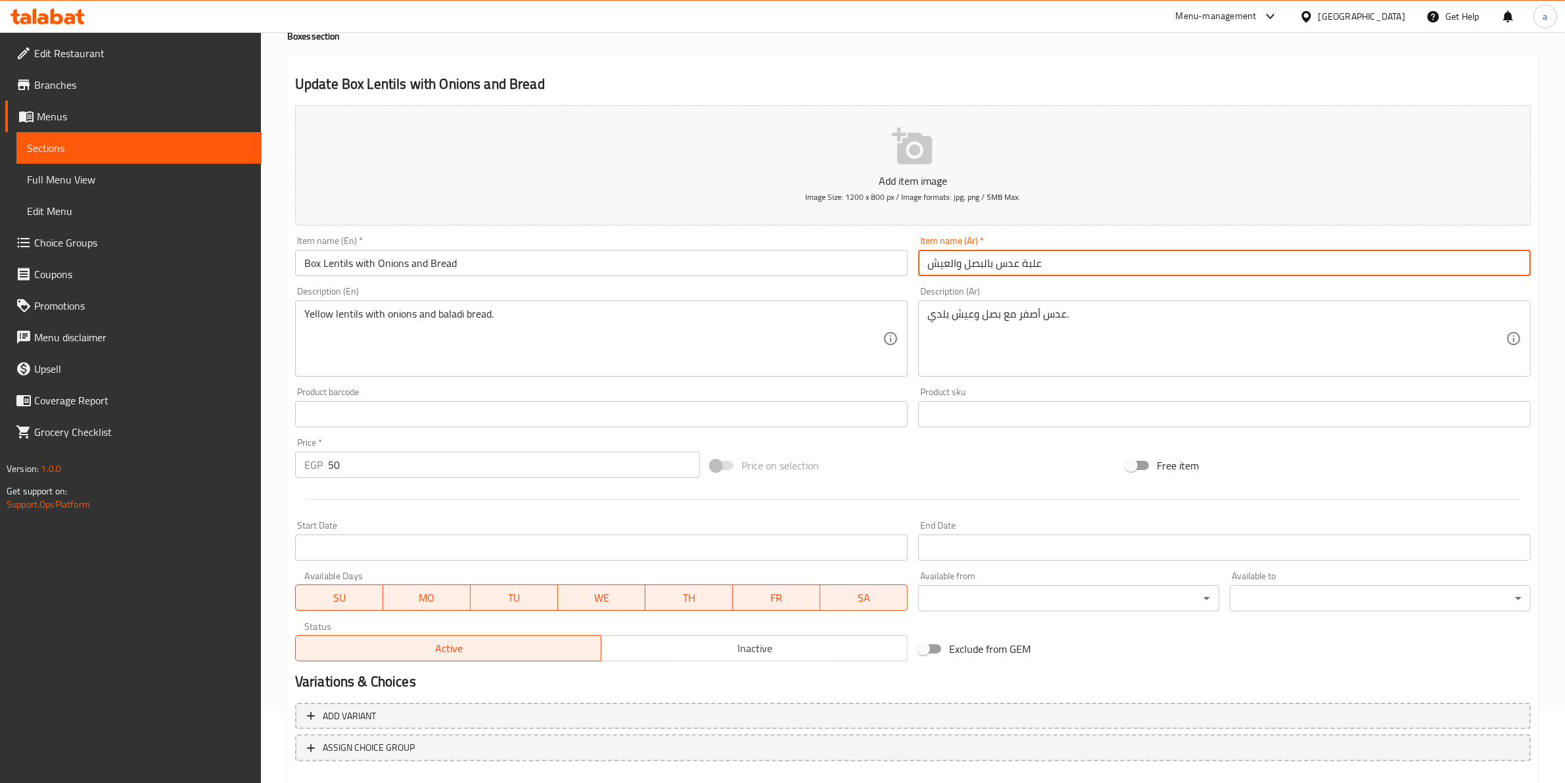
scroll to position [143, 0]
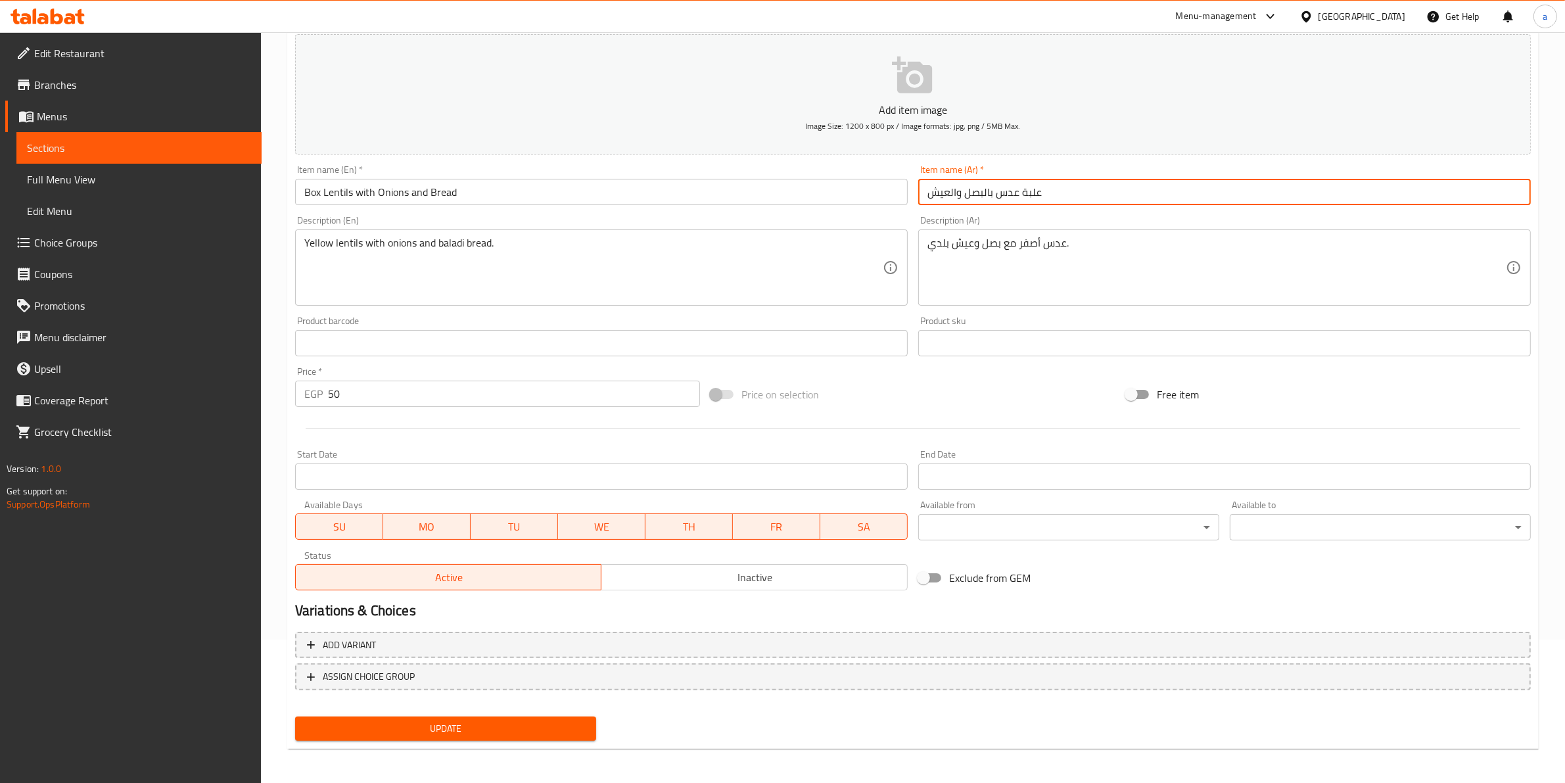
type input "علبة عدس بالبصل والعيش"
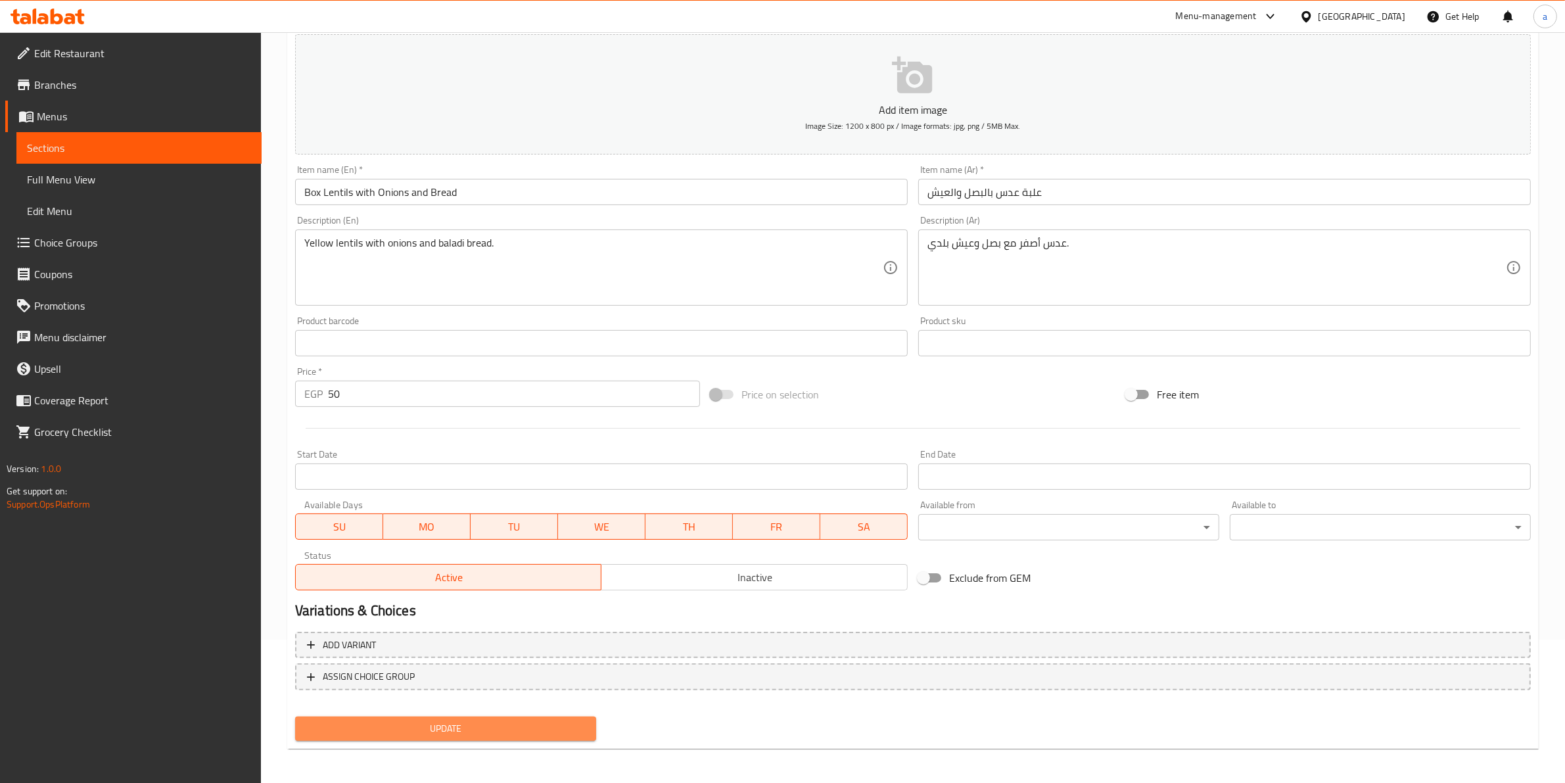
click at [497, 730] on span "Update" at bounding box center [446, 728] width 280 height 16
click at [469, 734] on button "Update" at bounding box center [445, 728] width 301 height 24
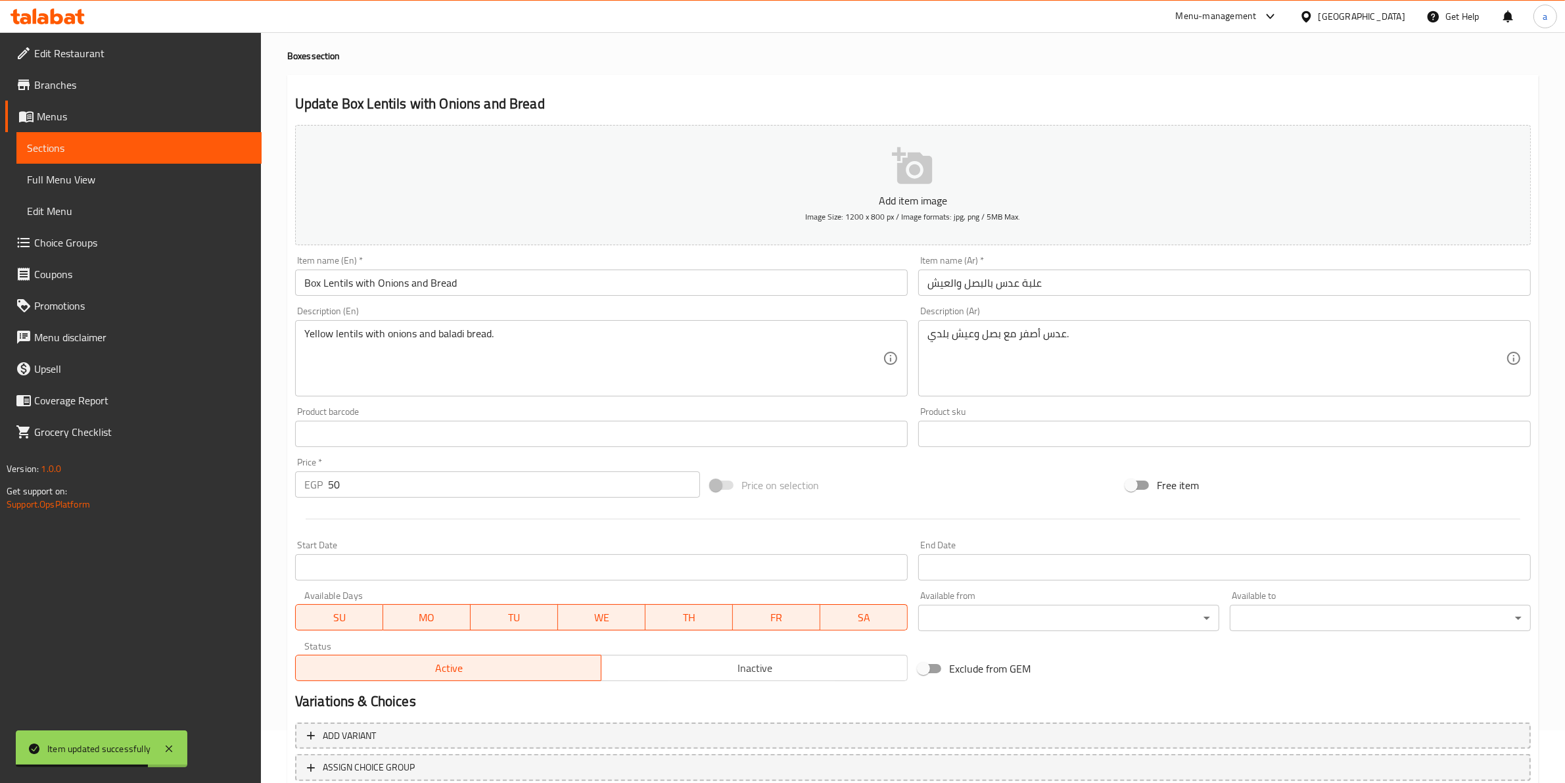
scroll to position [0, 0]
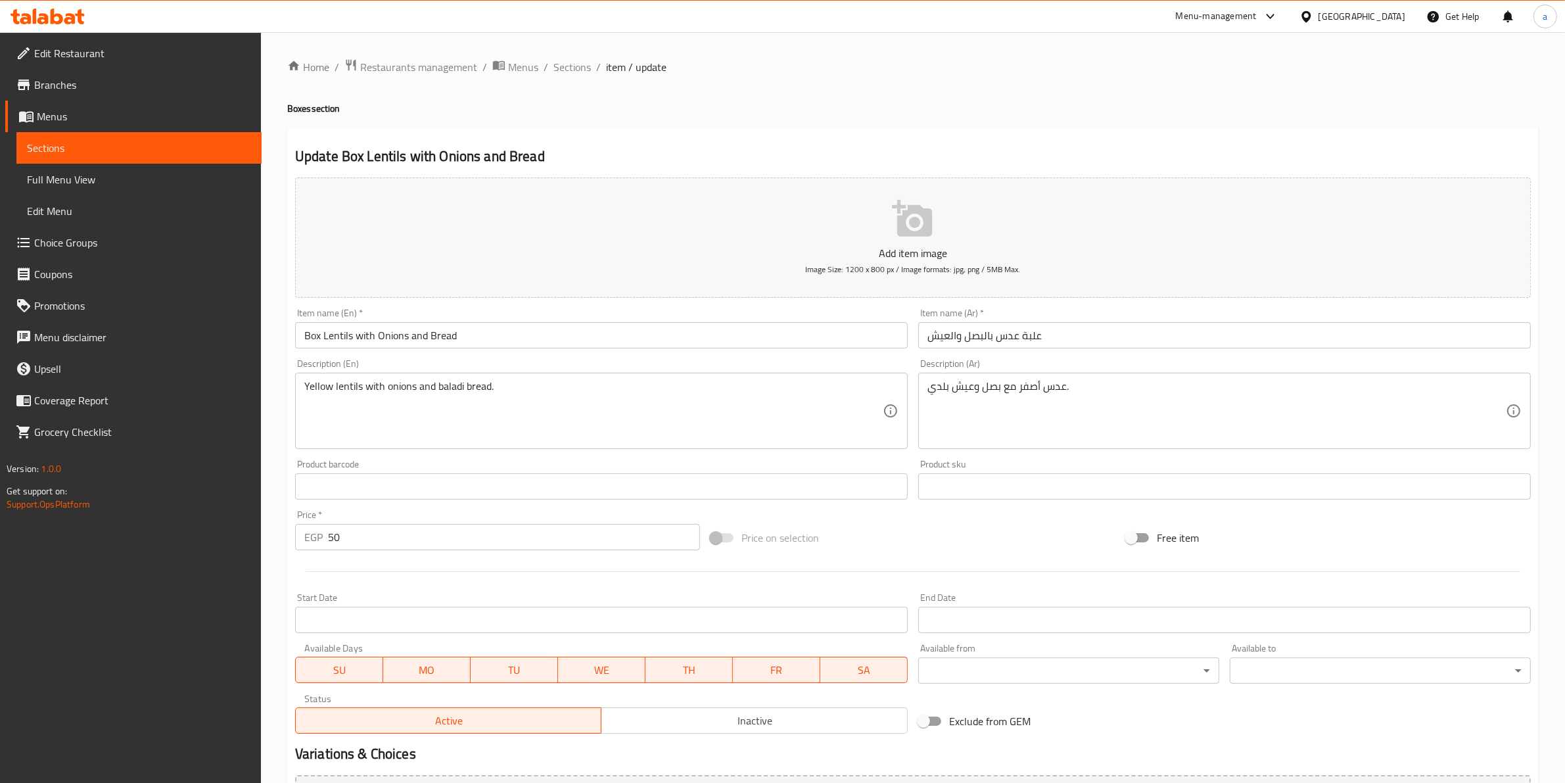
click at [572, 78] on div "Home / Restaurants management / Menus / Sections / item / update Boxes section …" at bounding box center [912, 480] width 1251 height 844
click at [574, 60] on span "Sections" at bounding box center [571, 67] width 37 height 16
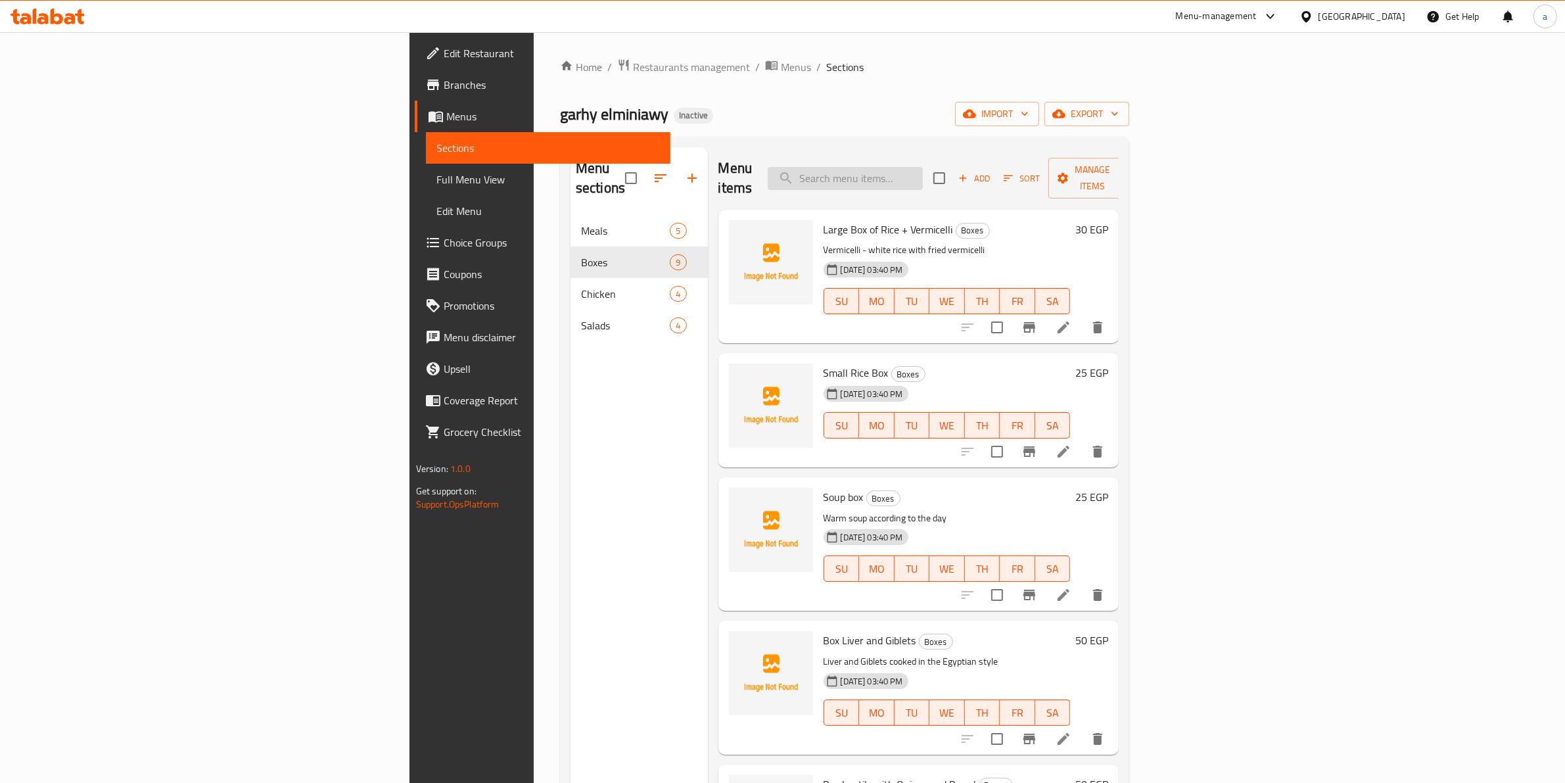
click at [923, 175] on input "search" at bounding box center [845, 178] width 155 height 23
paste input "Large Box of Rice + Vermicelli"
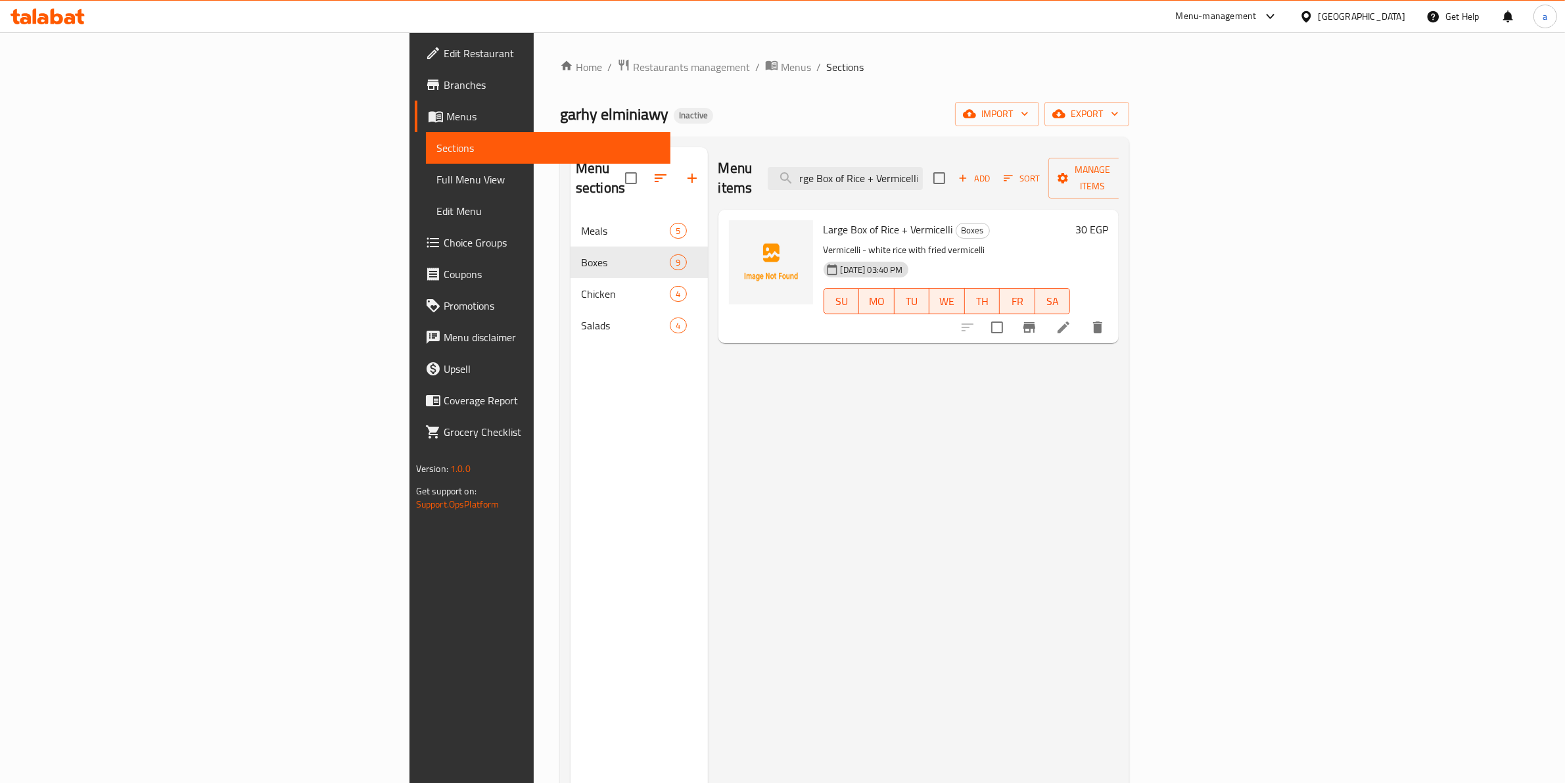
type input "Large Box of Rice + Vermicelli"
click at [1071, 319] on icon at bounding box center [1063, 327] width 16 height 16
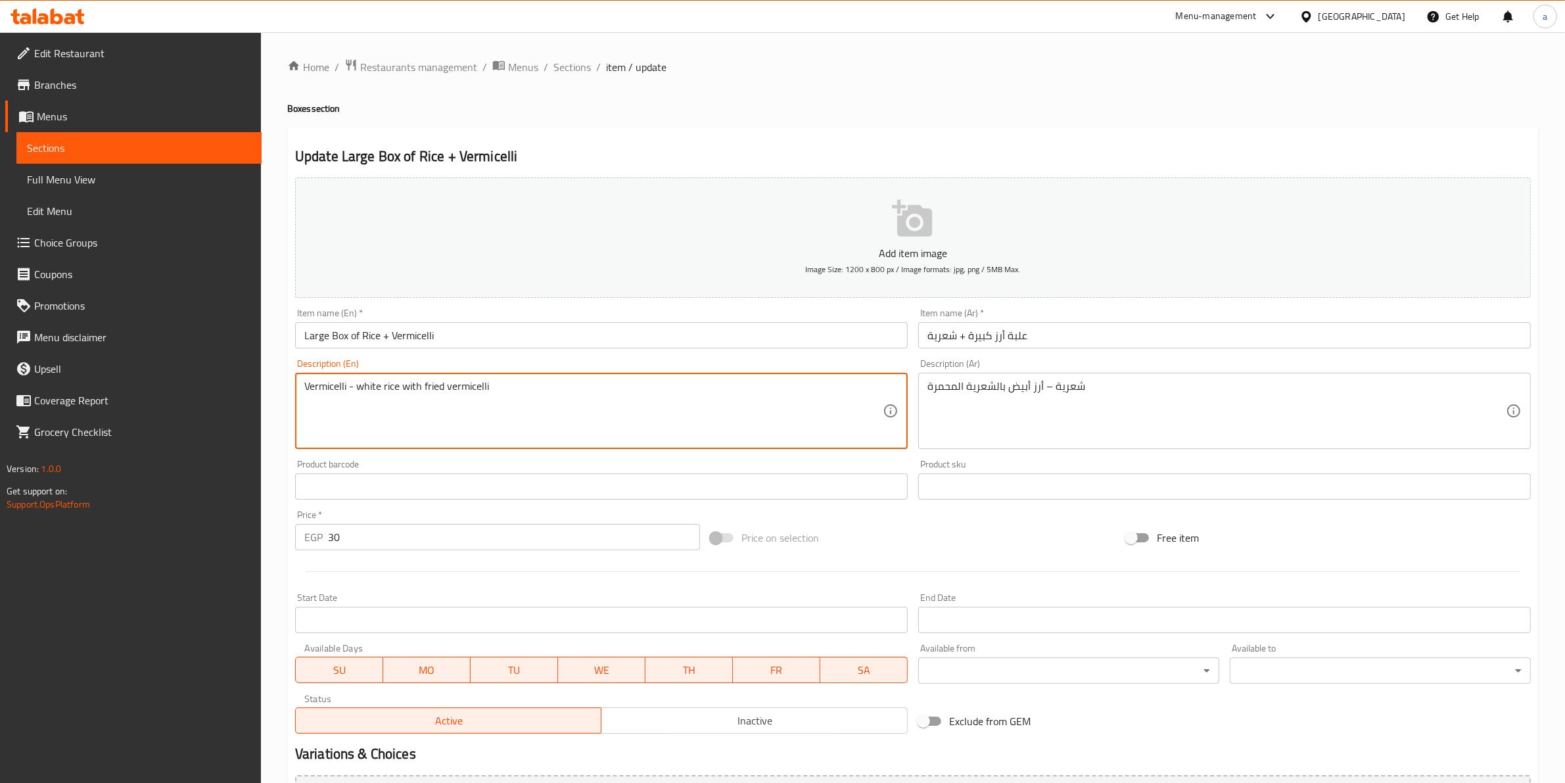
click at [424, 386] on textarea "Vermicelli - white rice with fried vermicelli" at bounding box center [593, 411] width 578 height 62
paste textarea "Roasted"
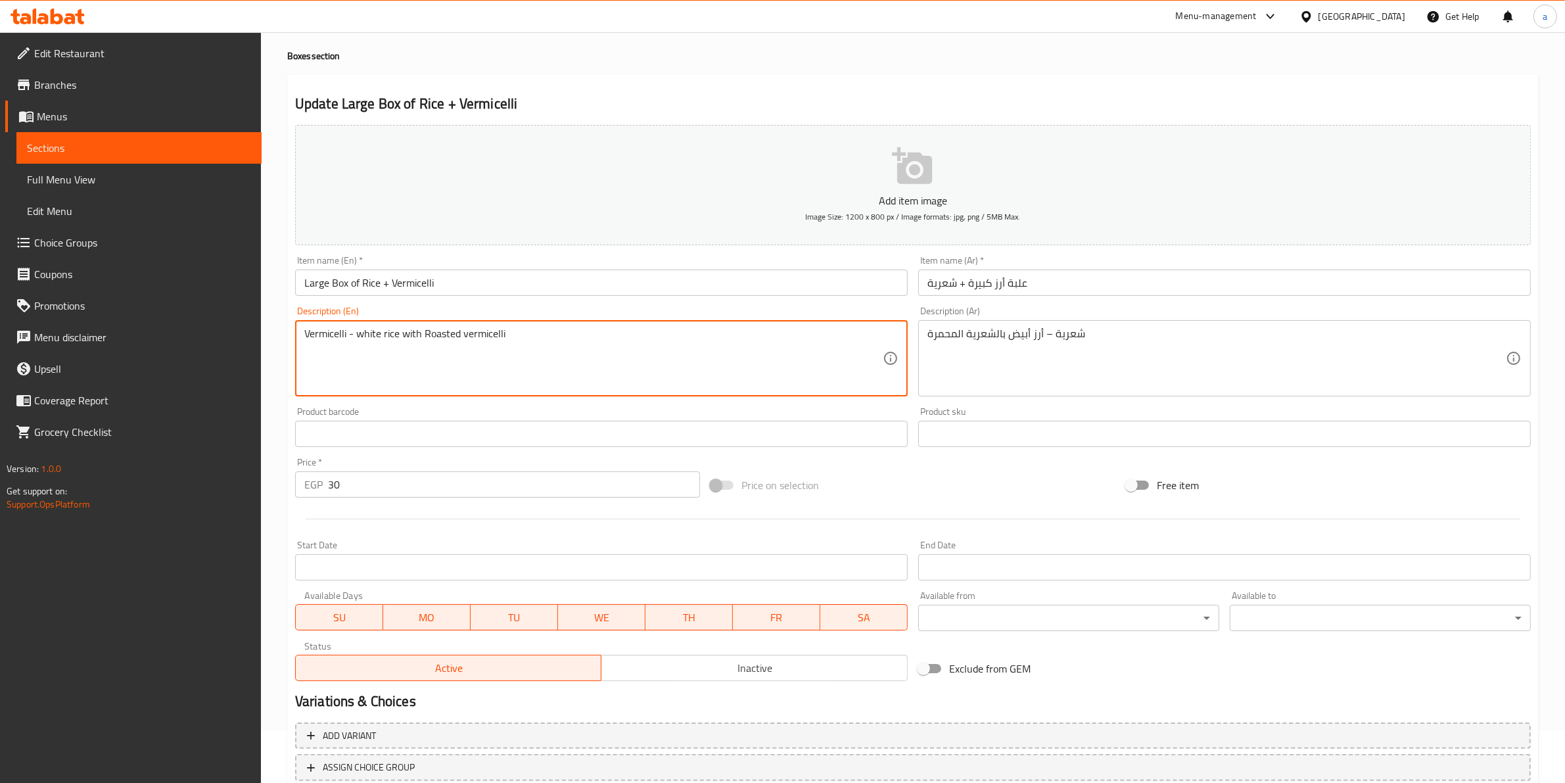
scroll to position [143, 0]
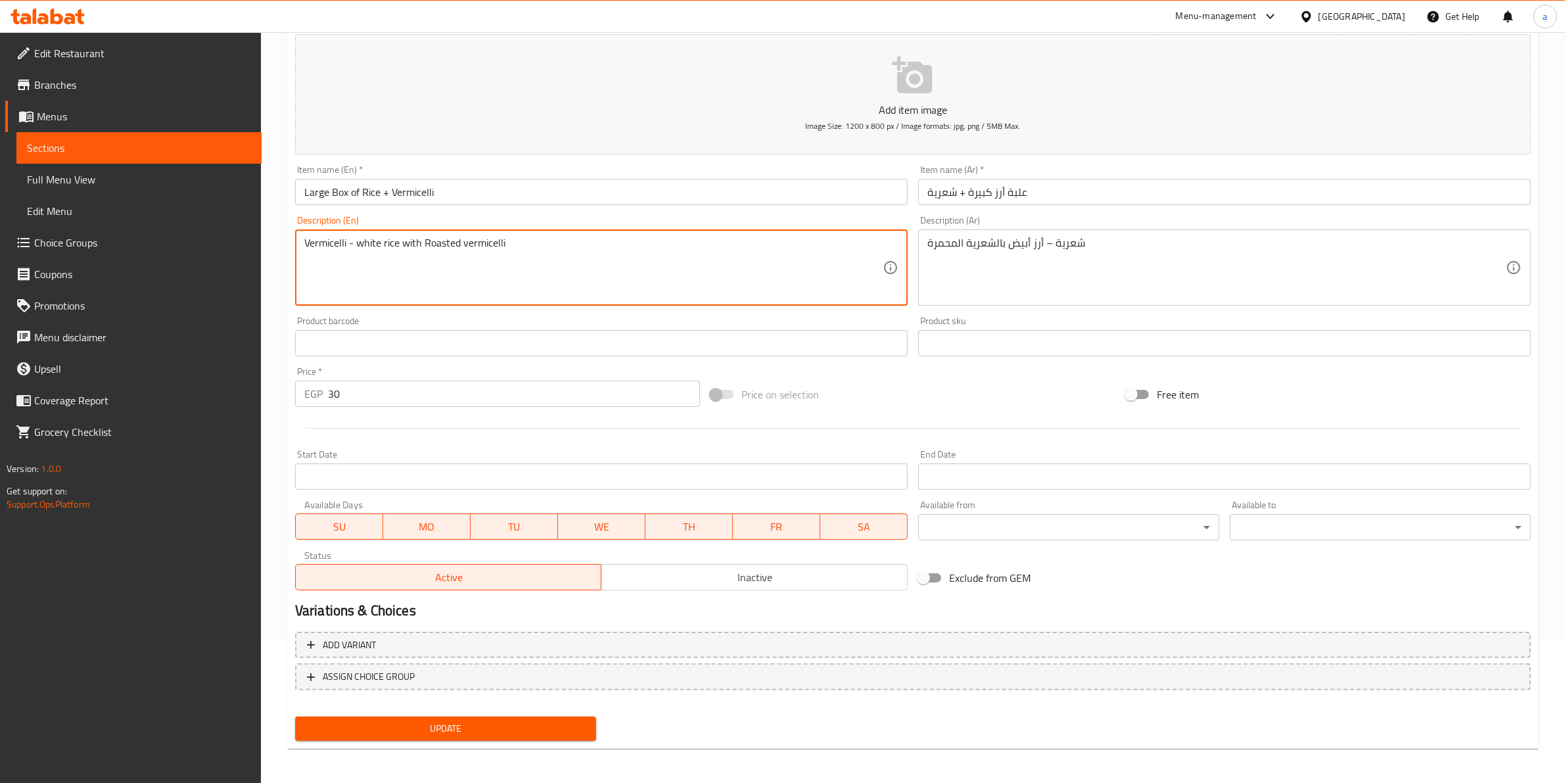
type textarea "Vermicelli - white rice with Roasted vermicelli"
click at [450, 720] on span "Update" at bounding box center [446, 728] width 280 height 16
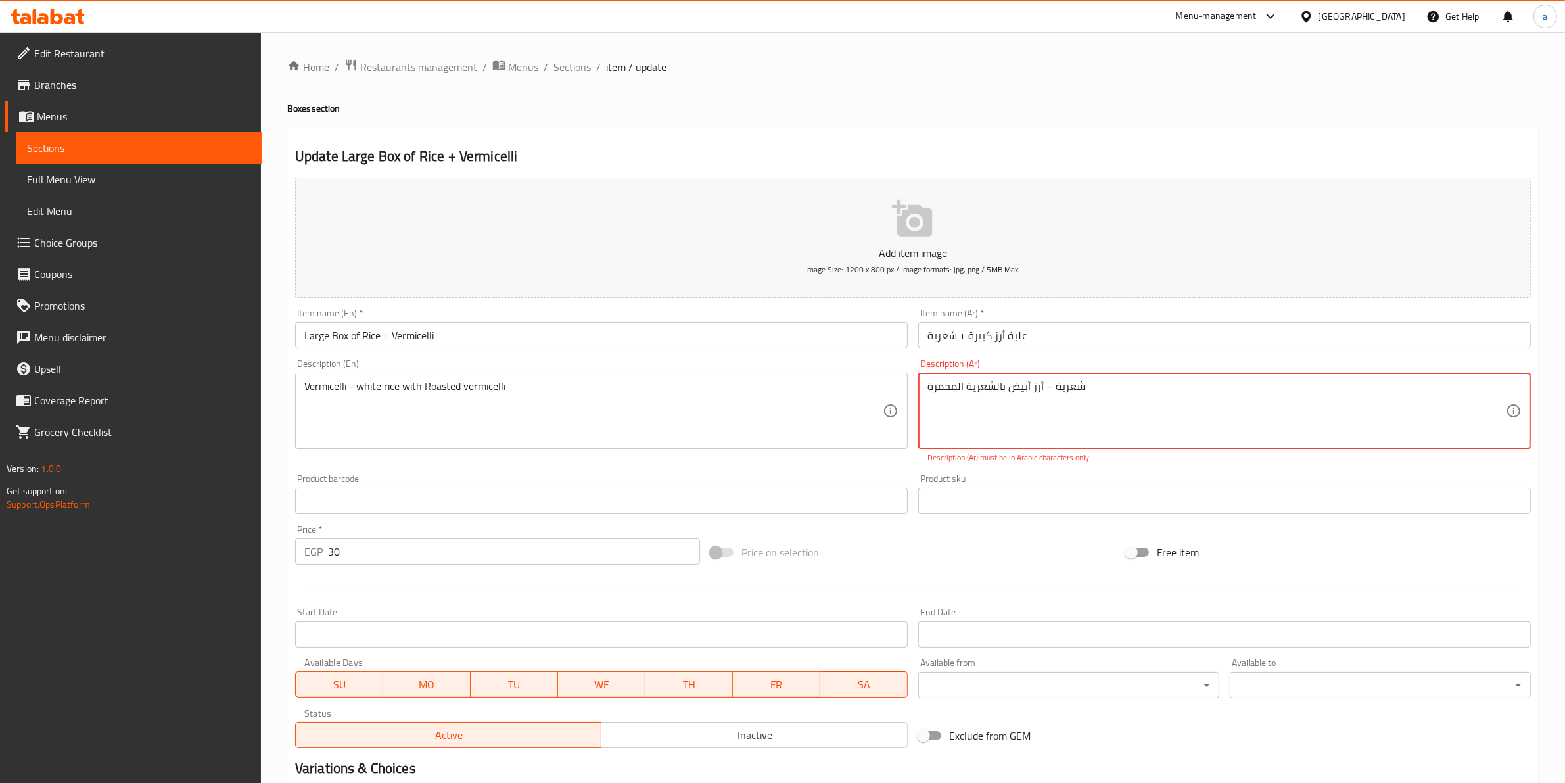
scroll to position [158, 0]
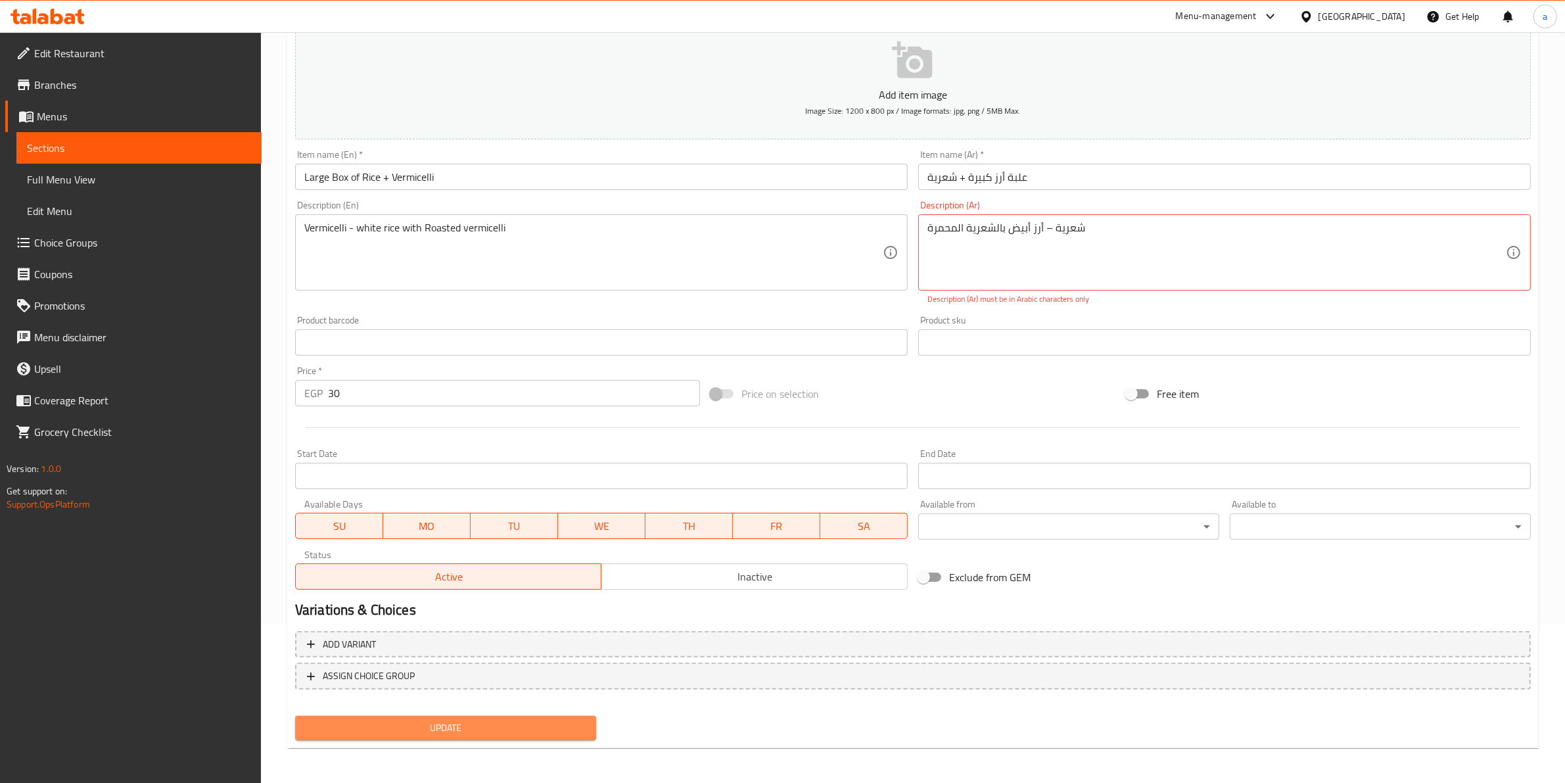
click at [440, 716] on button "Update" at bounding box center [445, 728] width 301 height 24
click at [1048, 230] on textarea "شعرية – أرز أبيض بالشعرية المحمرة" at bounding box center [1216, 252] width 578 height 62
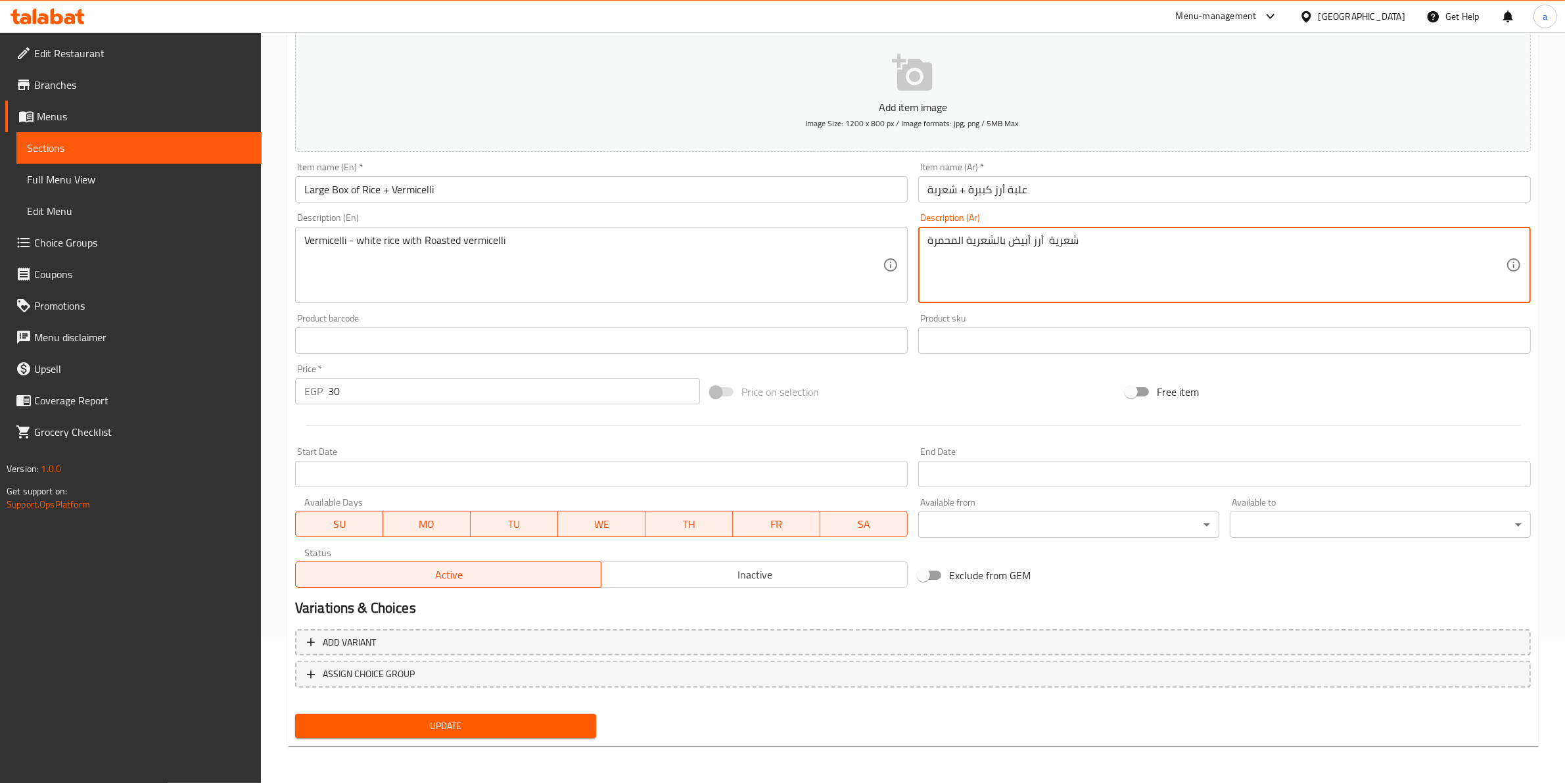
scroll to position [143, 0]
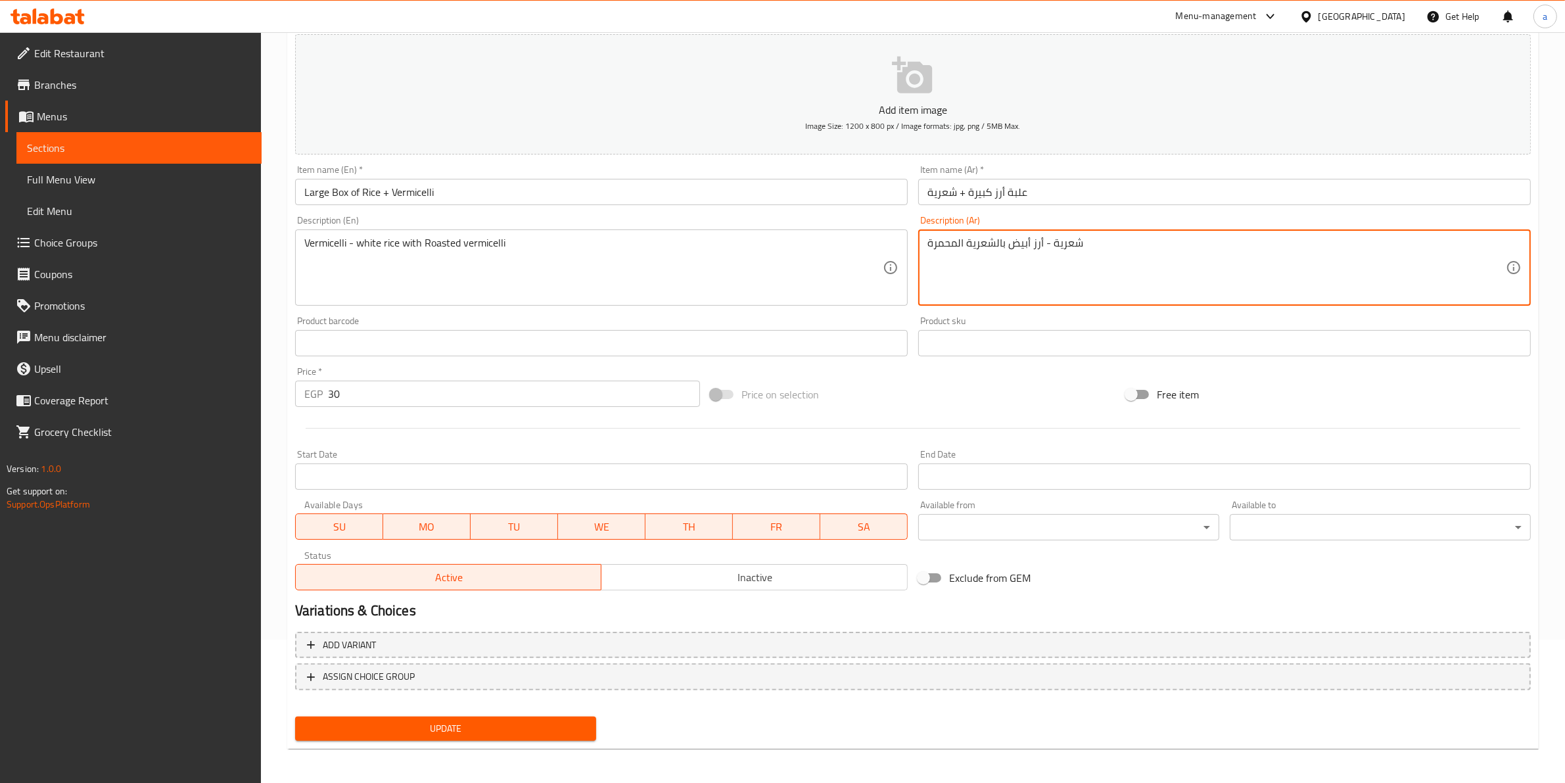
type textarea "شعرية - أرز أبيض بالشعرية المحمرة"
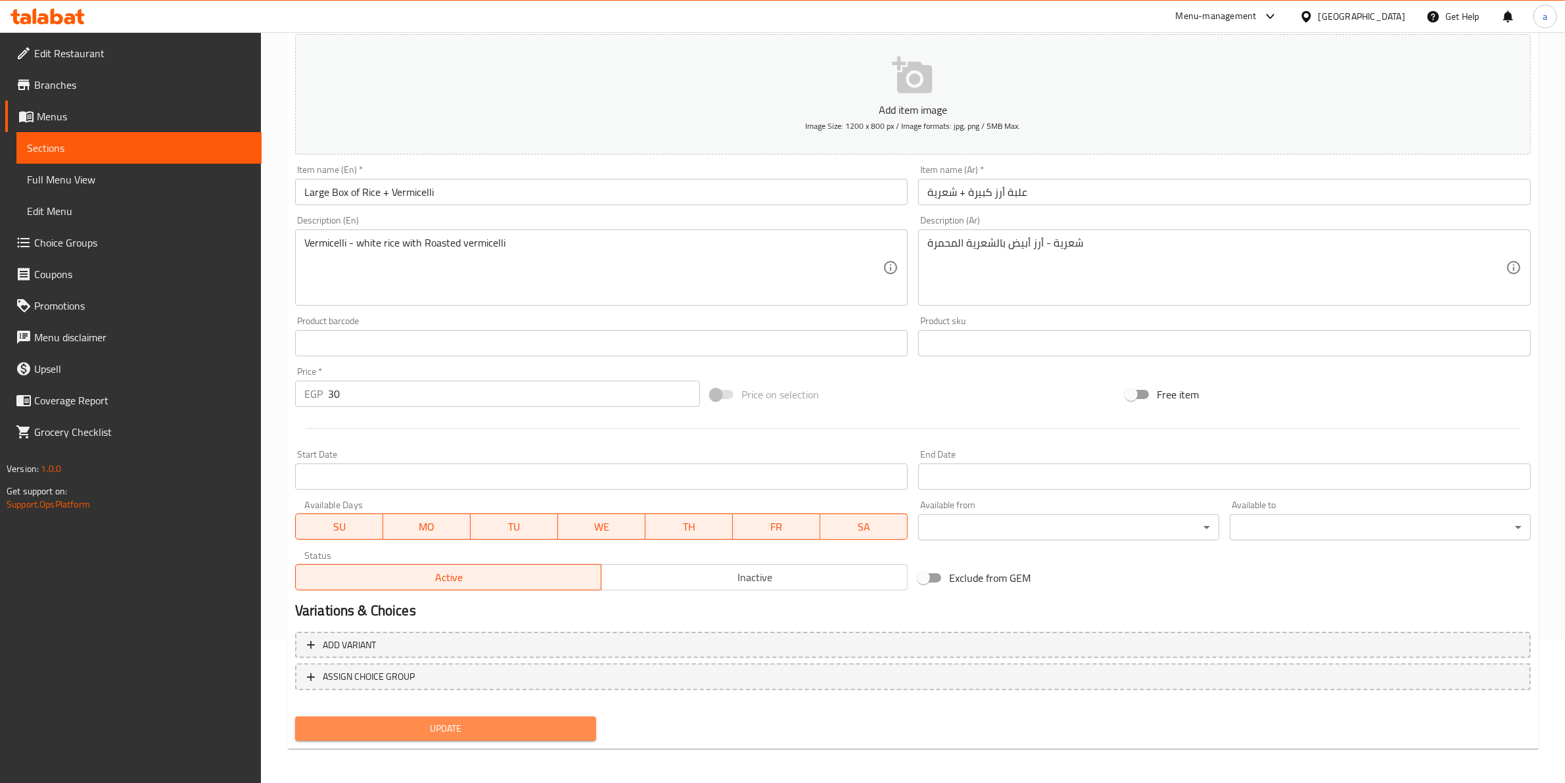
click at [414, 727] on span "Update" at bounding box center [446, 728] width 280 height 16
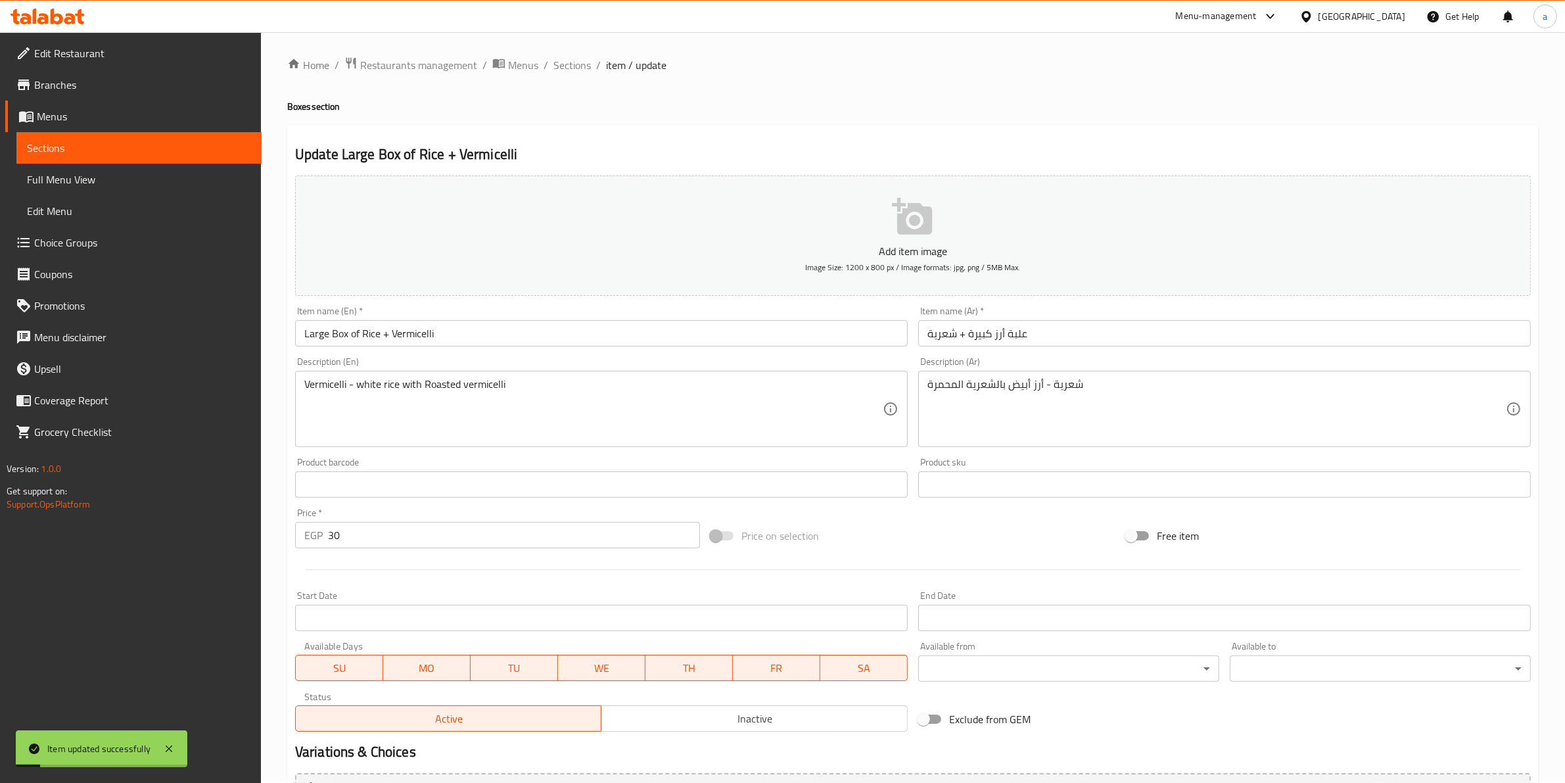
scroll to position [0, 0]
click at [579, 74] on span "Sections" at bounding box center [571, 67] width 37 height 16
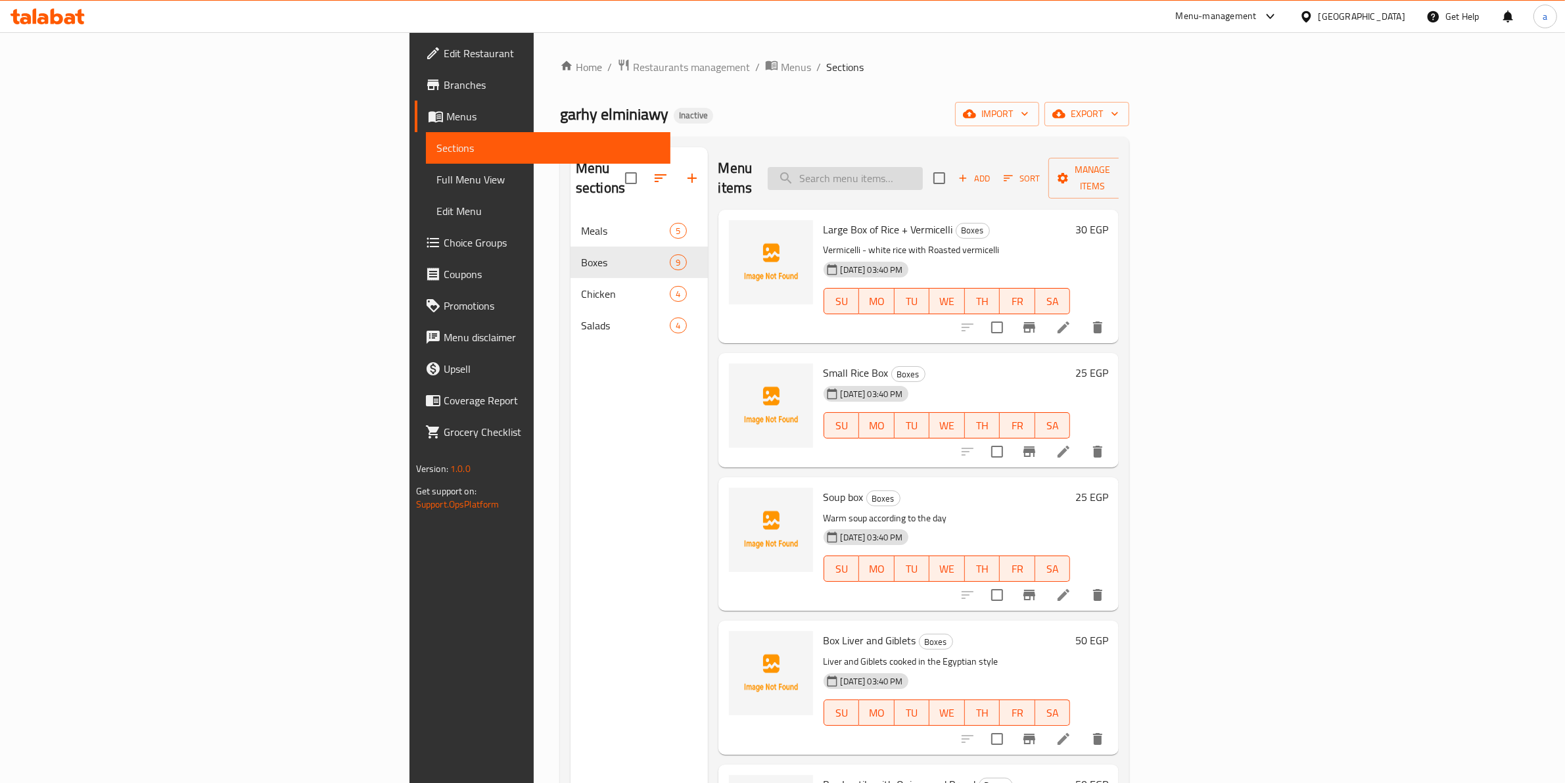
click at [923, 167] on input "search" at bounding box center [845, 178] width 155 height 23
paste input "Plain Fried Pasta Box"
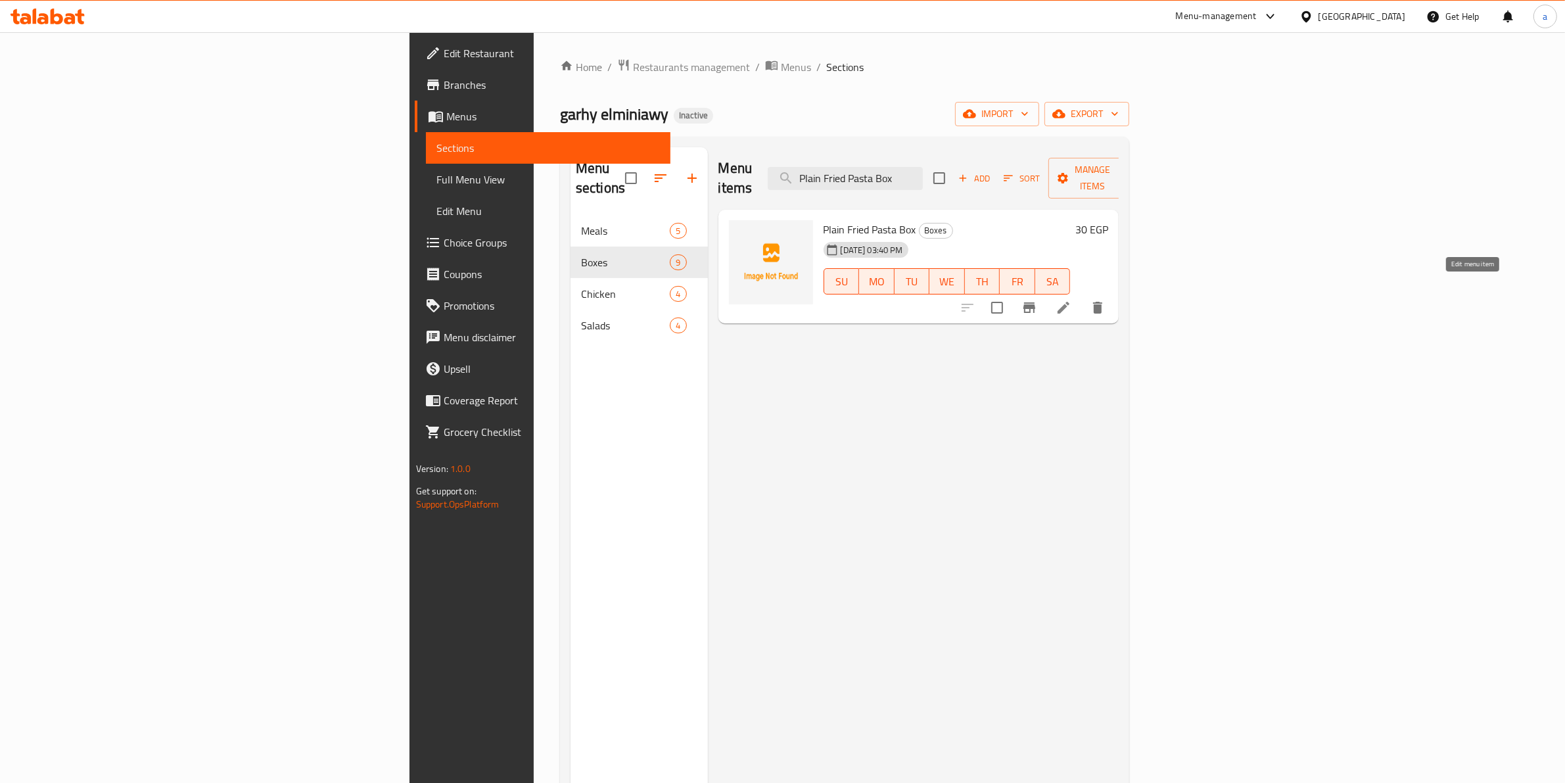
type input "Plain Fried Pasta Box"
click at [1071, 300] on icon at bounding box center [1063, 308] width 16 height 16
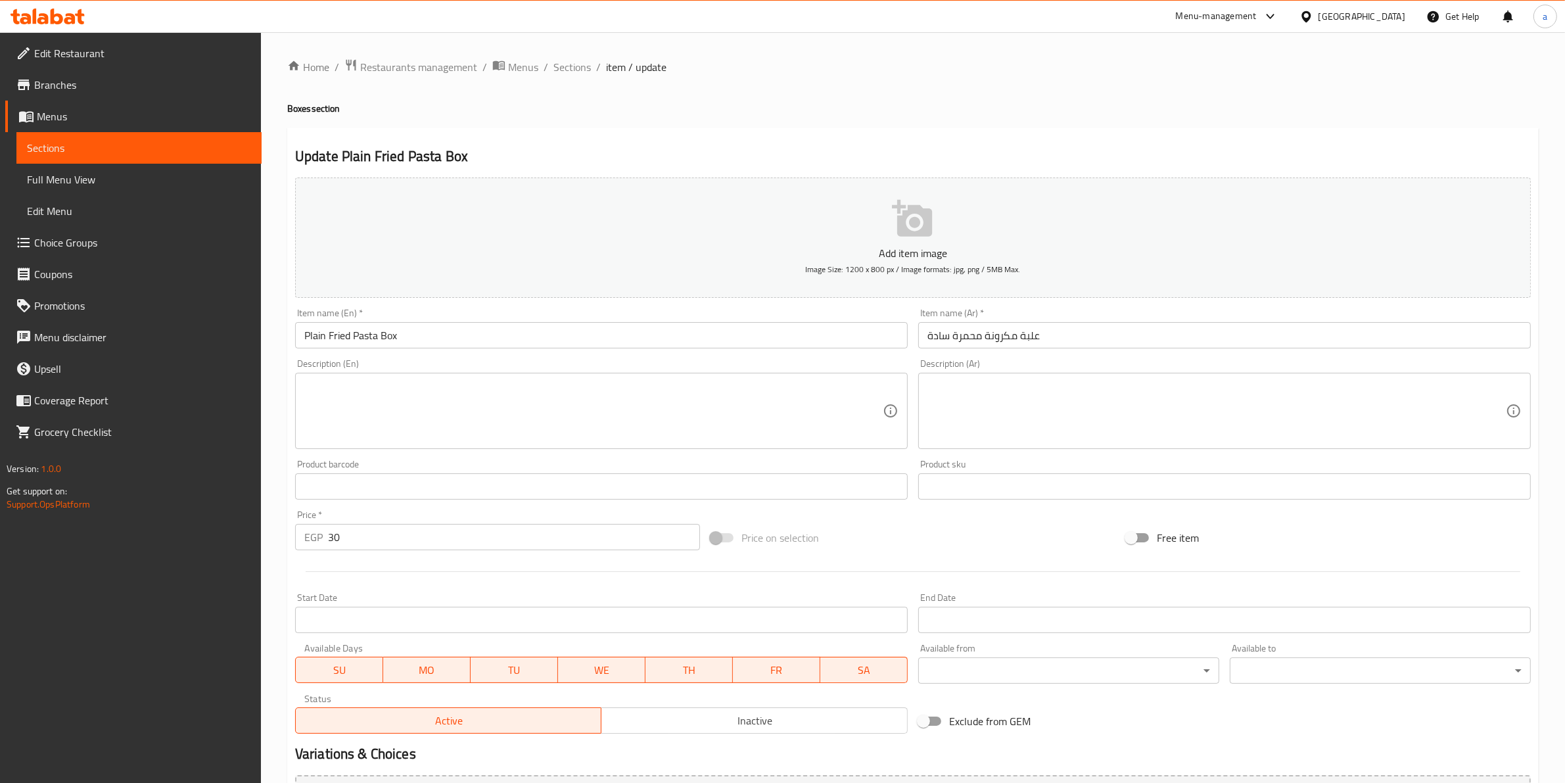
click at [339, 334] on input "Plain Fried Pasta Box" at bounding box center [601, 335] width 612 height 26
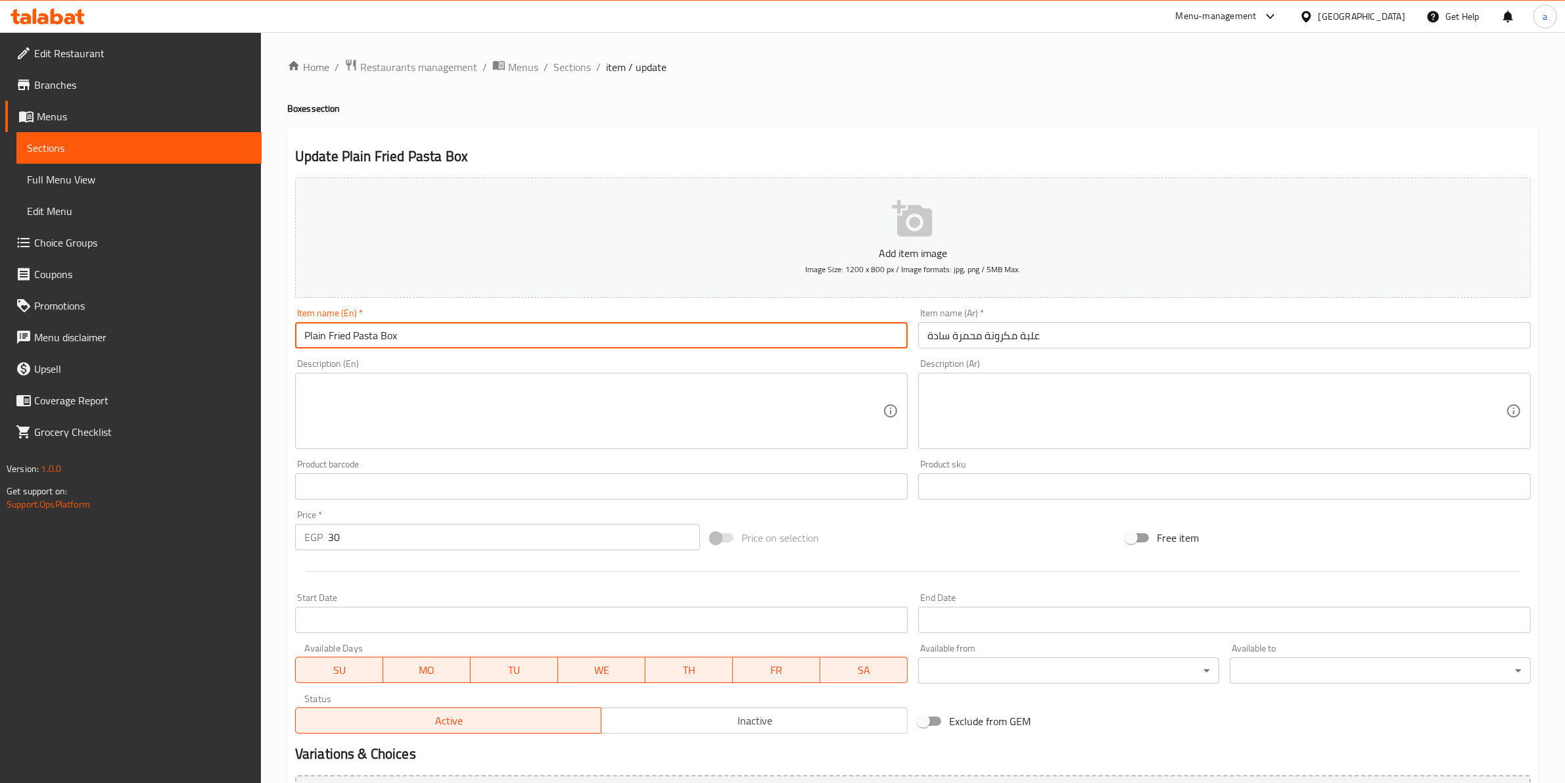
click at [339, 334] on input "Plain Fried Pasta Box" at bounding box center [601, 335] width 612 height 26
paste input "Roasted"
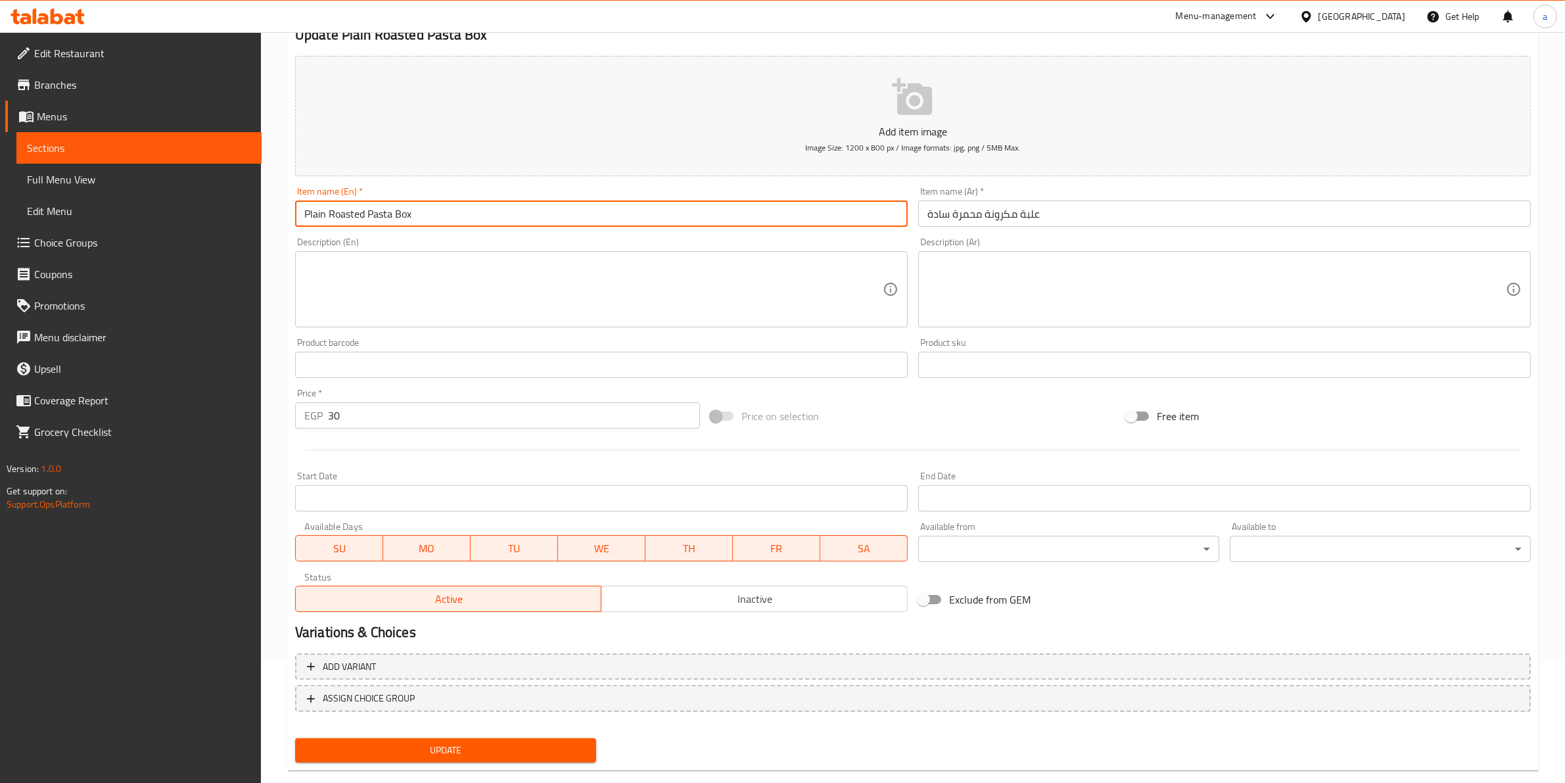
scroll to position [143, 0]
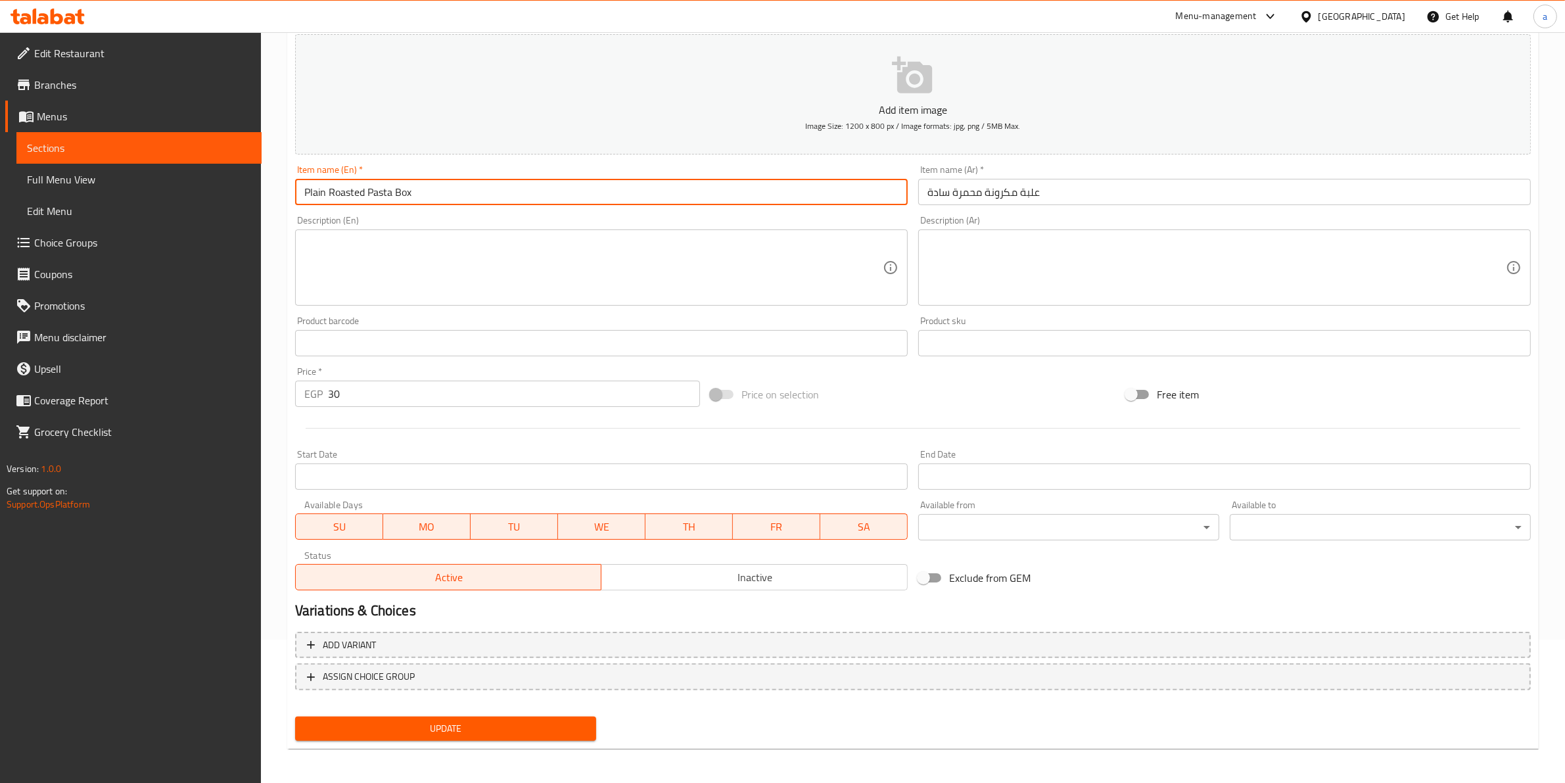
type input "Plain Roasted Pasta Box"
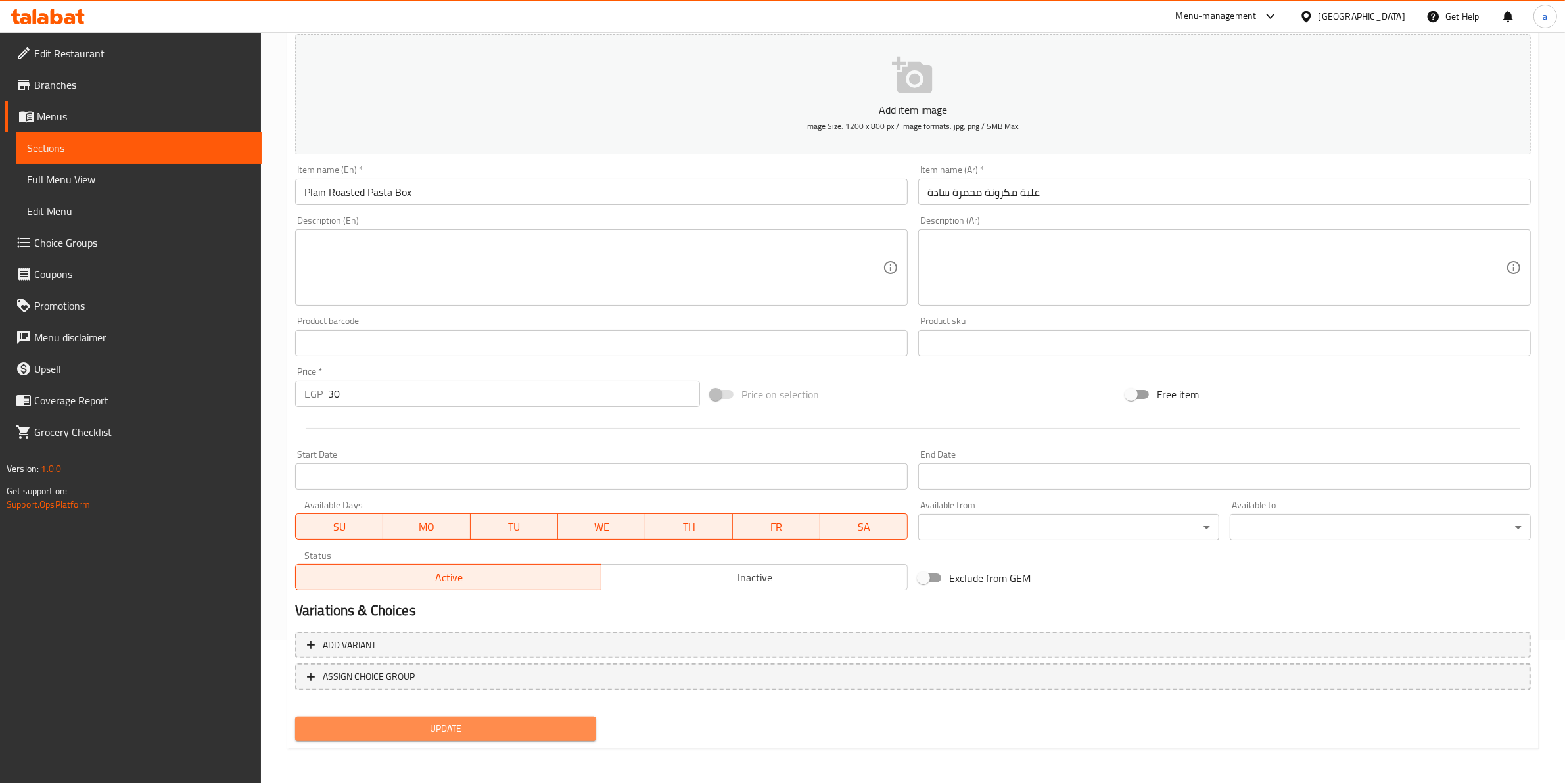
click at [524, 720] on span "Update" at bounding box center [446, 728] width 280 height 16
click at [448, 720] on span "Update" at bounding box center [446, 728] width 280 height 16
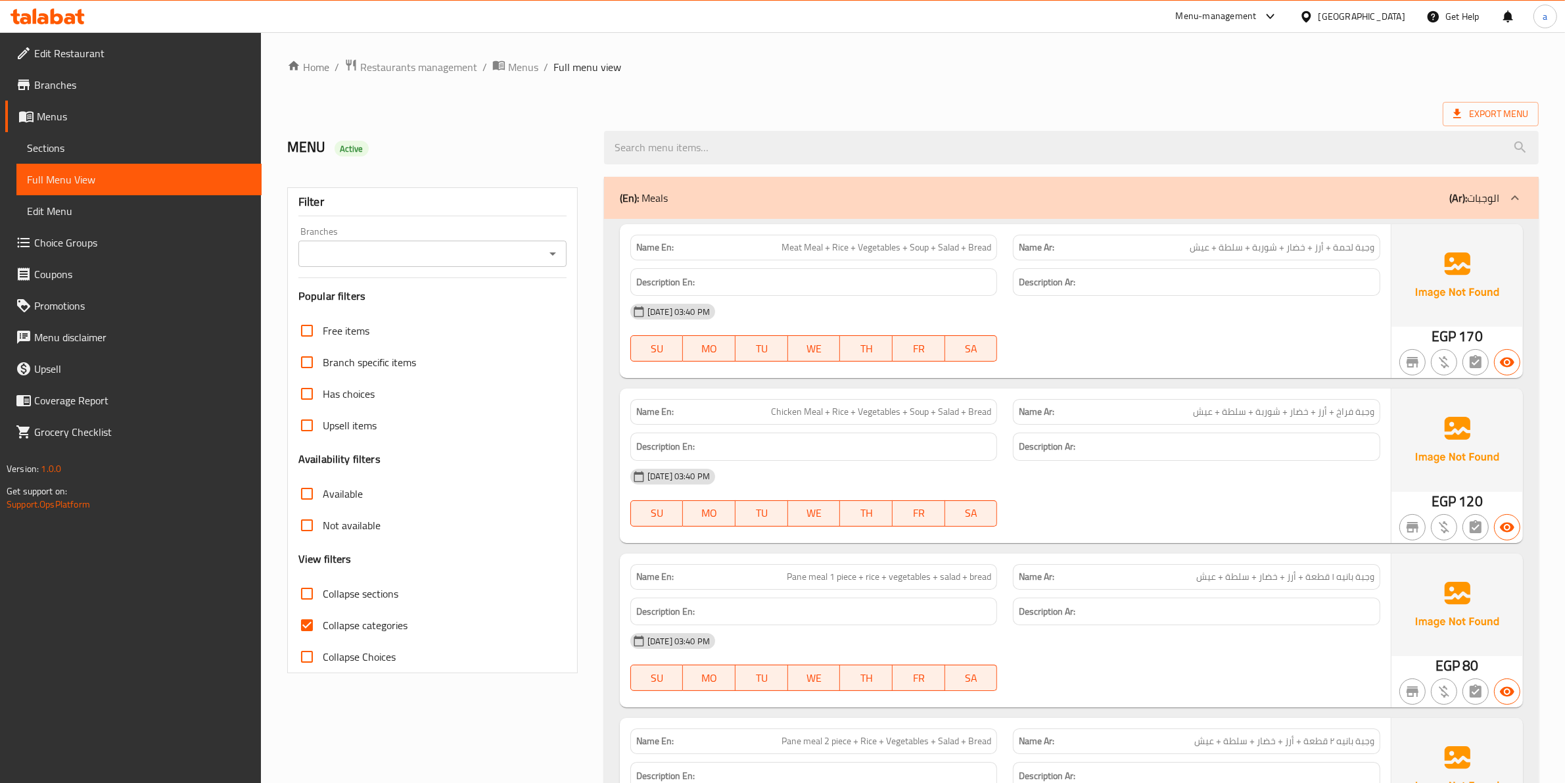
click at [327, 632] on span "Collapse categories" at bounding box center [365, 625] width 85 height 16
click at [323, 632] on input "Collapse categories" at bounding box center [307, 625] width 32 height 32
checkbox input "false"
click at [1511, 113] on span "Export Menu" at bounding box center [1490, 114] width 75 height 16
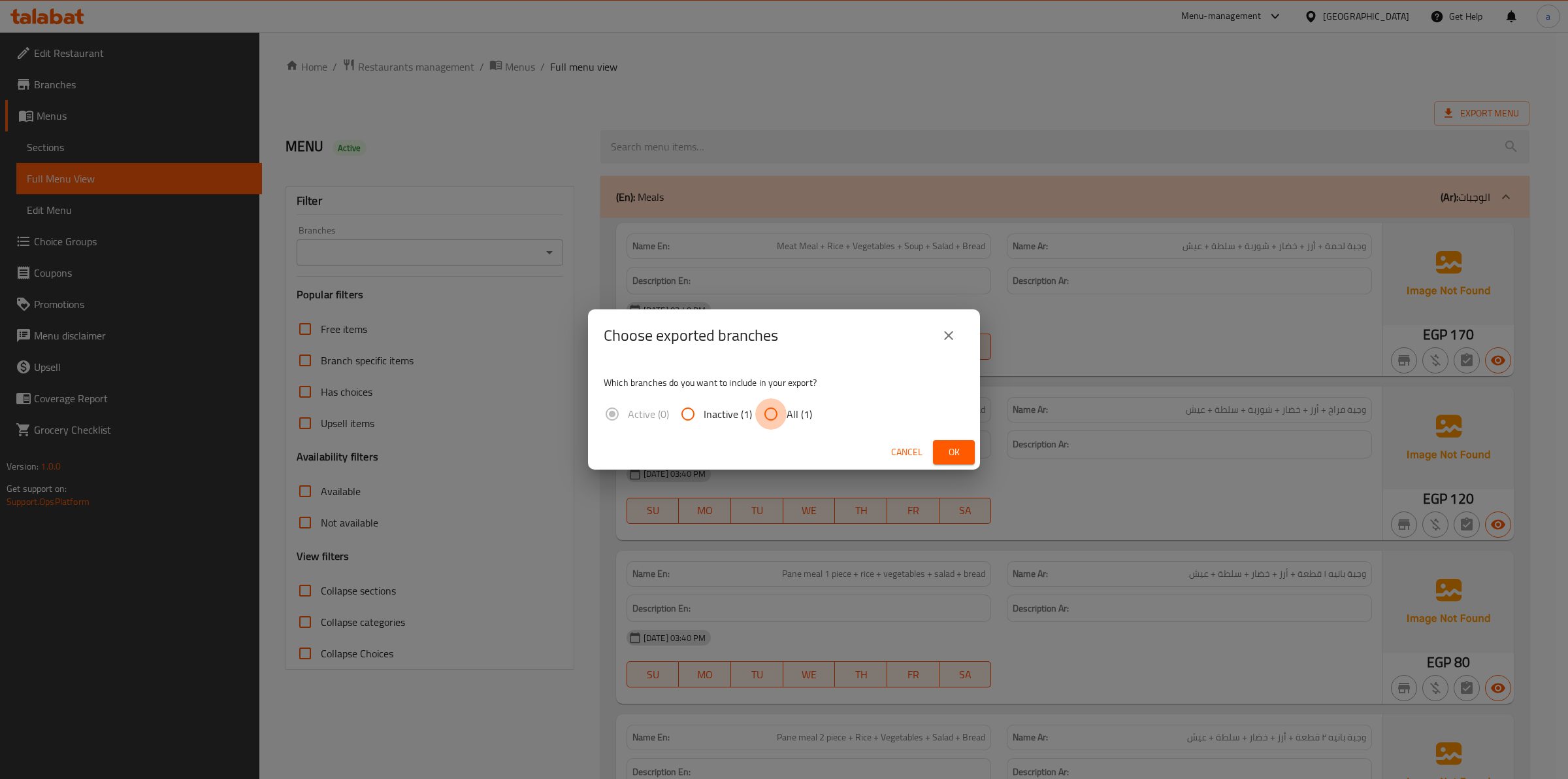
drag, startPoint x: 762, startPoint y: 413, endPoint x: 899, endPoint y: 465, distance: 146.5
click at [763, 413] on input "All (1)" at bounding box center [772, 414] width 32 height 32
radio input "true"
click at [956, 458] on span "Ok" at bounding box center [954, 452] width 21 height 16
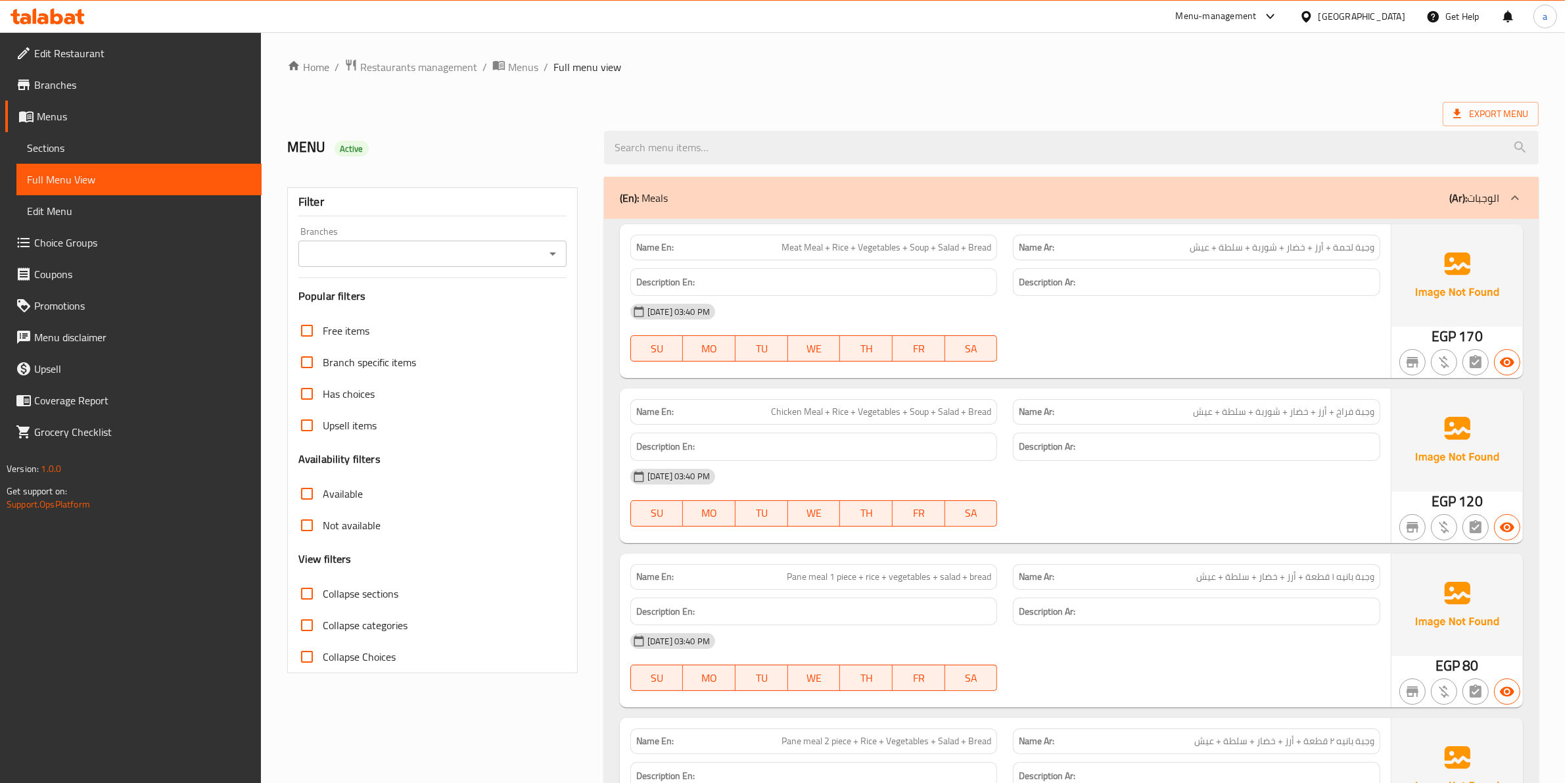
click at [1132, 62] on ol "Home / Restaurants management / Menus / Full menu view" at bounding box center [912, 66] width 1251 height 17
click at [967, 402] on div "Name En: Chicken Meal + Rice + Vegetables + Soup + Salad + Bread" at bounding box center [813, 412] width 367 height 26
click at [300, 626] on input "Collapse categories" at bounding box center [307, 625] width 32 height 32
checkbox input "false"
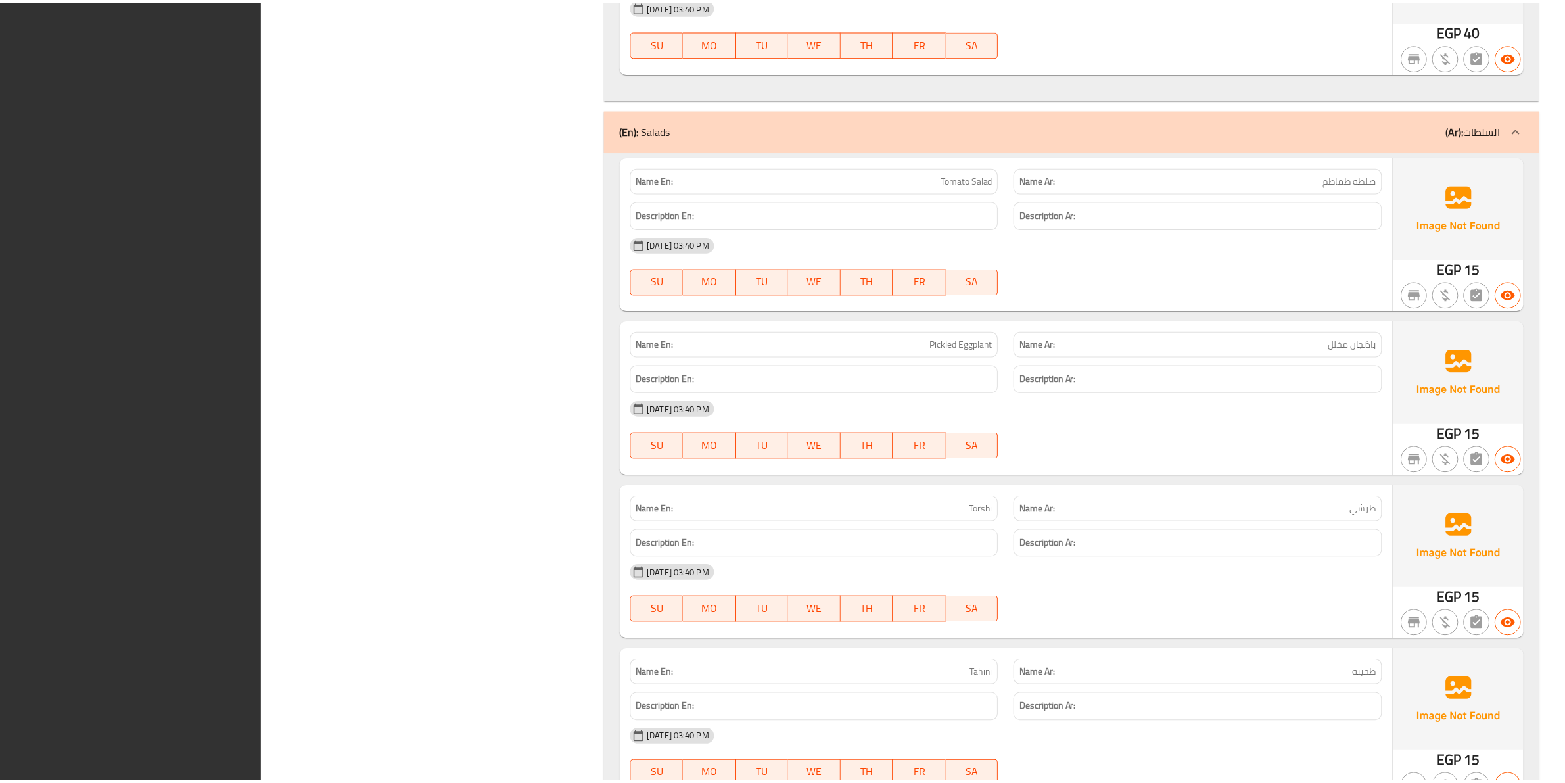
scroll to position [3324, 0]
